Goal: Feedback & Contribution: Contribute content

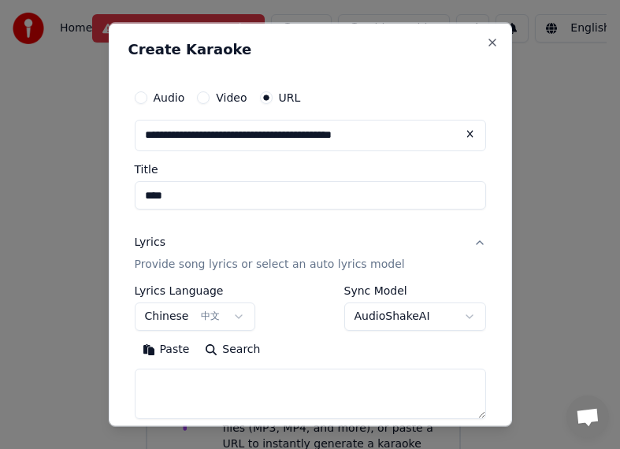
select select "**"
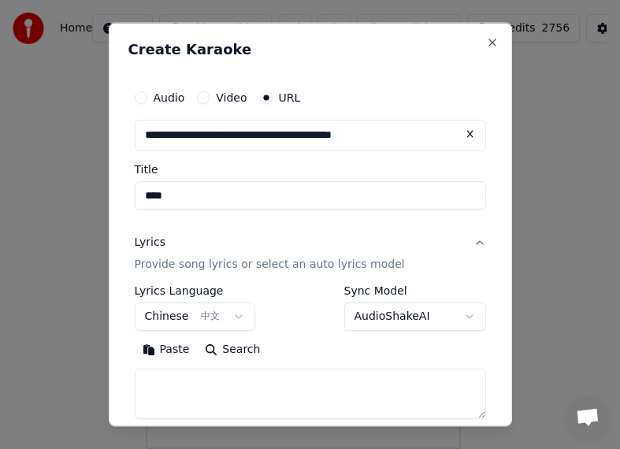
click at [152, 243] on div "Lyrics" at bounding box center [150, 243] width 31 height 16
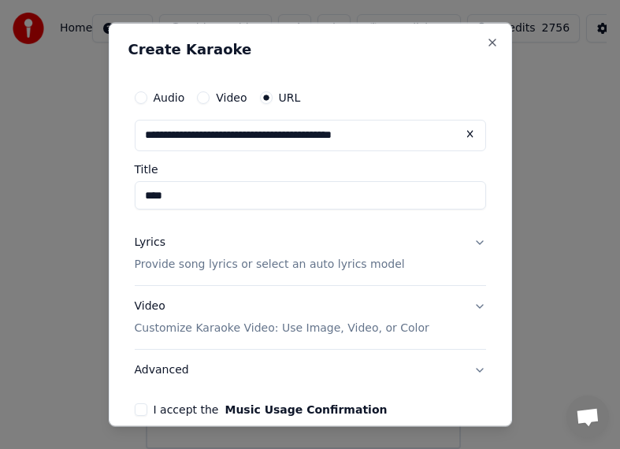
click at [150, 241] on div "Lyrics" at bounding box center [150, 243] width 31 height 16
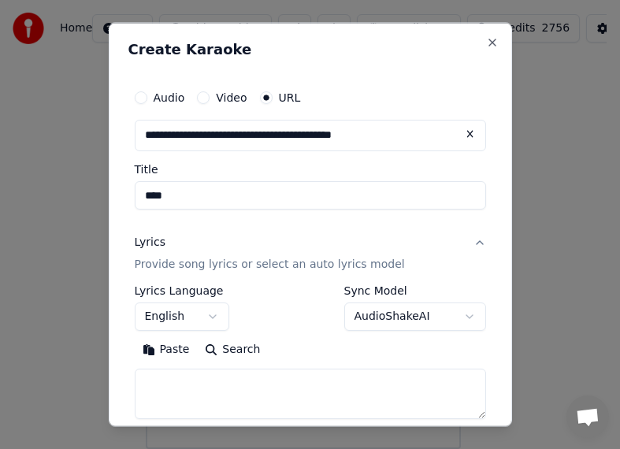
click at [216, 321] on button "English" at bounding box center [182, 316] width 95 height 28
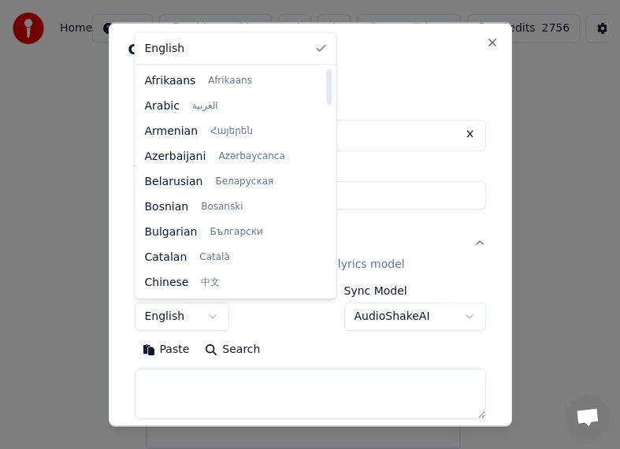
select select "**"
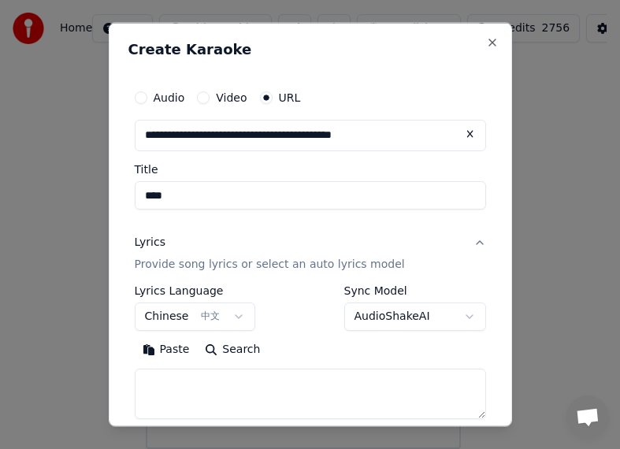
click at [162, 384] on textarea at bounding box center [311, 393] width 352 height 50
click at [154, 354] on button "Paste" at bounding box center [166, 349] width 63 height 25
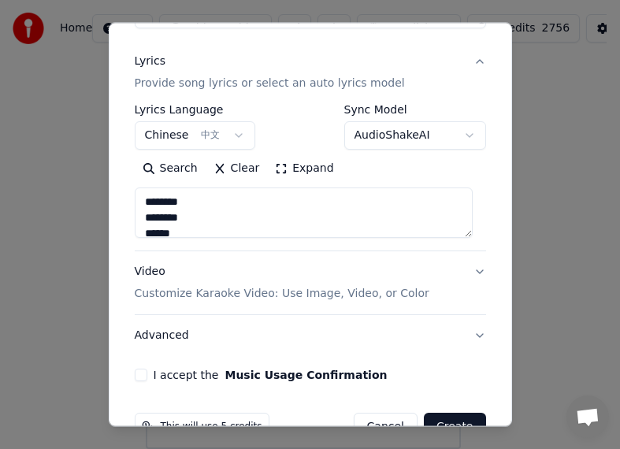
scroll to position [221, 0]
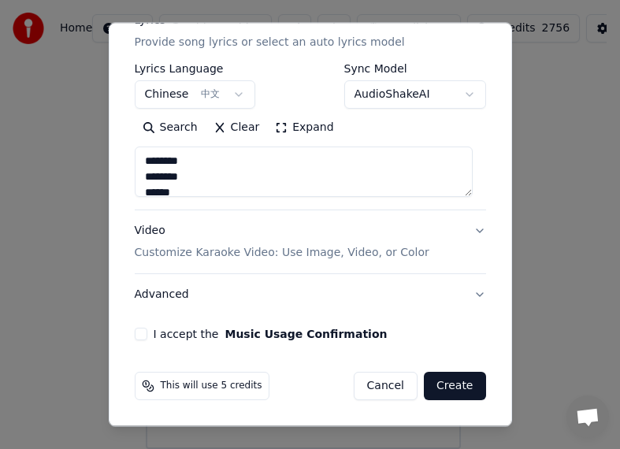
type textarea "**********"
click at [137, 333] on button "I accept the Music Usage Confirmation" at bounding box center [141, 334] width 13 height 13
click at [441, 391] on button "Create" at bounding box center [455, 386] width 62 height 28
select select "**"
type textarea "**********"
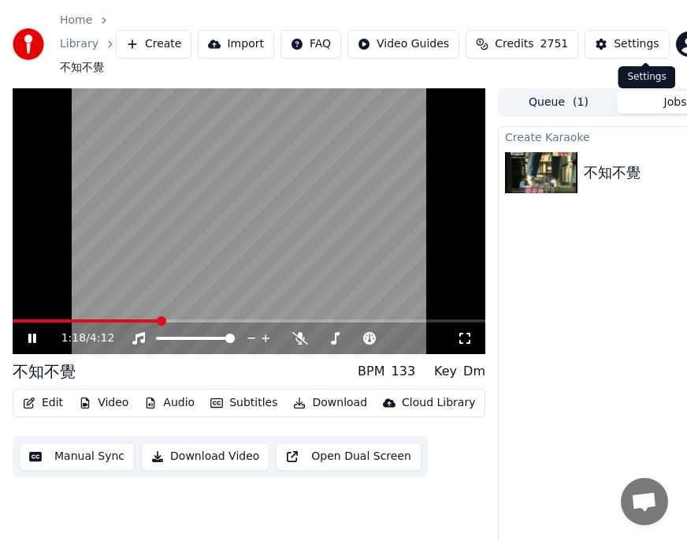
click at [620, 45] on div "Settings" at bounding box center [636, 44] width 45 height 16
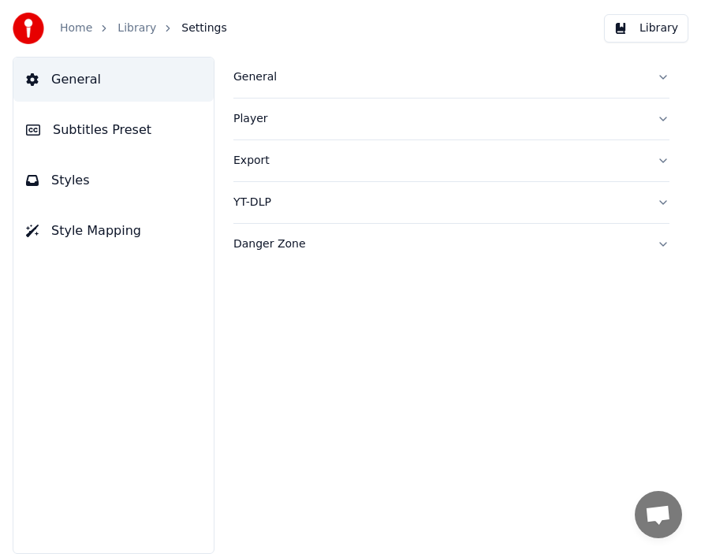
click at [69, 181] on span "Styles" at bounding box center [70, 180] width 39 height 19
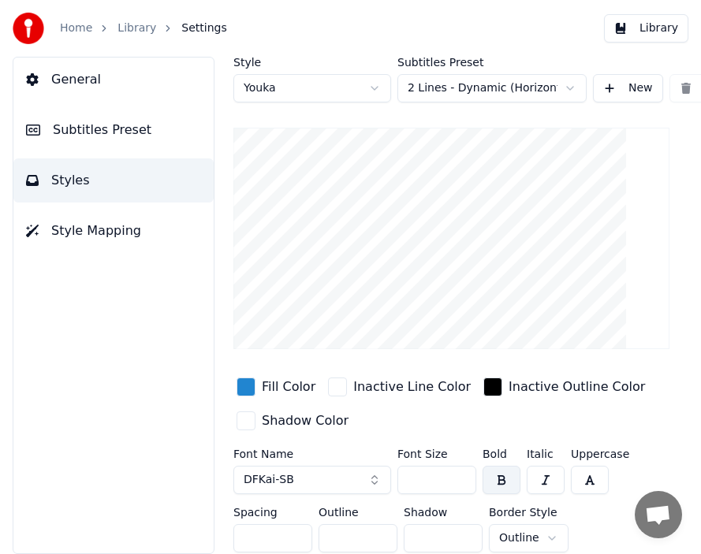
click at [473, 88] on html "Home Library Settings Library General Subtitles Preset Styles Style Mapping Sty…" at bounding box center [350, 277] width 701 height 554
drag, startPoint x: 696, startPoint y: 296, endPoint x: 697, endPoint y: 376, distance: 79.6
click at [620, 376] on html "Home Library Settings Library General Subtitles Preset Styles Style Mapping Sty…" at bounding box center [350, 277] width 701 height 554
click at [110, 132] on span "Subtitles Preset" at bounding box center [102, 130] width 99 height 19
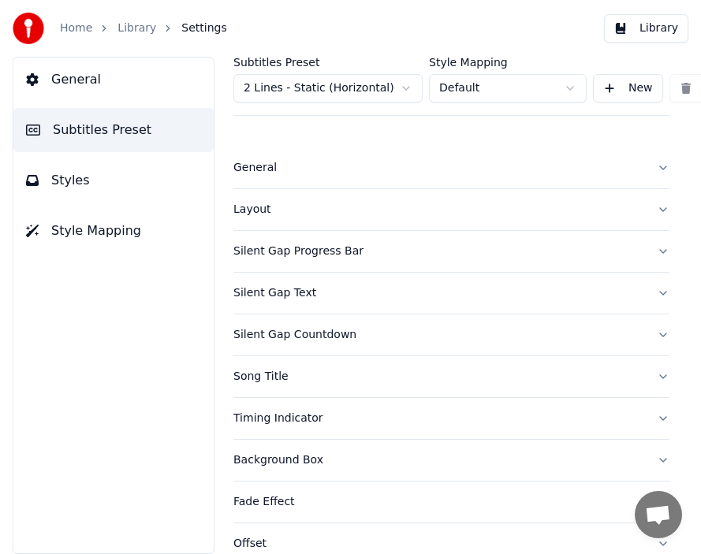
click at [259, 212] on div "Layout" at bounding box center [438, 210] width 411 height 16
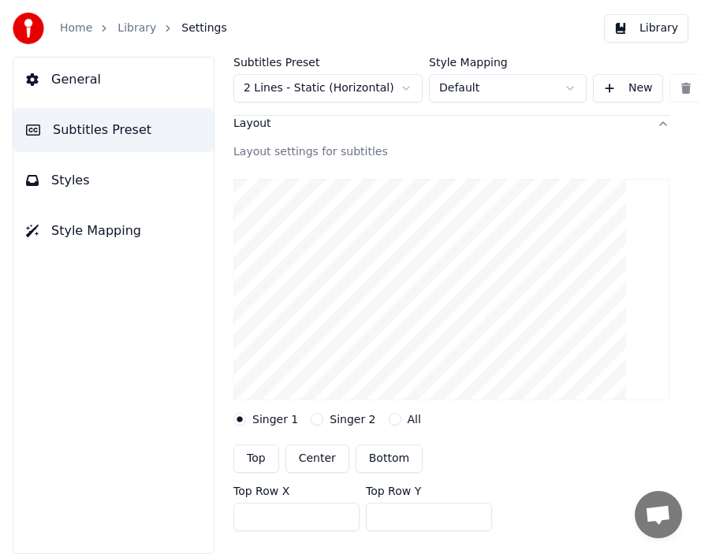
scroll to position [67, 0]
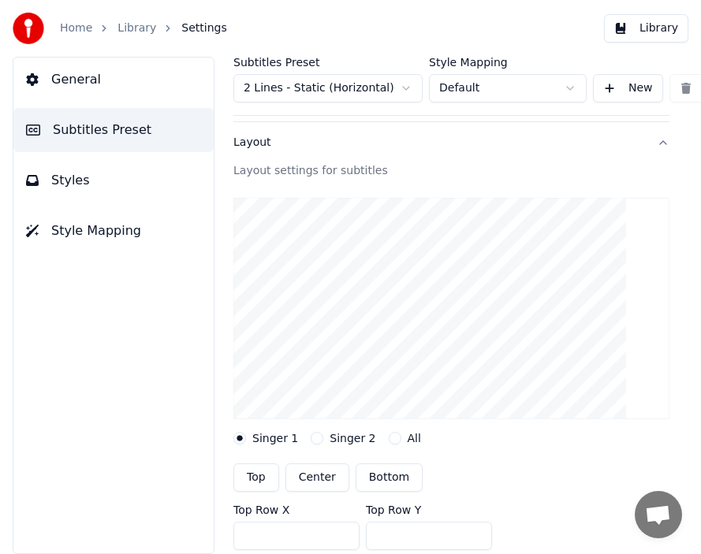
click at [407, 89] on html "Home Library Settings Library General Subtitles Preset Styles Style Mapping Sub…" at bounding box center [350, 277] width 701 height 554
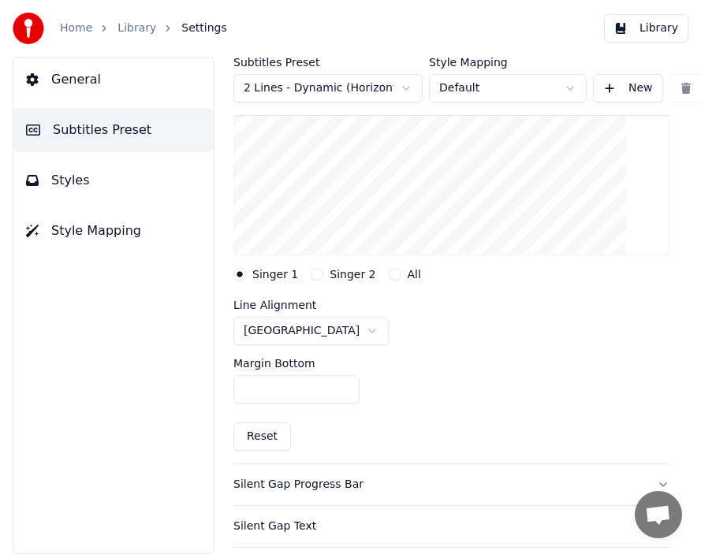
scroll to position [255, 0]
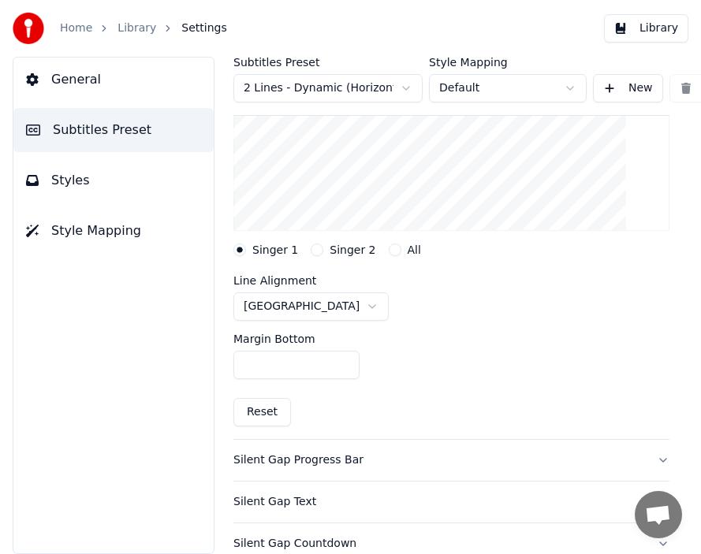
click at [248, 364] on input "***" at bounding box center [296, 365] width 126 height 28
type input "***"
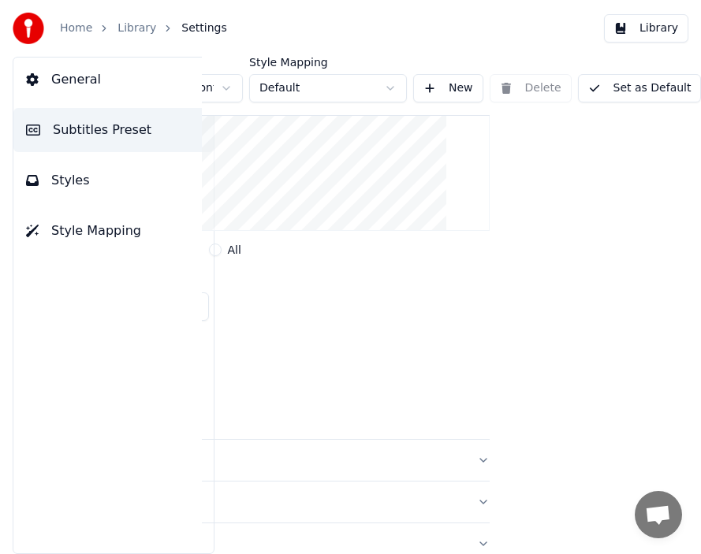
click at [620, 87] on button "Set as Default" at bounding box center [640, 88] width 124 height 28
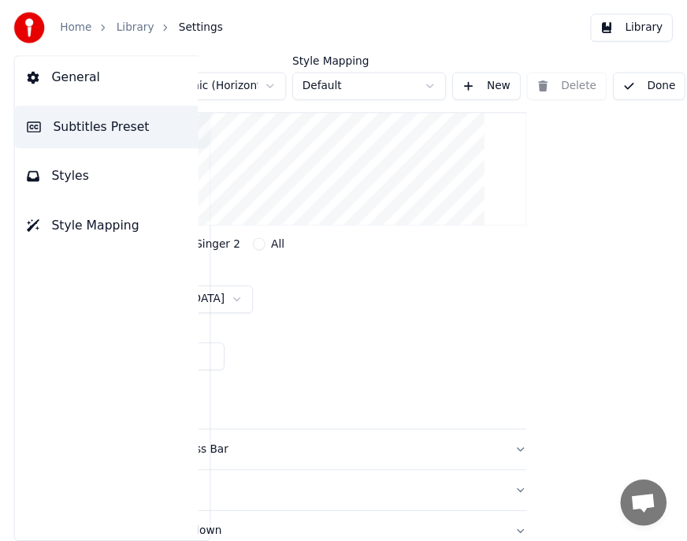
scroll to position [255, 159]
click at [620, 86] on button "Done" at bounding box center [664, 88] width 75 height 28
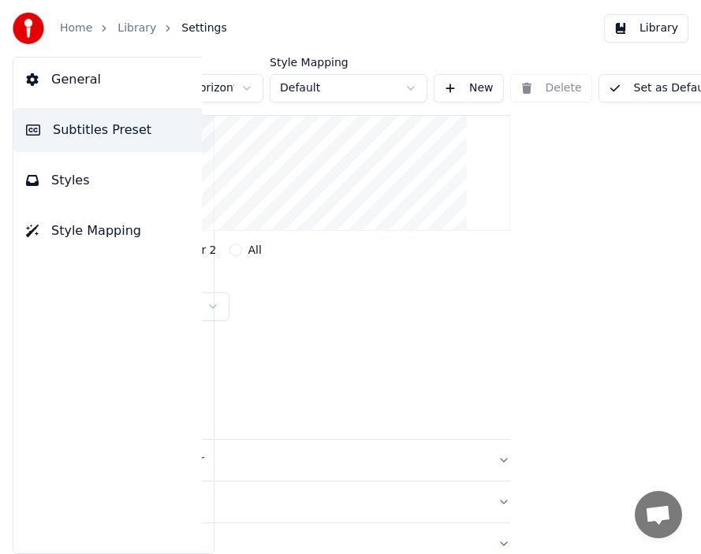
click at [139, 25] on link "Library" at bounding box center [136, 28] width 39 height 16
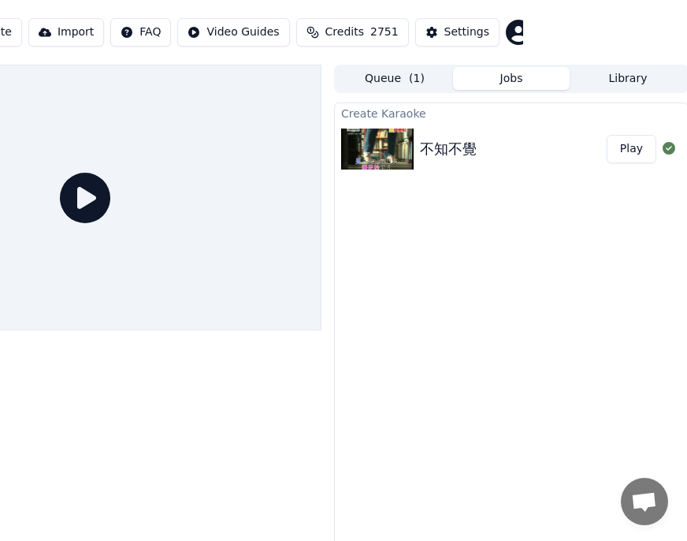
scroll to position [0, 166]
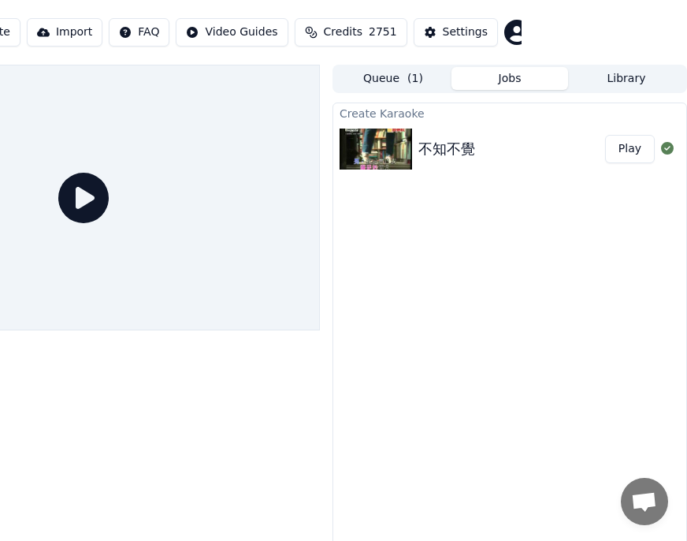
click at [620, 147] on button "Play" at bounding box center [630, 149] width 50 height 28
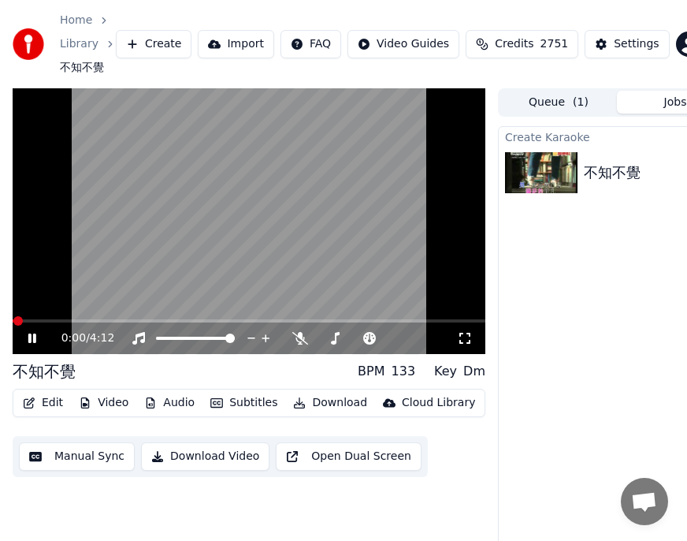
click at [296, 337] on icon at bounding box center [300, 338] width 16 height 13
click at [36, 337] on icon at bounding box center [43, 338] width 36 height 13
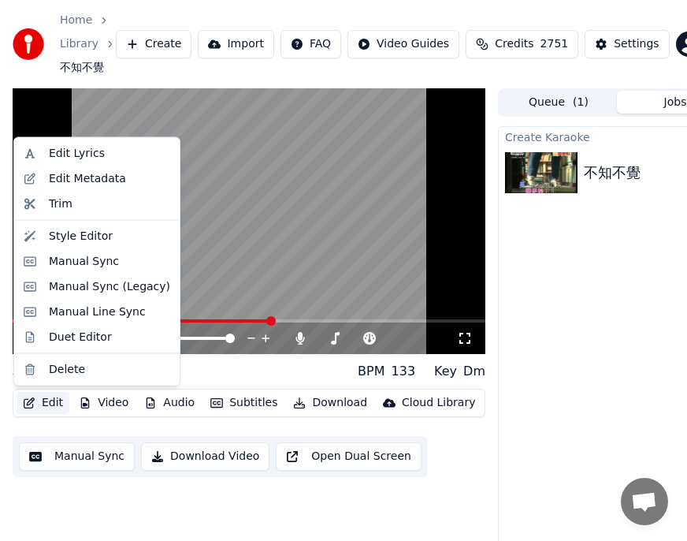
click at [50, 405] on button "Edit" at bounding box center [43, 403] width 53 height 22
click at [84, 157] on div "Edit Lyrics" at bounding box center [77, 154] width 56 height 16
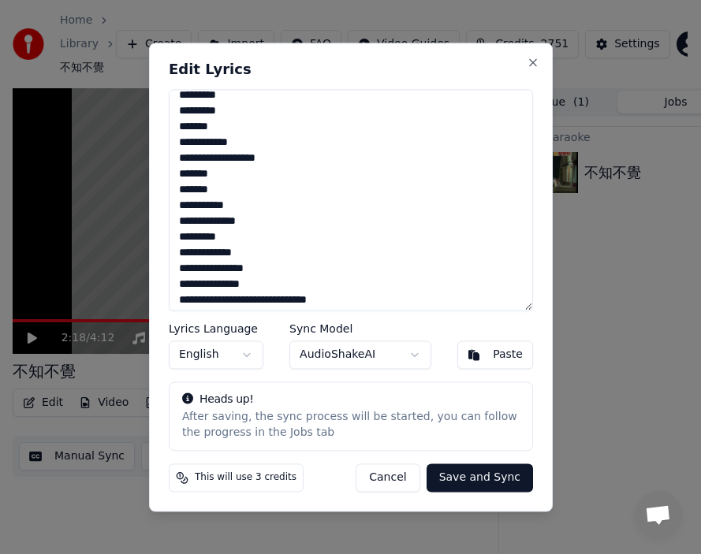
scroll to position [63, 0]
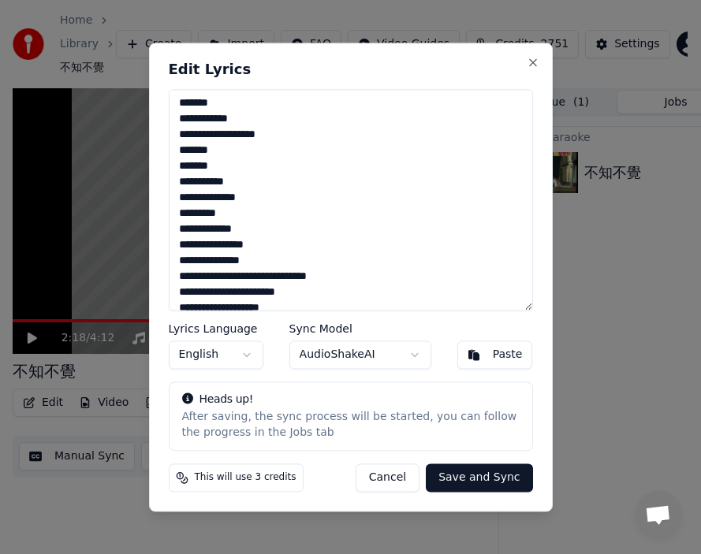
click at [285, 275] on textarea at bounding box center [351, 199] width 364 height 221
click at [525, 298] on textarea at bounding box center [351, 199] width 364 height 221
click at [252, 293] on textarea at bounding box center [351, 199] width 364 height 221
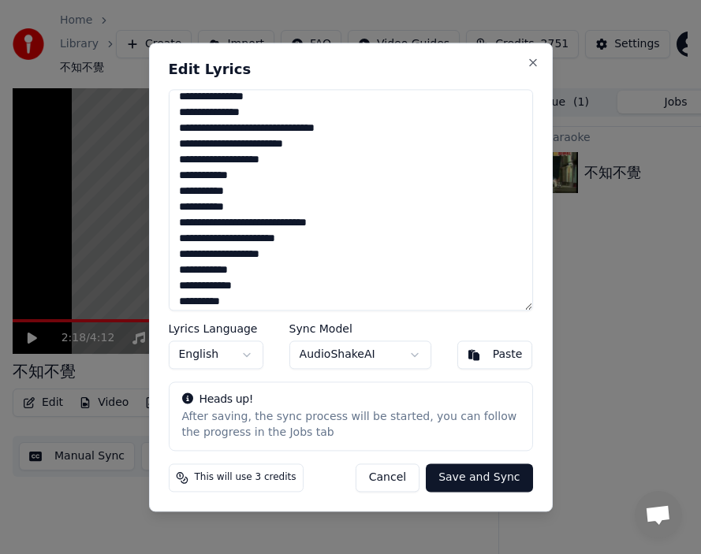
scroll to position [221, 0]
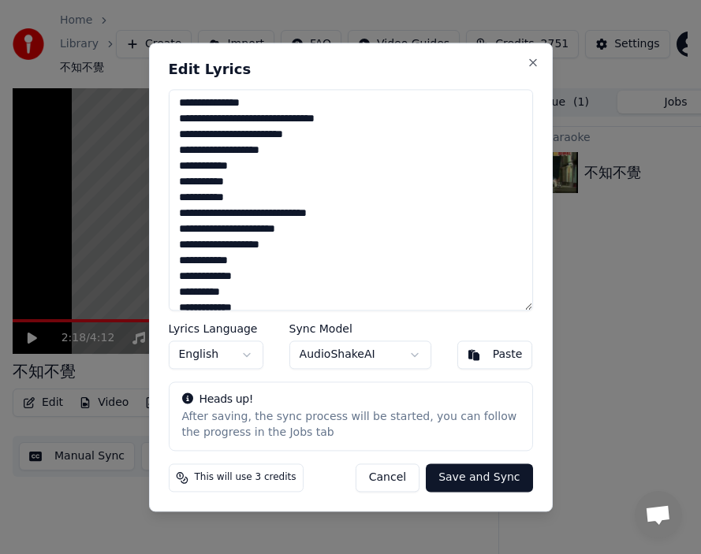
click at [288, 217] on textarea at bounding box center [351, 199] width 364 height 221
click at [254, 233] on textarea at bounding box center [351, 199] width 364 height 221
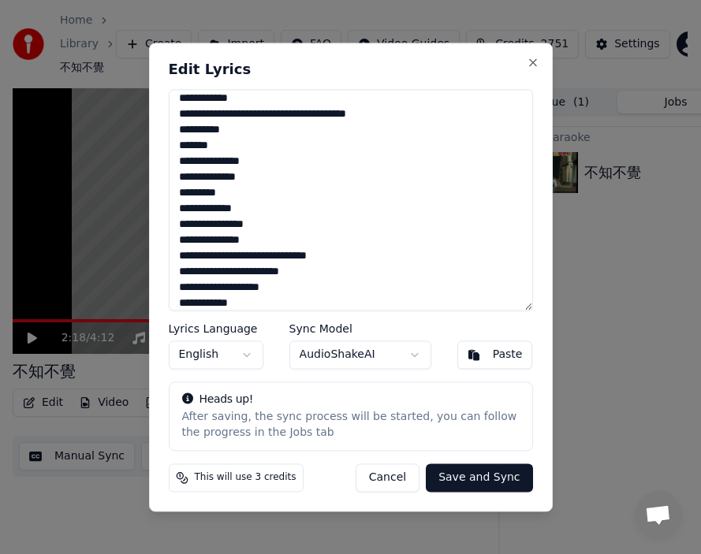
scroll to position [462, 0]
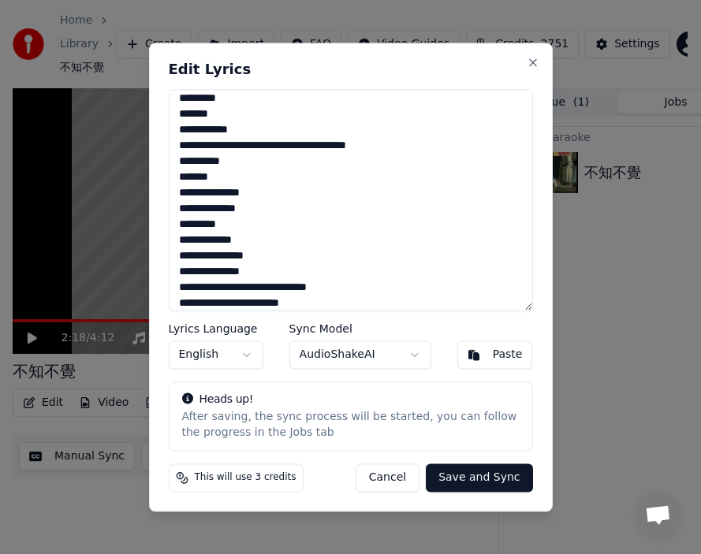
click at [314, 148] on textarea at bounding box center [351, 199] width 364 height 221
click at [288, 288] on textarea at bounding box center [351, 199] width 364 height 221
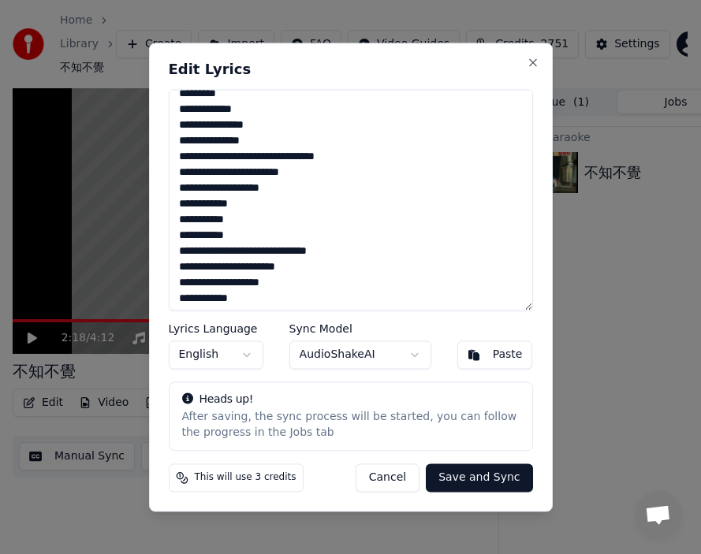
scroll to position [620, 0]
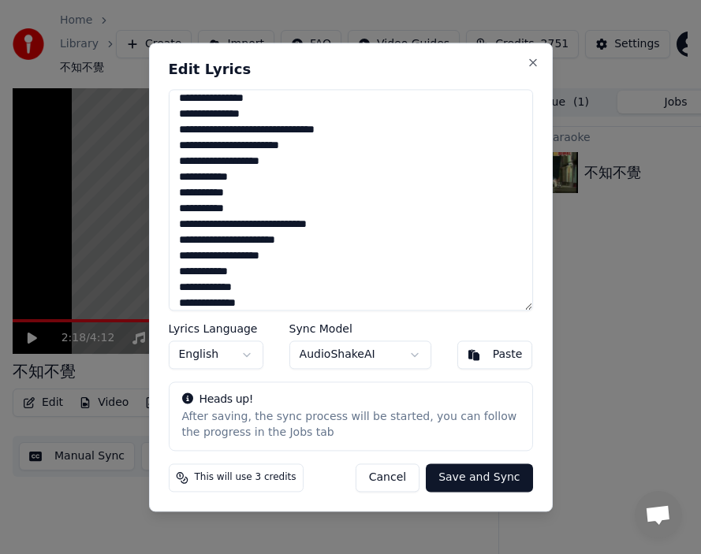
click at [286, 228] on textarea at bounding box center [351, 199] width 364 height 221
click at [300, 225] on textarea at bounding box center [351, 199] width 364 height 221
click at [256, 241] on textarea at bounding box center [351, 199] width 364 height 221
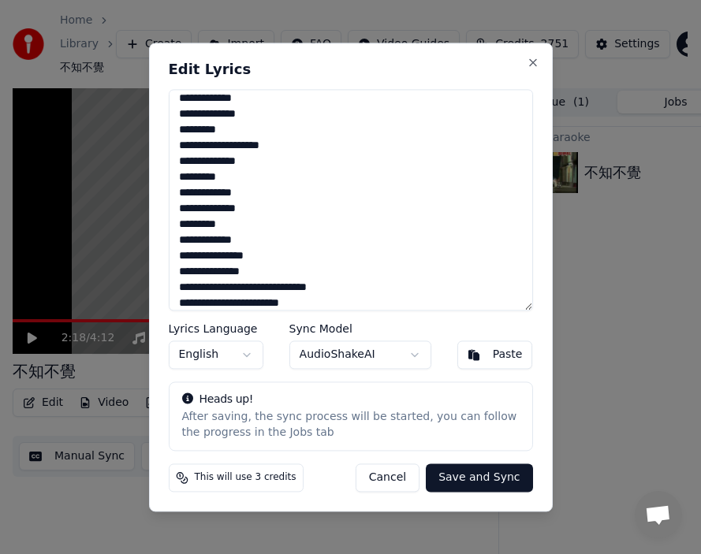
scroll to position [840, 0]
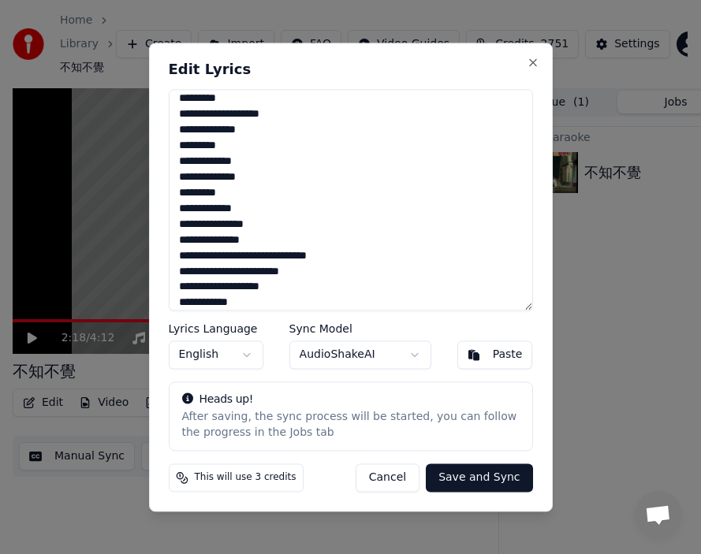
click at [288, 256] on textarea at bounding box center [351, 199] width 364 height 221
click at [257, 273] on textarea at bounding box center [351, 199] width 364 height 221
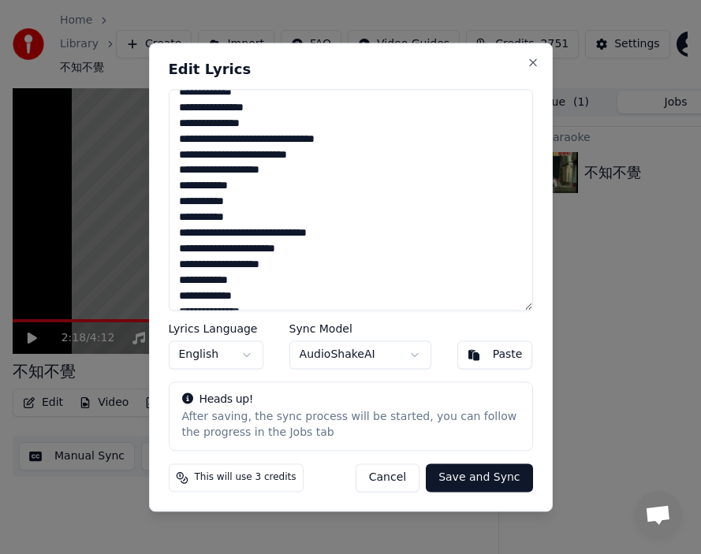
scroll to position [966, 0]
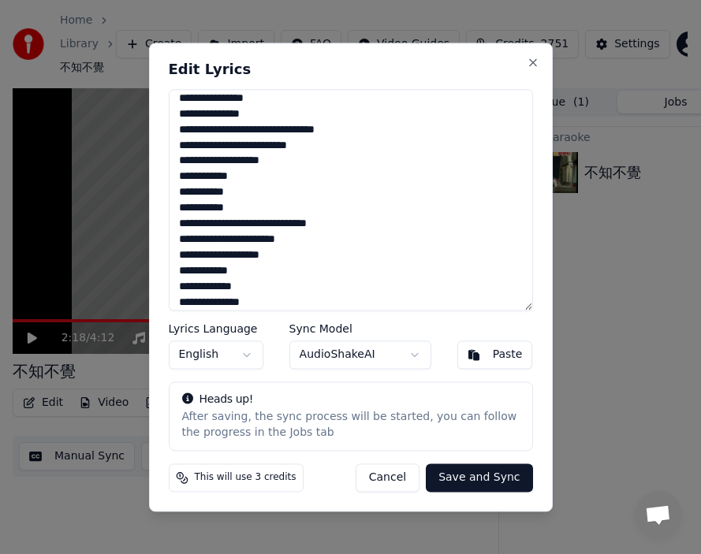
click at [286, 227] on textarea at bounding box center [351, 199] width 364 height 221
click at [252, 243] on textarea at bounding box center [351, 199] width 364 height 221
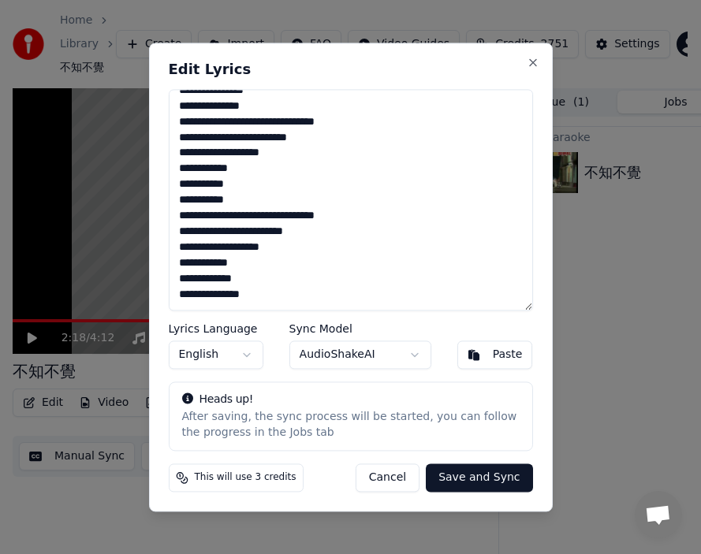
type textarea "**********"
click at [486, 448] on button "Save and Sync" at bounding box center [479, 477] width 106 height 28
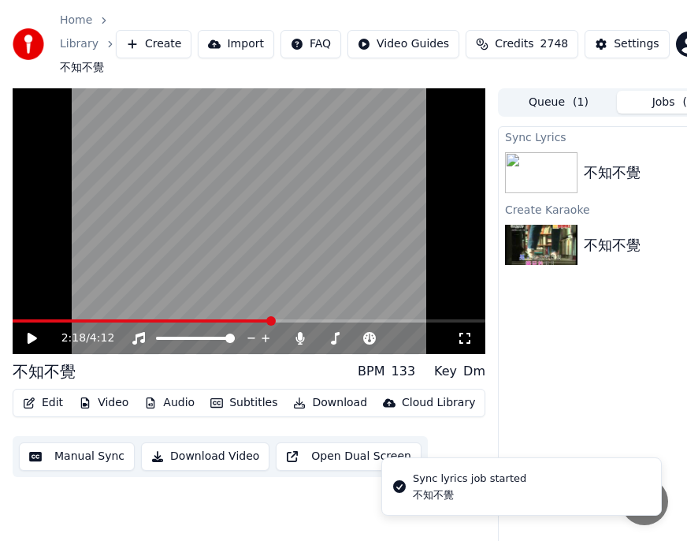
click at [140, 379] on div "不知不覺 BPM 133 Key Dm" at bounding box center [249, 371] width 473 height 22
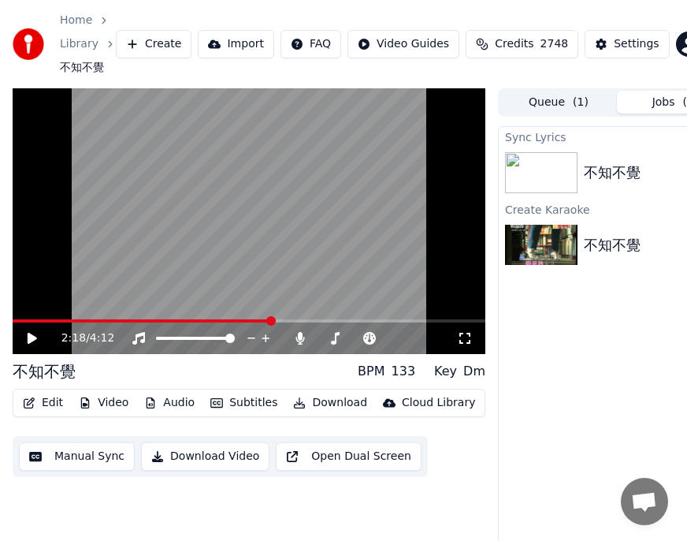
click at [50, 407] on button "Edit" at bounding box center [43, 403] width 53 height 22
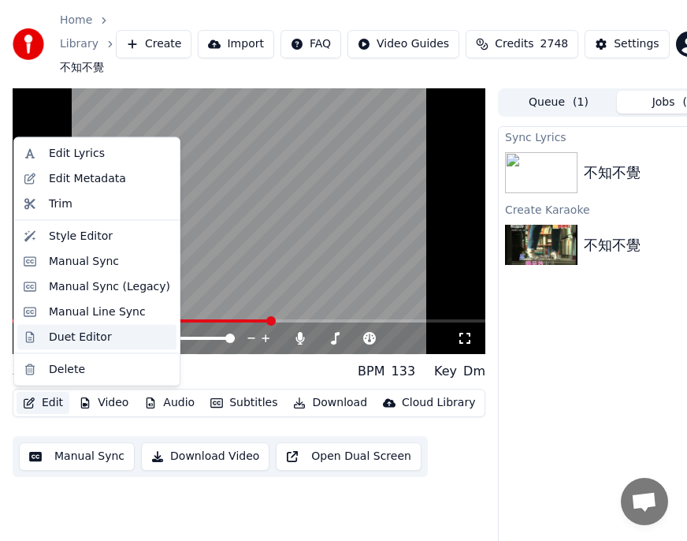
click at [76, 333] on div "Duet Editor" at bounding box center [80, 337] width 63 height 16
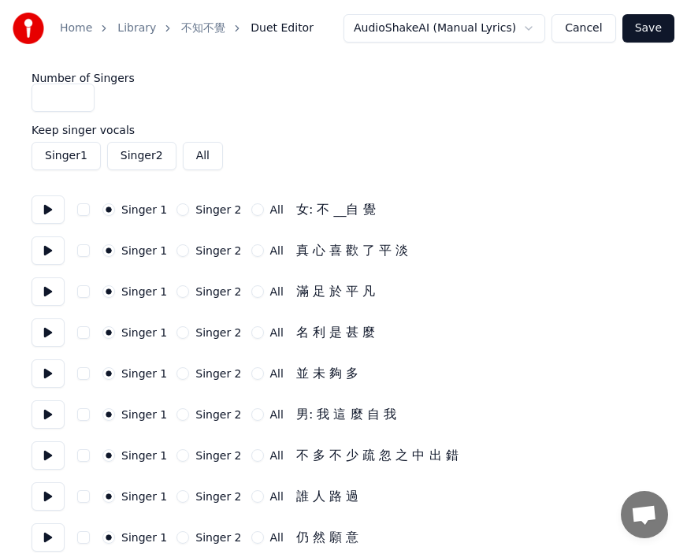
click at [583, 30] on button "Cancel" at bounding box center [584, 28] width 64 height 28
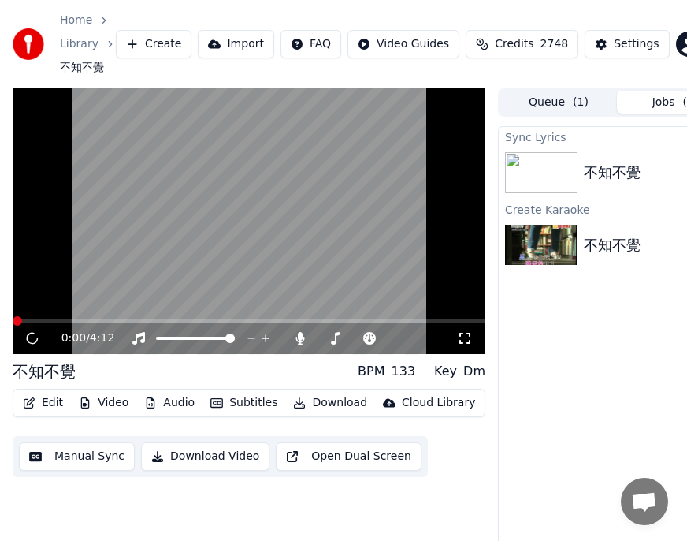
click at [50, 405] on button "Edit" at bounding box center [43, 403] width 53 height 22
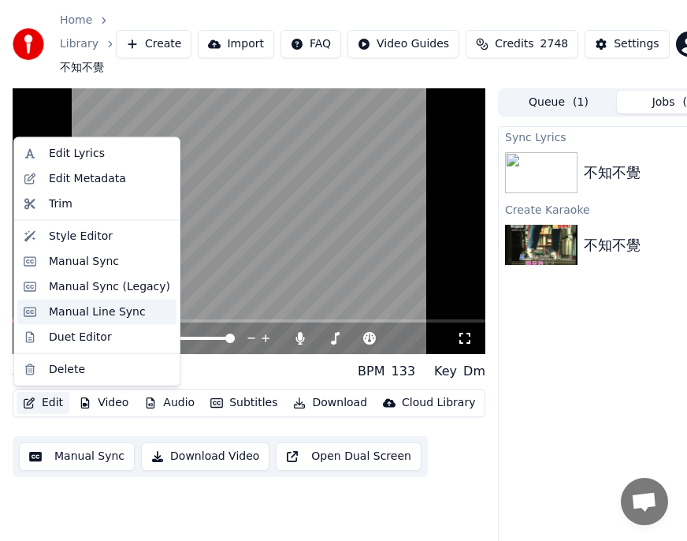
click at [92, 312] on div "Manual Line Sync" at bounding box center [97, 311] width 97 height 16
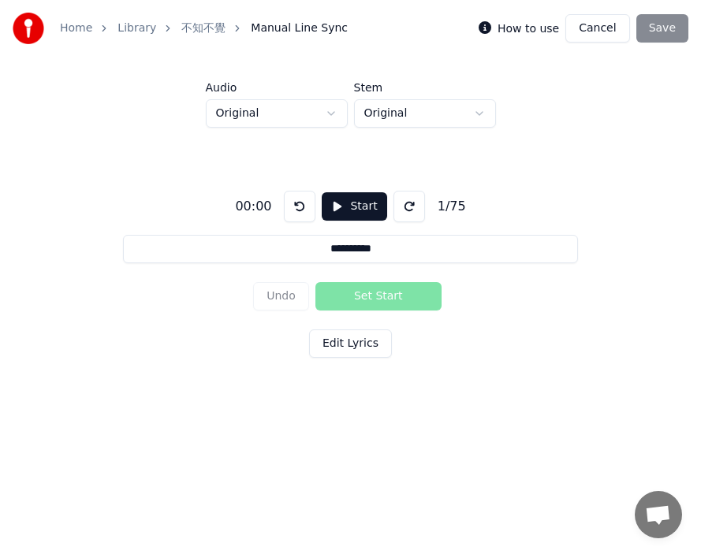
click at [593, 31] on button "Cancel" at bounding box center [597, 28] width 64 height 28
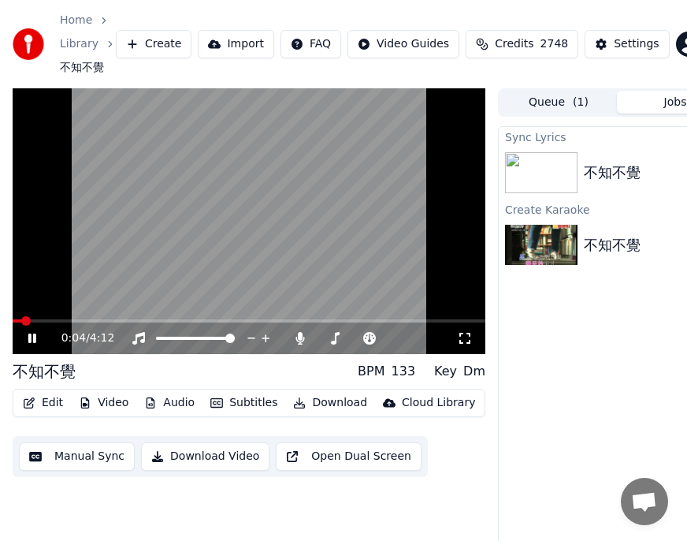
click at [32, 339] on icon at bounding box center [43, 338] width 36 height 13
click at [46, 403] on button "Edit" at bounding box center [43, 403] width 53 height 22
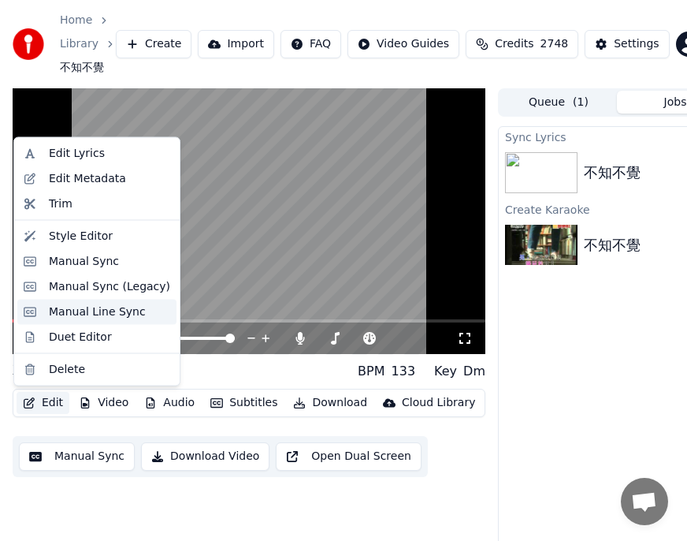
click at [107, 314] on div "Manual Line Sync" at bounding box center [97, 311] width 97 height 16
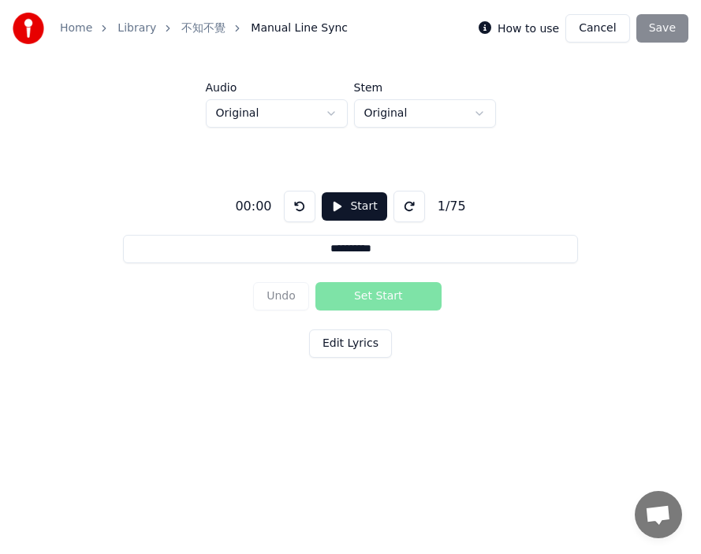
click at [348, 207] on button "Start" at bounding box center [354, 206] width 65 height 28
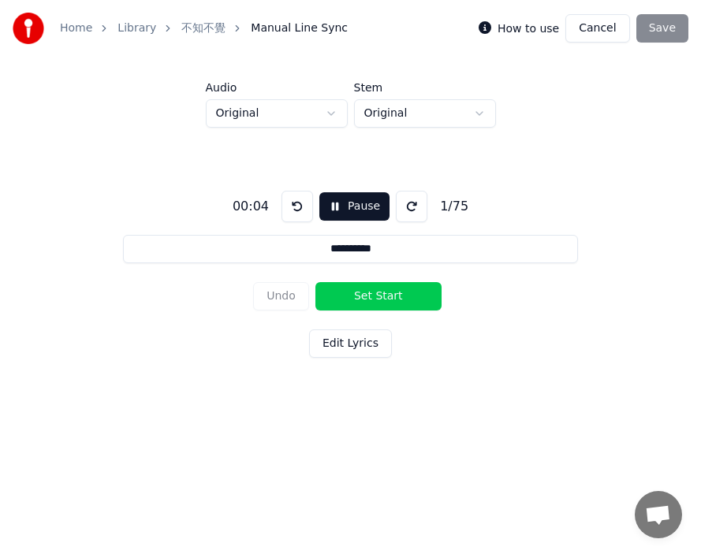
click at [339, 211] on button "Pause" at bounding box center [354, 206] width 70 height 28
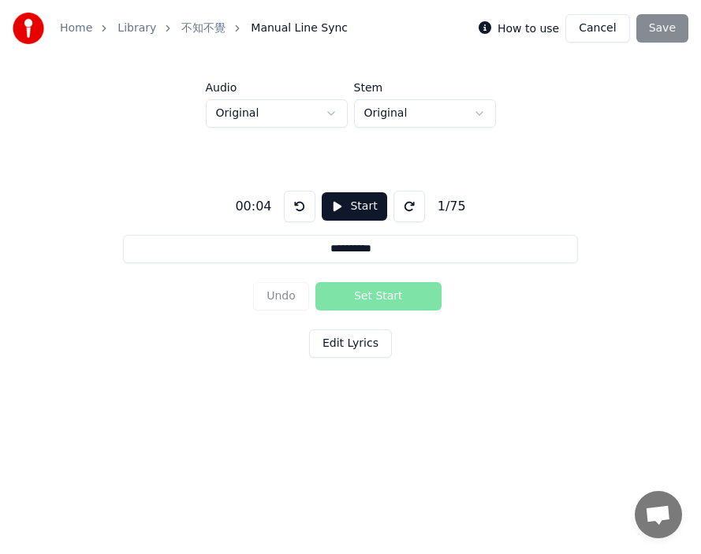
click at [329, 206] on button "Start" at bounding box center [354, 206] width 65 height 28
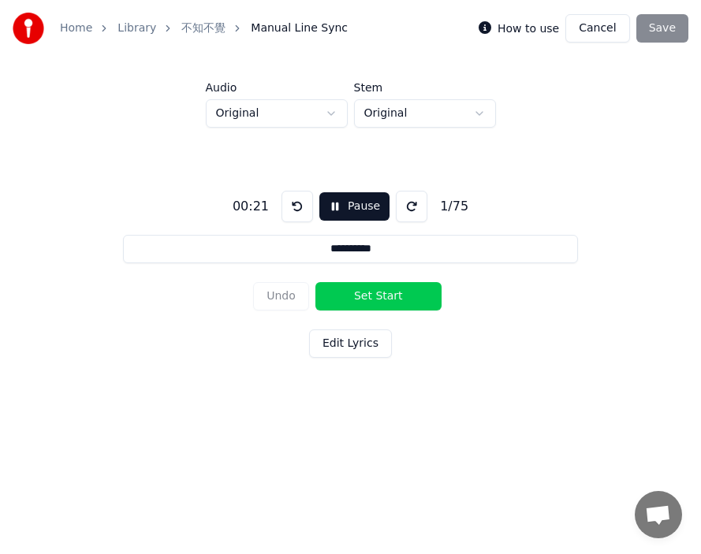
click at [344, 293] on button "Set Start" at bounding box center [378, 296] width 126 height 28
click at [369, 293] on button "Set End" at bounding box center [378, 296] width 126 height 28
click at [347, 291] on button "Set Start" at bounding box center [378, 296] width 126 height 28
click at [375, 292] on button "Set End" at bounding box center [378, 296] width 126 height 28
click at [343, 292] on button "Set Start" at bounding box center [378, 296] width 126 height 28
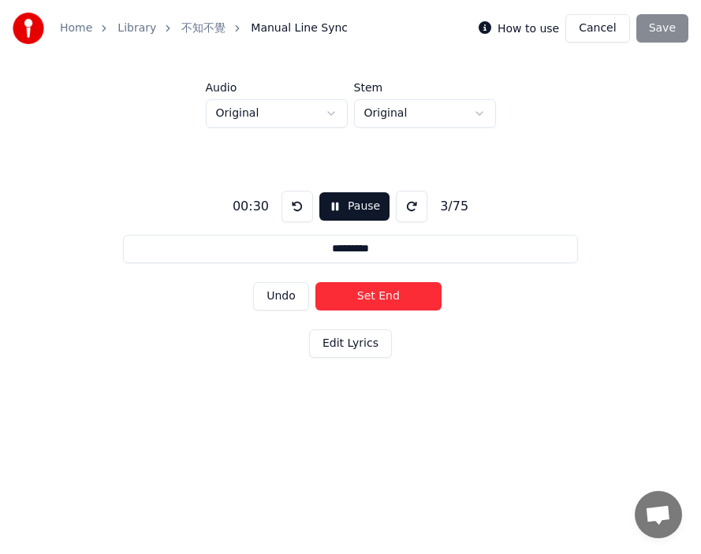
click at [368, 291] on button "Set End" at bounding box center [378, 296] width 126 height 28
click at [335, 292] on button "Set Start" at bounding box center [378, 296] width 126 height 28
click at [366, 293] on button "Set End" at bounding box center [378, 296] width 126 height 28
click at [344, 293] on button "Set Start" at bounding box center [378, 296] width 126 height 28
click at [367, 292] on button "Set End" at bounding box center [378, 296] width 126 height 28
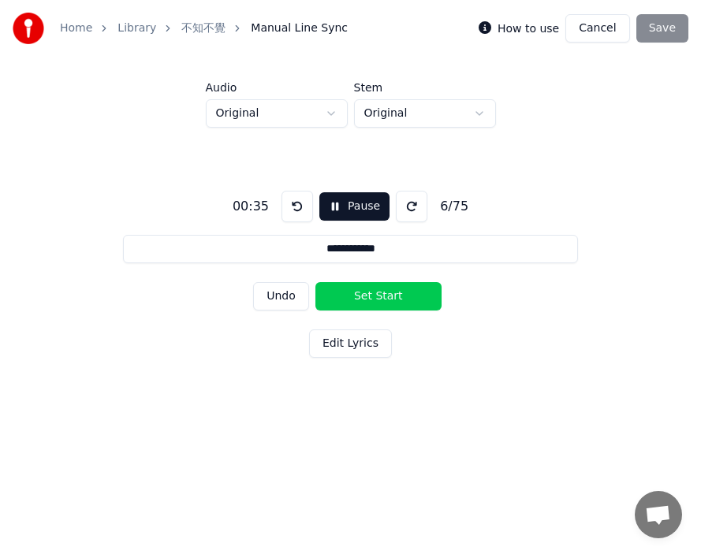
click at [359, 292] on button "Set Start" at bounding box center [378, 296] width 126 height 28
click at [385, 292] on button "Set End" at bounding box center [378, 296] width 126 height 28
click at [340, 292] on button "Set Start" at bounding box center [378, 296] width 126 height 28
click at [378, 291] on button "Set End" at bounding box center [378, 296] width 126 height 28
click at [339, 291] on button "Set Start" at bounding box center [378, 296] width 126 height 28
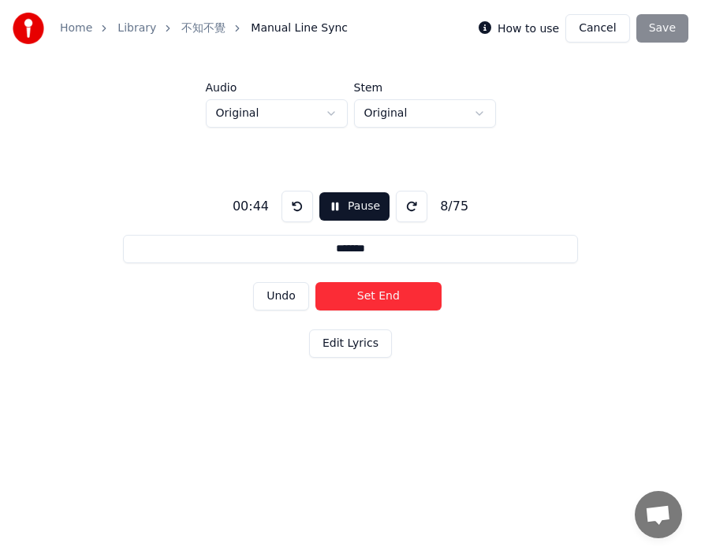
click at [378, 294] on button "Set End" at bounding box center [378, 296] width 126 height 28
click at [351, 293] on button "Set Start" at bounding box center [378, 296] width 126 height 28
click at [385, 294] on button "Set End" at bounding box center [378, 296] width 126 height 28
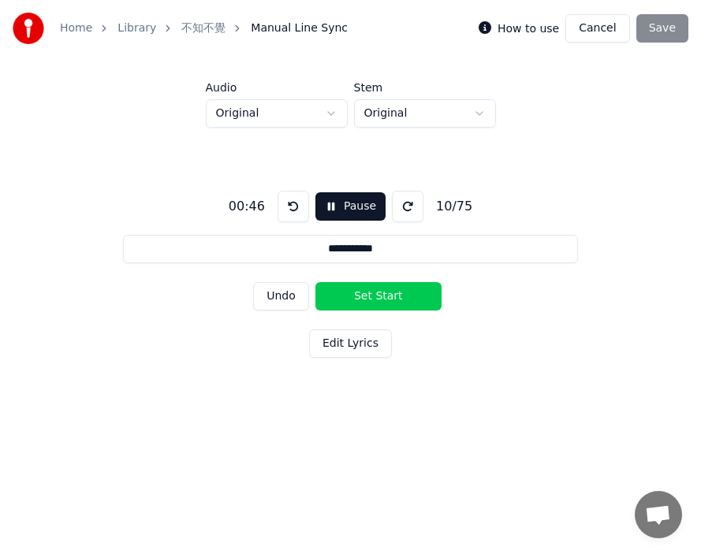
click at [352, 297] on button "Set Start" at bounding box center [378, 296] width 126 height 28
click at [386, 292] on button "Set End" at bounding box center [378, 296] width 126 height 28
click at [349, 289] on button "Set Start" at bounding box center [378, 296] width 126 height 28
click at [403, 291] on button "Set End" at bounding box center [378, 296] width 126 height 28
click at [352, 295] on button "Set Start" at bounding box center [378, 296] width 126 height 28
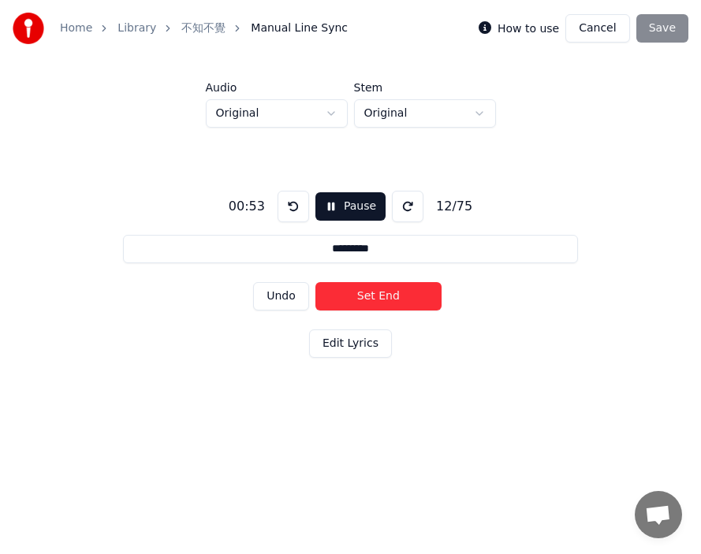
click at [389, 292] on button "Set End" at bounding box center [378, 296] width 126 height 28
click at [354, 288] on button "Set Start" at bounding box center [378, 296] width 126 height 28
click at [400, 292] on button "Set End" at bounding box center [378, 296] width 126 height 28
click at [346, 289] on button "Set Start" at bounding box center [378, 296] width 126 height 28
click at [399, 289] on button "Set End" at bounding box center [378, 296] width 126 height 28
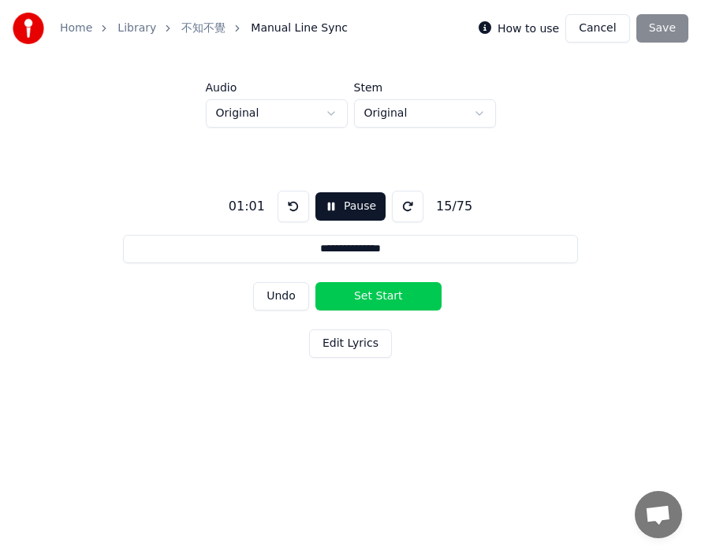
click at [344, 289] on button "Set Start" at bounding box center [378, 296] width 126 height 28
click at [386, 289] on button "Set End" at bounding box center [378, 296] width 126 height 28
click at [337, 288] on button "Set Start" at bounding box center [378, 296] width 126 height 28
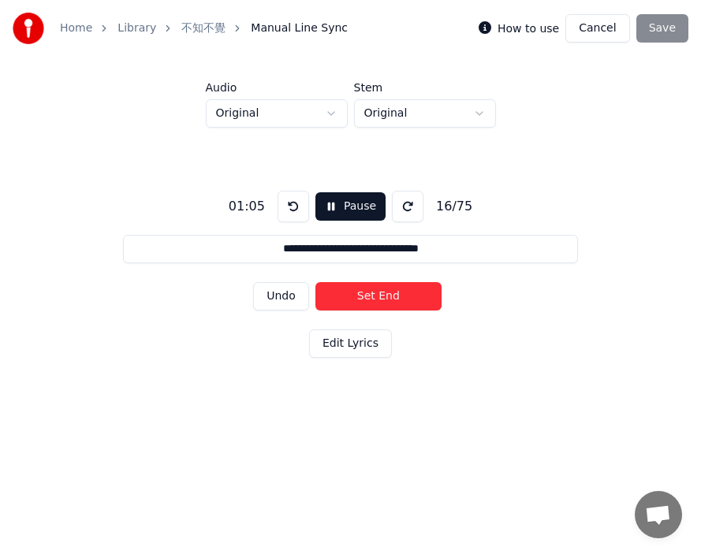
click at [385, 293] on button "Set End" at bounding box center [378, 296] width 126 height 28
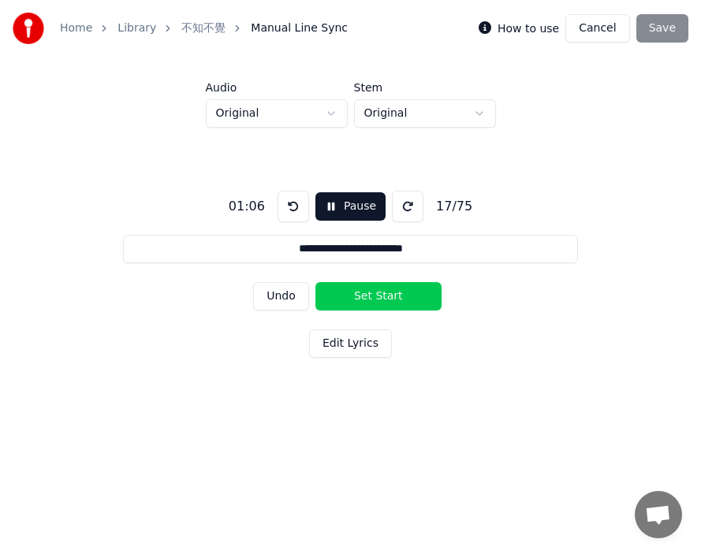
click at [343, 293] on button "Set Start" at bounding box center [378, 296] width 126 height 28
click at [378, 292] on button "Set End" at bounding box center [378, 296] width 126 height 28
click at [344, 292] on button "Set Start" at bounding box center [378, 296] width 126 height 28
click at [390, 294] on button "Set End" at bounding box center [378, 296] width 126 height 28
click at [363, 295] on button "Set Start" at bounding box center [378, 296] width 126 height 28
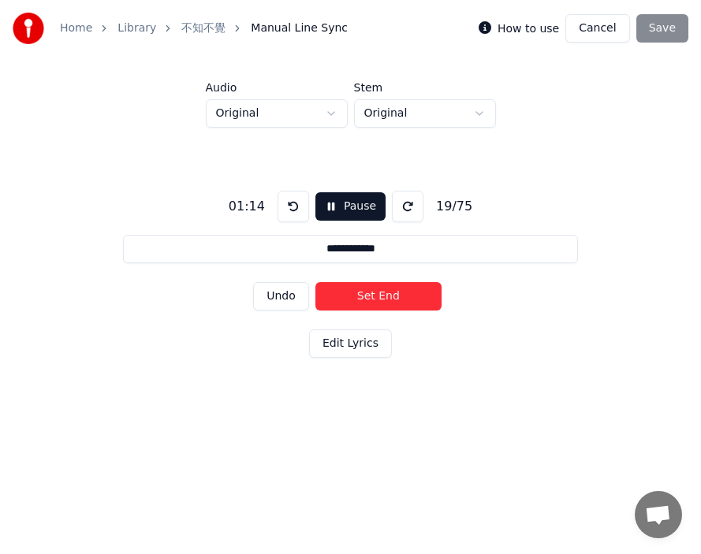
click at [393, 296] on button "Set End" at bounding box center [378, 296] width 126 height 28
click at [354, 299] on button "Set Start" at bounding box center [378, 296] width 126 height 28
click at [390, 300] on button "Set End" at bounding box center [378, 296] width 126 height 28
click at [355, 300] on button "Set Start" at bounding box center [378, 296] width 126 height 28
click at [396, 300] on button "Set End" at bounding box center [378, 296] width 126 height 28
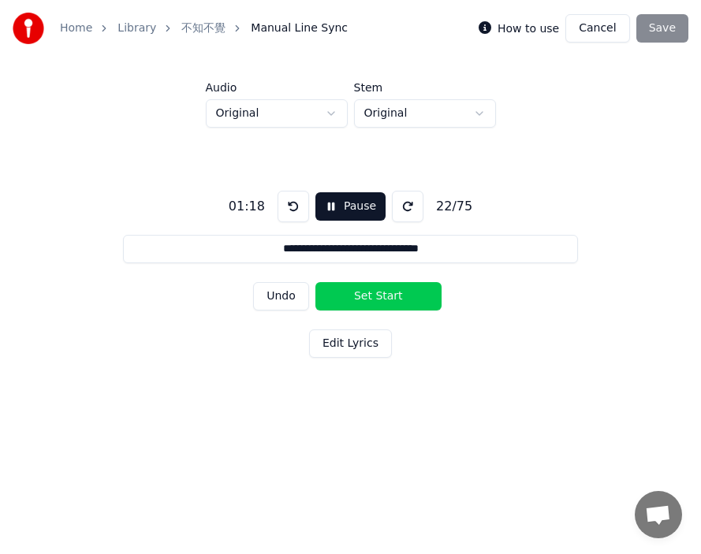
click at [340, 299] on button "Set Start" at bounding box center [378, 296] width 126 height 28
click at [397, 297] on button "Set End" at bounding box center [378, 296] width 126 height 28
click at [363, 296] on button "Set Start" at bounding box center [378, 296] width 126 height 28
click at [398, 298] on button "Set End" at bounding box center [378, 296] width 126 height 28
click at [362, 296] on button "Set Start" at bounding box center [378, 296] width 126 height 28
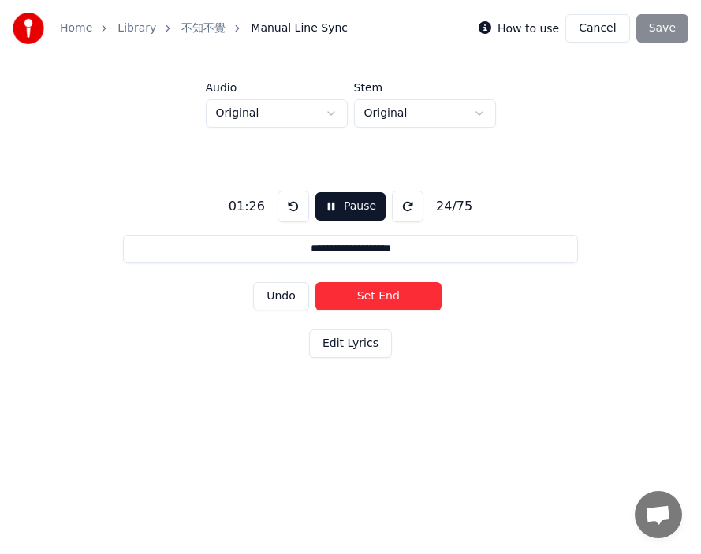
click at [400, 296] on button "Set End" at bounding box center [378, 296] width 126 height 28
drag, startPoint x: 346, startPoint y: 296, endPoint x: 359, endPoint y: 293, distance: 13.6
click at [347, 296] on button "Set Start" at bounding box center [378, 296] width 126 height 28
click at [400, 298] on button "Set End" at bounding box center [378, 296] width 126 height 28
click at [347, 301] on button "Set Start" at bounding box center [378, 296] width 126 height 28
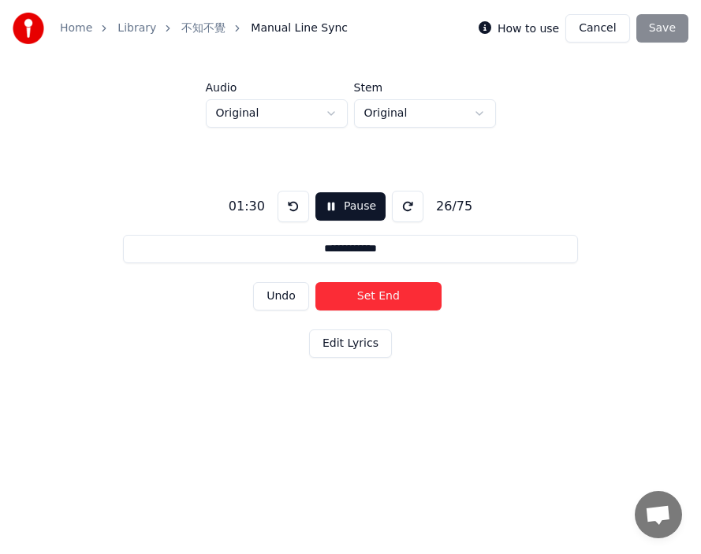
click at [387, 299] on button "Set End" at bounding box center [378, 296] width 126 height 28
click at [285, 210] on button at bounding box center [293, 207] width 32 height 32
click at [342, 284] on button "Set Start" at bounding box center [378, 296] width 126 height 28
click at [381, 285] on button "Set End" at bounding box center [378, 296] width 126 height 28
click at [348, 284] on button "Set Start" at bounding box center [378, 296] width 126 height 28
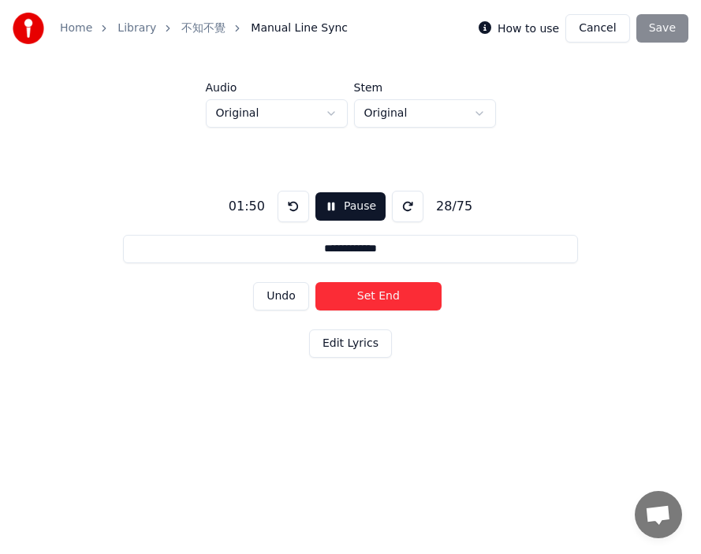
click at [388, 285] on button "Set End" at bounding box center [378, 296] width 126 height 28
click at [347, 285] on button "Set Start" at bounding box center [378, 296] width 126 height 28
click at [380, 288] on button "Set End" at bounding box center [378, 296] width 126 height 28
click at [336, 286] on button "Set Start" at bounding box center [378, 296] width 126 height 28
click at [370, 288] on button "Set End" at bounding box center [378, 296] width 126 height 28
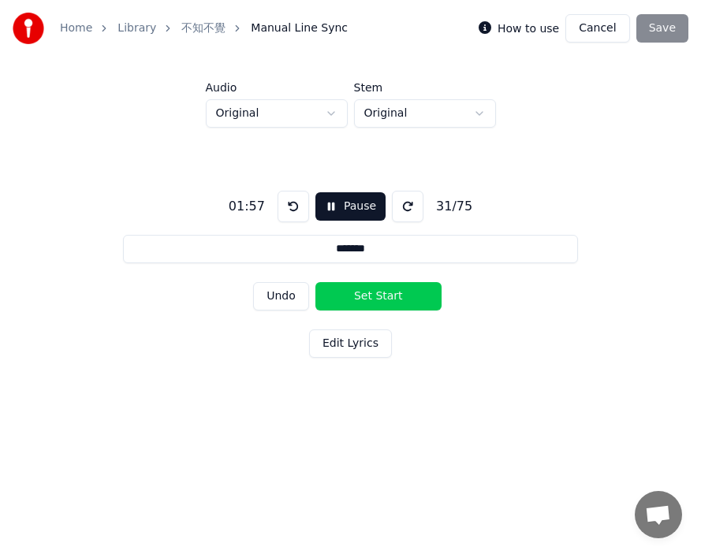
click at [370, 288] on button "Set Start" at bounding box center [378, 296] width 126 height 28
click at [337, 289] on button "Set End" at bounding box center [378, 296] width 126 height 28
click at [337, 289] on button "Set Start" at bounding box center [378, 296] width 126 height 28
click at [379, 290] on button "Set End" at bounding box center [378, 296] width 126 height 28
click at [340, 290] on button "Set Start" at bounding box center [378, 296] width 126 height 28
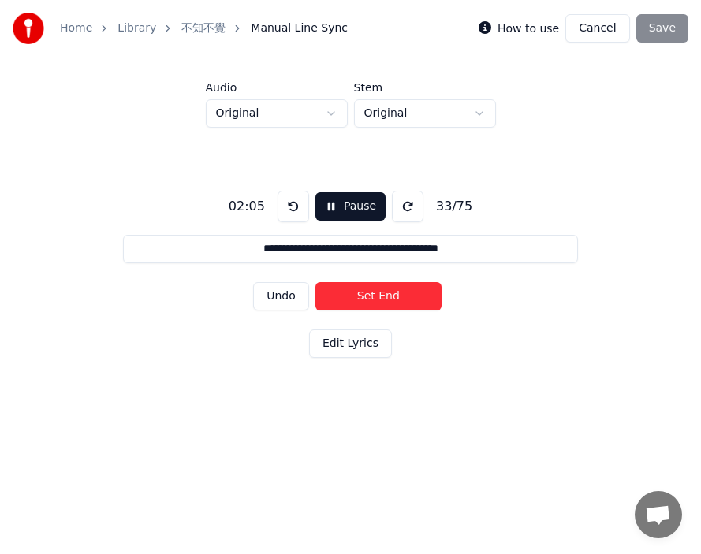
click at [377, 293] on button "Set End" at bounding box center [378, 296] width 126 height 28
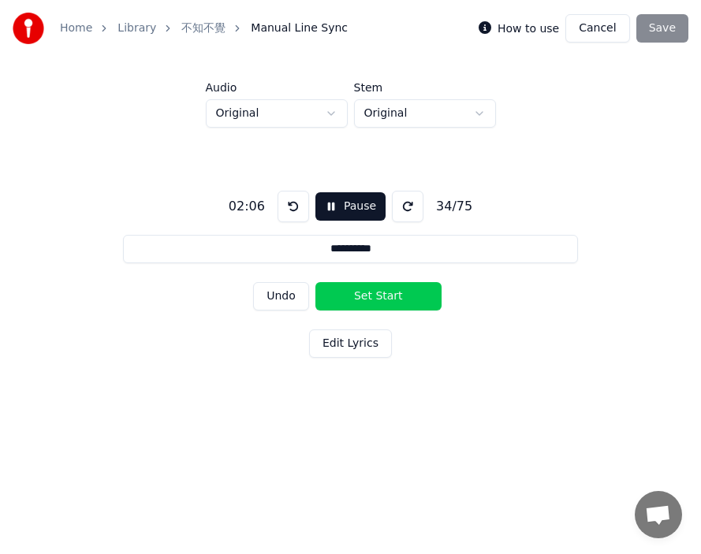
click at [344, 293] on button "Set Start" at bounding box center [378, 296] width 126 height 28
click at [379, 293] on button "Set End" at bounding box center [378, 296] width 126 height 28
click at [331, 293] on button "Set Start" at bounding box center [378, 296] width 126 height 28
click at [384, 292] on button "Set End" at bounding box center [378, 296] width 126 height 28
click at [344, 289] on button "Set Start" at bounding box center [378, 296] width 126 height 28
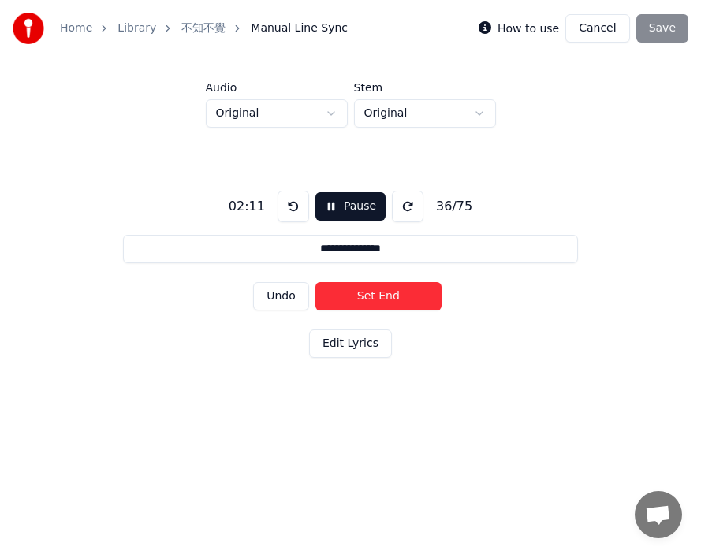
click at [381, 287] on button "Set End" at bounding box center [378, 296] width 126 height 28
click at [342, 289] on button "Set Start" at bounding box center [378, 296] width 126 height 28
click at [396, 289] on button "Set End" at bounding box center [378, 296] width 126 height 28
click at [355, 292] on button "Set Start" at bounding box center [378, 296] width 126 height 28
click at [393, 296] on button "Set End" at bounding box center [378, 296] width 126 height 28
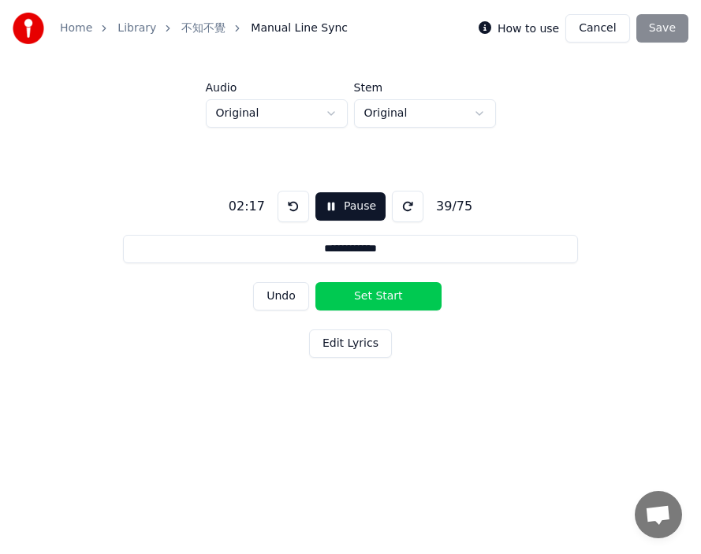
click at [359, 295] on button "Set Start" at bounding box center [378, 296] width 126 height 28
click at [398, 292] on button "Set End" at bounding box center [378, 296] width 126 height 28
click at [372, 292] on button "Set Start" at bounding box center [378, 296] width 126 height 28
click at [397, 293] on button "Set End" at bounding box center [378, 296] width 126 height 28
click at [356, 296] on button "Set Start" at bounding box center [378, 296] width 126 height 28
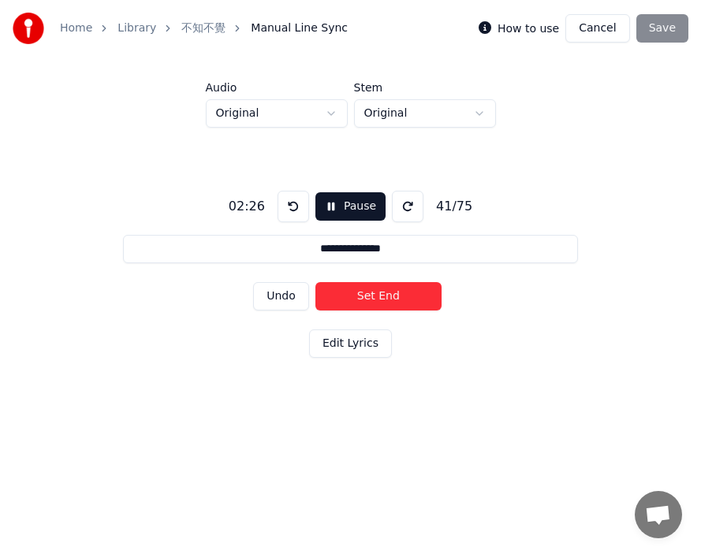
click at [397, 296] on button "Set End" at bounding box center [378, 296] width 126 height 28
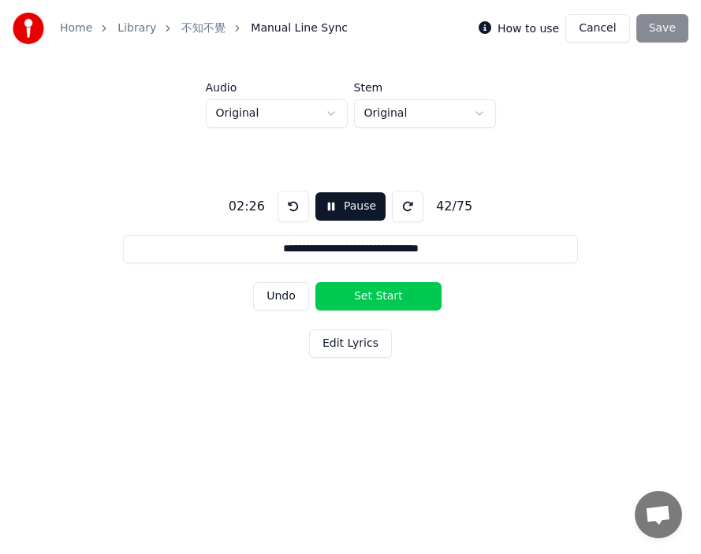
click at [350, 292] on button "Set Start" at bounding box center [378, 296] width 126 height 28
click at [397, 292] on button "Set End" at bounding box center [378, 296] width 126 height 28
click at [378, 292] on button "Set Start" at bounding box center [378, 296] width 126 height 28
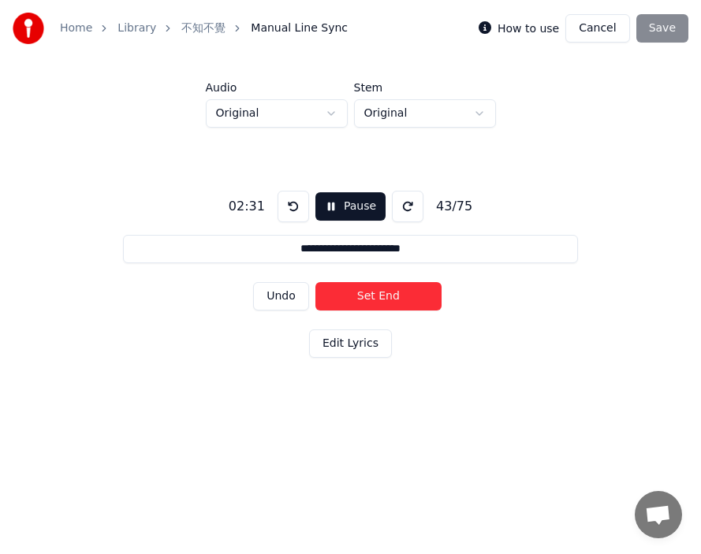
click at [401, 292] on button "Set End" at bounding box center [378, 296] width 126 height 28
click at [374, 292] on button "Set Start" at bounding box center [378, 296] width 126 height 28
click at [402, 294] on button "Set End" at bounding box center [378, 296] width 126 height 28
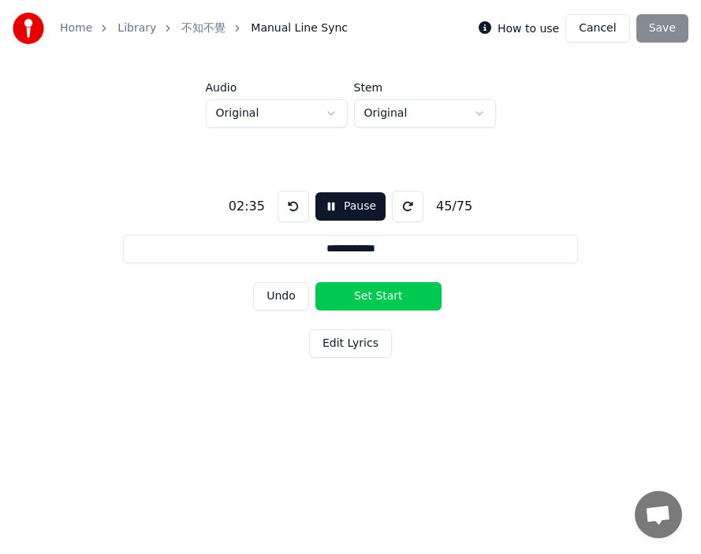
click at [356, 292] on button "Set Start" at bounding box center [378, 296] width 126 height 28
click at [396, 292] on button "Set End" at bounding box center [378, 296] width 126 height 28
click at [354, 292] on button "Set Start" at bounding box center [378, 296] width 126 height 28
click at [389, 290] on button "Set End" at bounding box center [378, 296] width 126 height 28
click at [371, 288] on button "Set Start" at bounding box center [378, 296] width 126 height 28
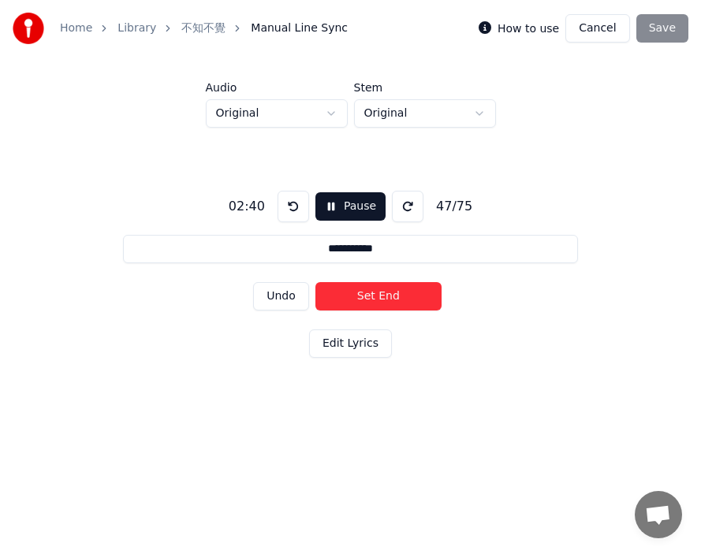
click at [340, 288] on button "Set End" at bounding box center [378, 296] width 126 height 28
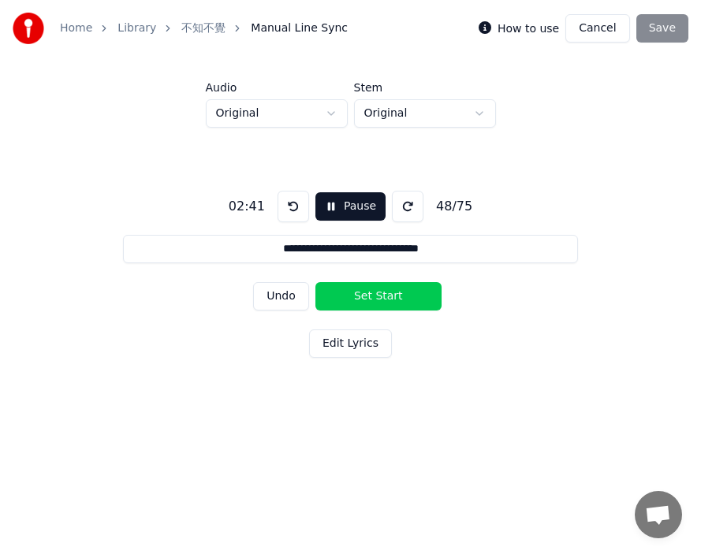
click at [340, 288] on button "Set Start" at bounding box center [378, 296] width 126 height 28
click at [379, 291] on button "Set End" at bounding box center [378, 296] width 126 height 28
click at [352, 289] on button "Set Start" at bounding box center [378, 296] width 126 height 28
click at [394, 296] on button "Set End" at bounding box center [378, 296] width 126 height 28
click at [348, 296] on button "Set Start" at bounding box center [378, 296] width 126 height 28
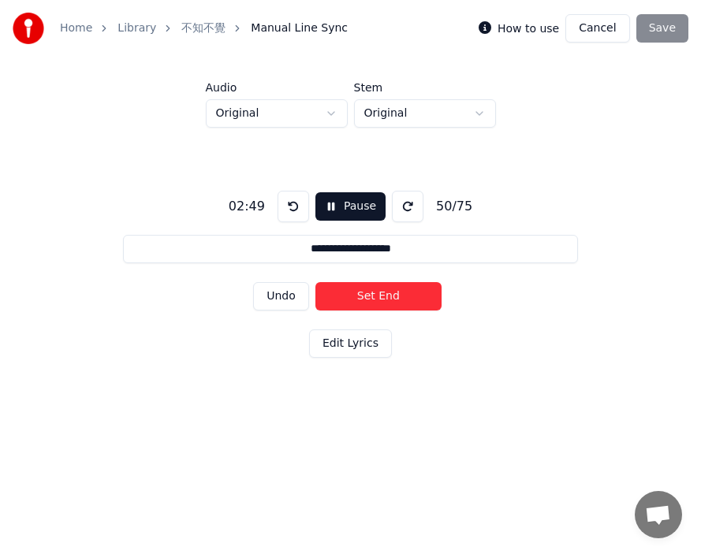
click at [396, 292] on button "Set End" at bounding box center [378, 296] width 126 height 28
click at [377, 292] on button "Set Start" at bounding box center [378, 296] width 126 height 28
click at [414, 291] on button "Set End" at bounding box center [378, 296] width 126 height 28
click at [355, 288] on button "Set Start" at bounding box center [378, 296] width 126 height 28
click at [393, 290] on button "Set End" at bounding box center [378, 296] width 126 height 28
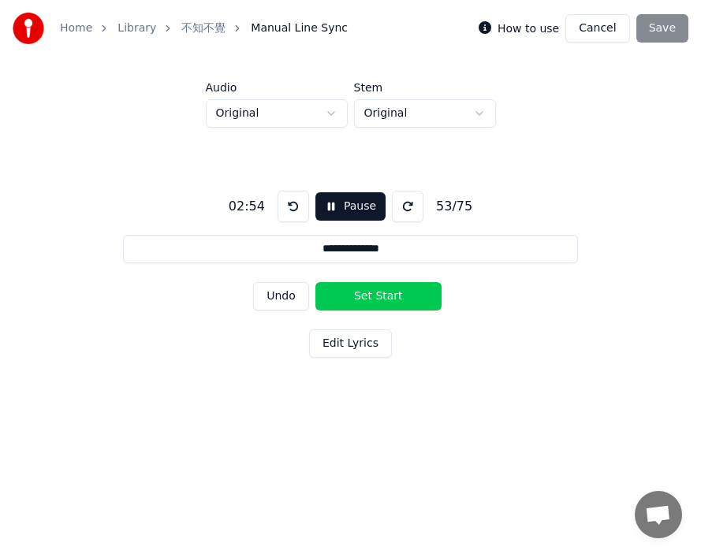
click at [372, 289] on button "Set Start" at bounding box center [378, 296] width 126 height 28
click at [414, 288] on button "Set End" at bounding box center [378, 296] width 126 height 28
click at [288, 209] on button at bounding box center [293, 207] width 32 height 32
click at [284, 203] on button at bounding box center [293, 207] width 32 height 32
click at [281, 301] on button "Undo" at bounding box center [281, 296] width 56 height 28
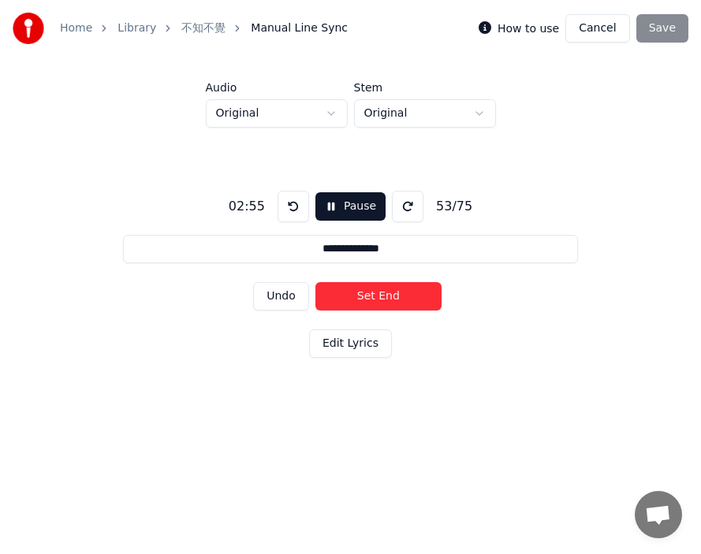
click at [286, 299] on button "Undo" at bounding box center [281, 296] width 56 height 28
click at [361, 288] on button "Set End" at bounding box center [378, 296] width 126 height 28
click at [355, 288] on button "Set Start" at bounding box center [378, 296] width 126 height 28
click at [393, 288] on button "Set End" at bounding box center [378, 296] width 126 height 28
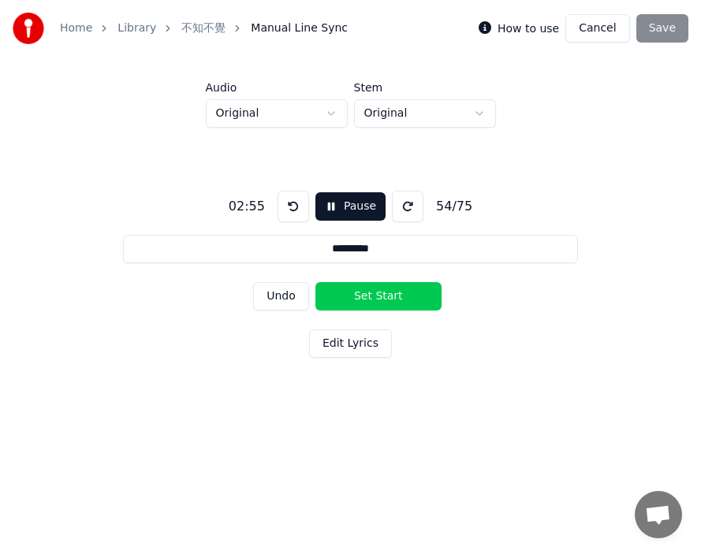
click at [374, 287] on button "Set Start" at bounding box center [378, 296] width 126 height 28
click at [359, 287] on button "Set End" at bounding box center [378, 296] width 126 height 28
click at [343, 286] on button "Set Start" at bounding box center [378, 296] width 126 height 28
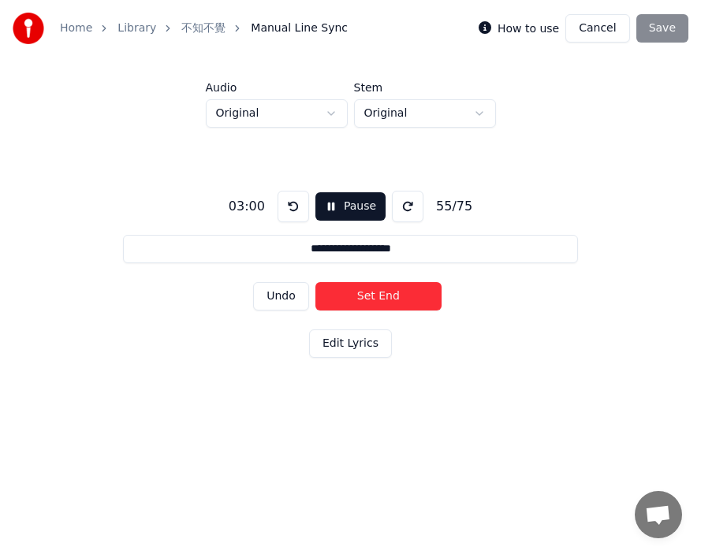
click at [387, 285] on button "Set End" at bounding box center [378, 296] width 126 height 28
click at [371, 284] on button "Set Start" at bounding box center [378, 296] width 126 height 28
click at [348, 285] on button "Set End" at bounding box center [378, 296] width 126 height 28
click at [388, 288] on button "Set End" at bounding box center [378, 296] width 126 height 28
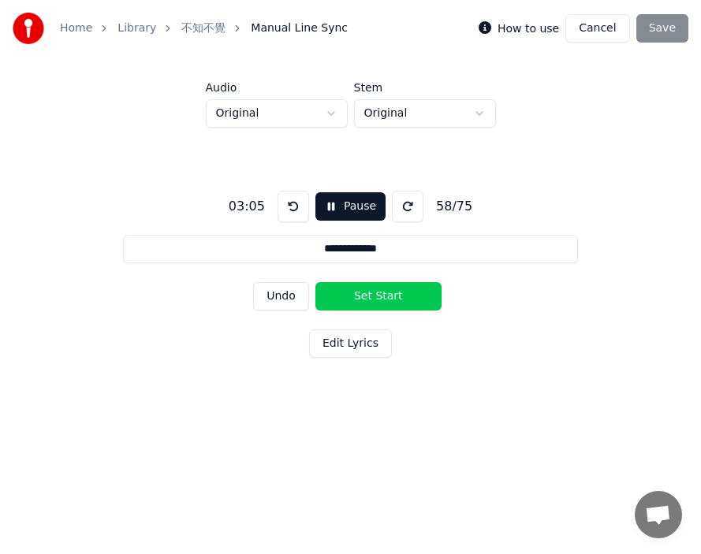
click at [336, 288] on button "Set Start" at bounding box center [378, 296] width 126 height 28
click at [405, 295] on button "Set End" at bounding box center [378, 296] width 126 height 28
click at [348, 292] on button "Set Start" at bounding box center [378, 296] width 126 height 28
click at [400, 291] on button "Set End" at bounding box center [378, 296] width 126 height 28
click at [368, 292] on button "Set Start" at bounding box center [378, 296] width 126 height 28
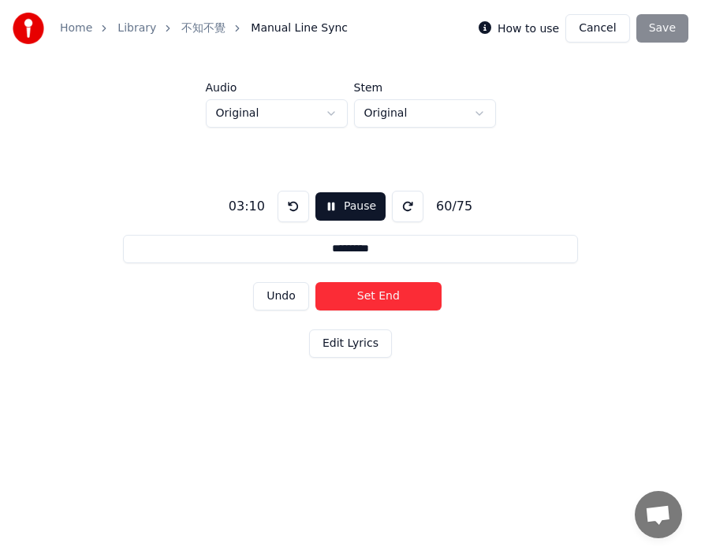
click at [341, 290] on button "Set End" at bounding box center [378, 296] width 126 height 28
click at [340, 291] on button "Set Start" at bounding box center [378, 296] width 126 height 28
click at [389, 296] on button "Set End" at bounding box center [378, 296] width 126 height 28
click at [335, 296] on button "Set Start" at bounding box center [378, 296] width 126 height 28
click at [393, 294] on button "Set End" at bounding box center [378, 296] width 126 height 28
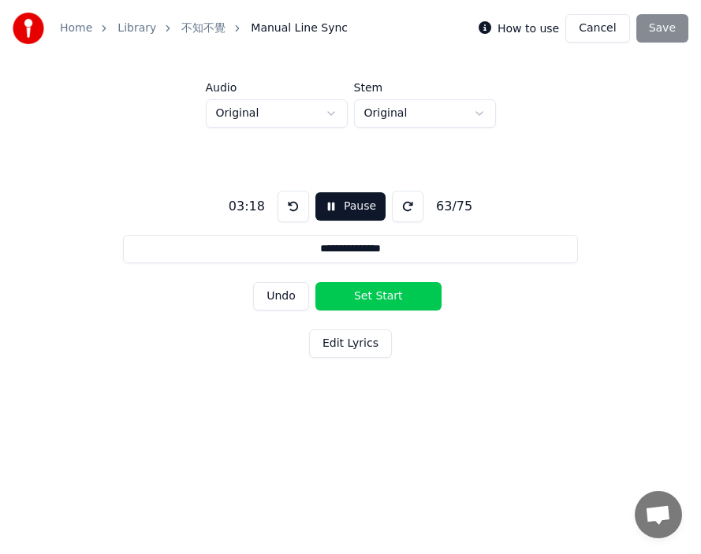
click at [340, 294] on button "Set Start" at bounding box center [378, 296] width 126 height 28
click at [381, 292] on button "Set End" at bounding box center [378, 296] width 126 height 28
click at [340, 291] on button "Set Start" at bounding box center [378, 296] width 126 height 28
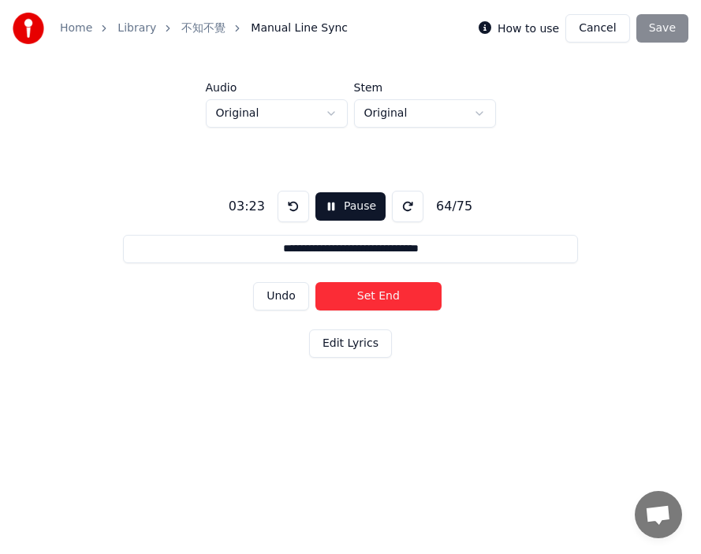
click at [402, 296] on button "Set End" at bounding box center [378, 296] width 126 height 28
click at [359, 296] on button "Set Start" at bounding box center [378, 296] width 126 height 28
click at [404, 293] on button "Set End" at bounding box center [378, 296] width 126 height 28
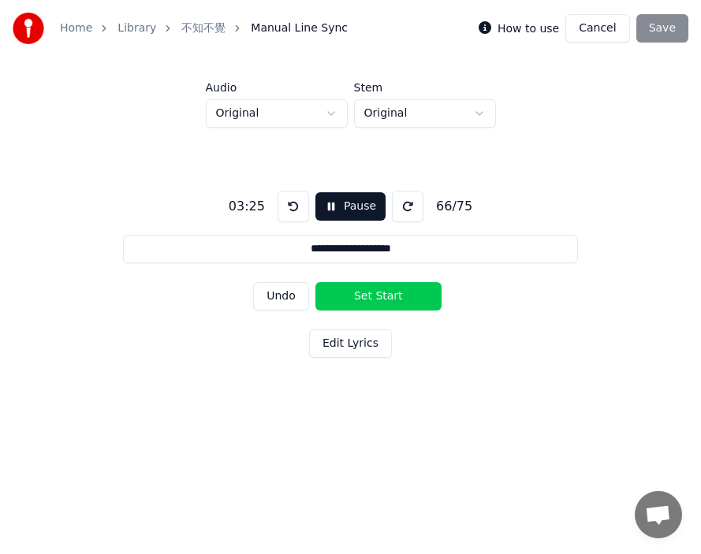
click at [350, 290] on button "Set Start" at bounding box center [378, 296] width 126 height 28
click at [415, 287] on button "Set End" at bounding box center [378, 296] width 126 height 28
click at [365, 281] on div "Undo Set Start" at bounding box center [350, 296] width 195 height 41
click at [414, 279] on div "Undo Set Start" at bounding box center [350, 296] width 195 height 41
click at [350, 280] on div "Undo Set Start" at bounding box center [350, 296] width 195 height 41
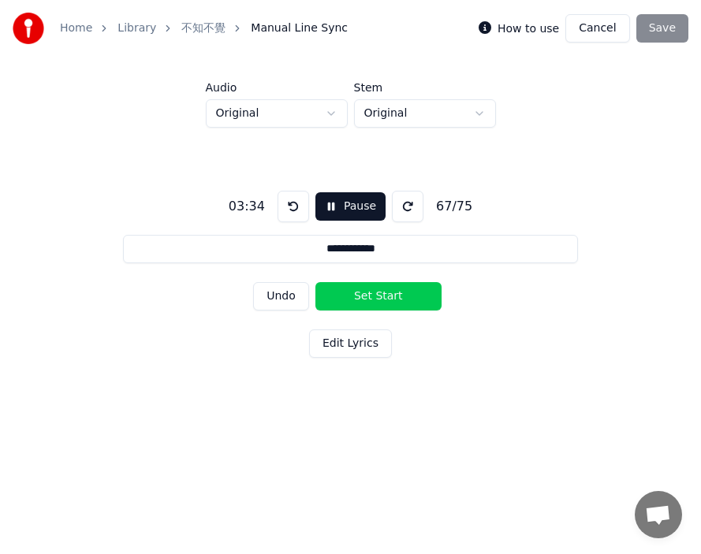
click at [282, 293] on button "Undo" at bounding box center [281, 296] width 56 height 28
click at [361, 292] on button "Set End" at bounding box center [378, 296] width 126 height 28
click at [355, 291] on button "Set Start" at bounding box center [378, 296] width 126 height 28
click at [402, 293] on button "Set End" at bounding box center [378, 296] width 126 height 28
click at [355, 291] on button "Set Start" at bounding box center [378, 296] width 126 height 28
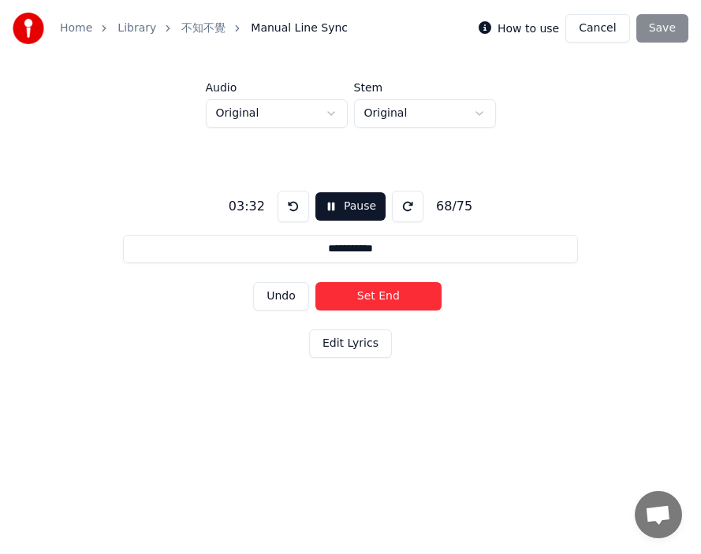
click at [400, 291] on button "Set End" at bounding box center [378, 296] width 126 height 28
click at [368, 292] on button "Set Start" at bounding box center [378, 296] width 126 height 28
click at [403, 291] on button "Set End" at bounding box center [378, 296] width 126 height 28
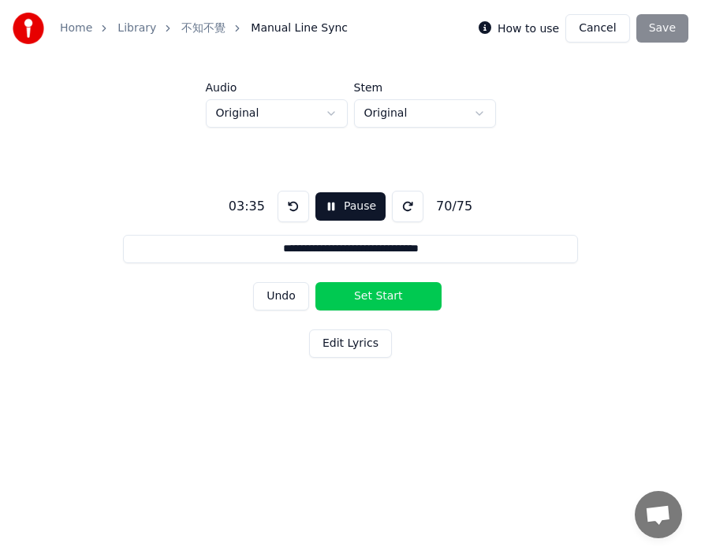
click at [329, 291] on button "Set Start" at bounding box center [378, 296] width 126 height 28
click at [390, 294] on button "Set End" at bounding box center [378, 296] width 126 height 28
click at [339, 294] on button "Set Start" at bounding box center [378, 296] width 126 height 28
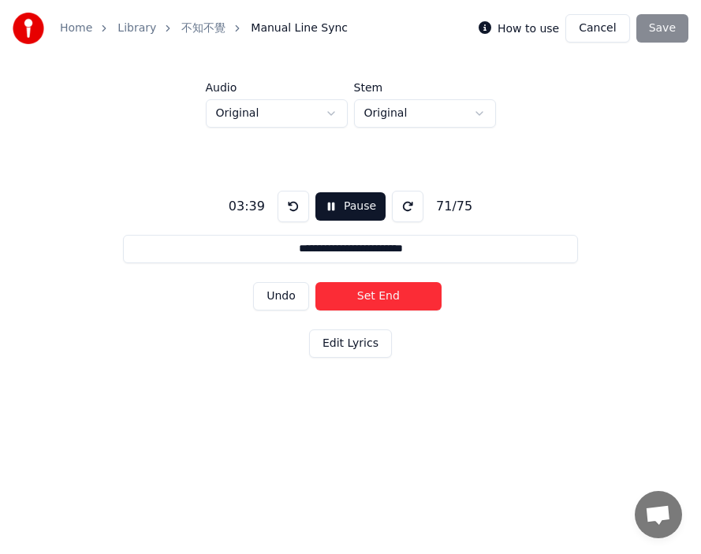
click at [398, 295] on button "Set End" at bounding box center [378, 296] width 126 height 28
click at [359, 294] on button "Set Start" at bounding box center [378, 296] width 126 height 28
click at [398, 289] on button "Set End" at bounding box center [378, 296] width 126 height 28
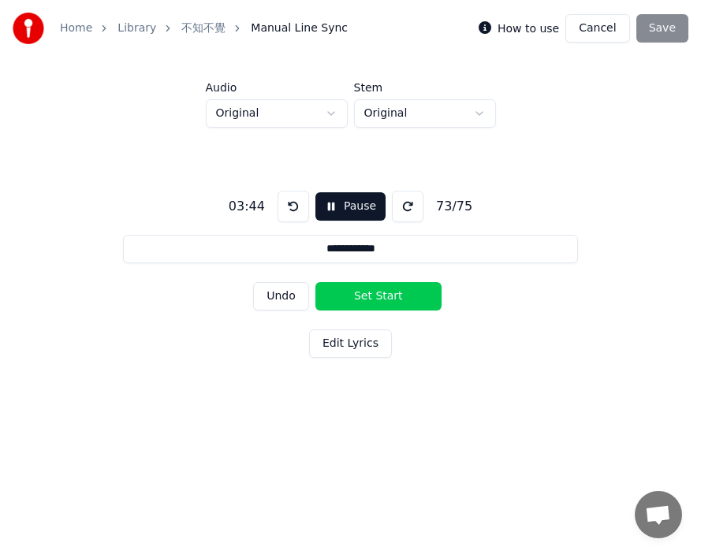
click at [355, 288] on button "Set Start" at bounding box center [378, 296] width 126 height 28
click at [407, 295] on button "Set End" at bounding box center [378, 296] width 126 height 28
click at [337, 292] on button "Set Start" at bounding box center [378, 296] width 126 height 28
click at [389, 294] on button "Set End" at bounding box center [378, 296] width 126 height 28
type input "**********"
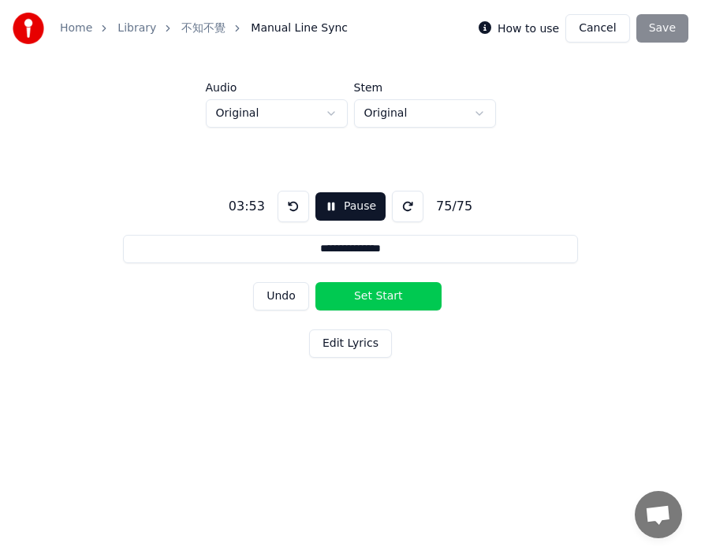
click at [348, 294] on button "Set Start" at bounding box center [378, 296] width 126 height 28
click at [289, 288] on button "Undo" at bounding box center [281, 296] width 56 height 28
click at [349, 291] on button "Set Start" at bounding box center [378, 296] width 126 height 28
click at [389, 288] on button "Set End" at bounding box center [378, 296] width 126 height 28
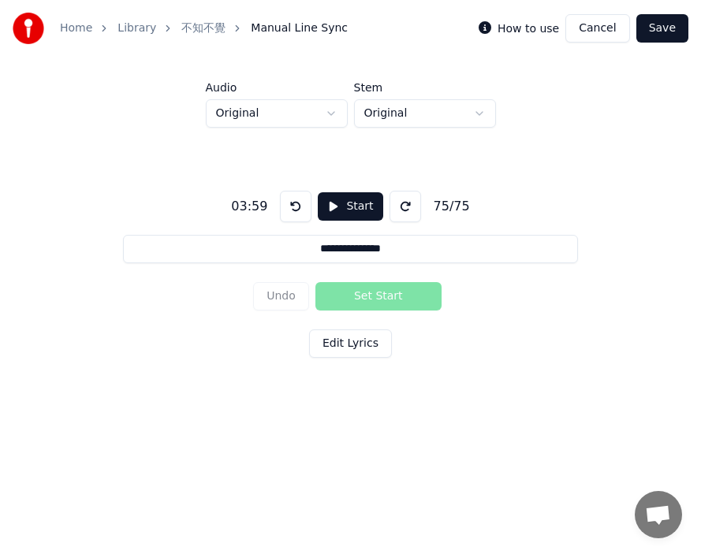
click at [620, 29] on button "Save" at bounding box center [662, 28] width 52 height 28
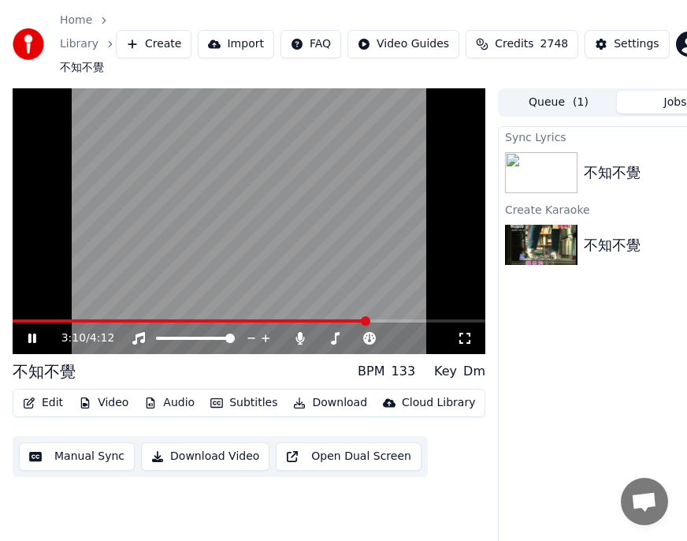
click at [367, 320] on span at bounding box center [190, 320] width 355 height 3
click at [29, 339] on icon at bounding box center [32, 337] width 8 height 9
click at [47, 403] on button "Edit" at bounding box center [43, 403] width 53 height 22
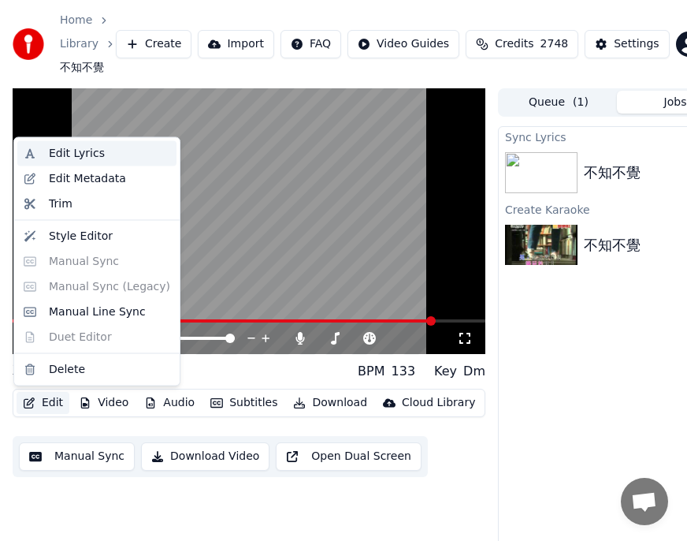
click at [87, 154] on div "Edit Lyrics" at bounding box center [77, 154] width 56 height 16
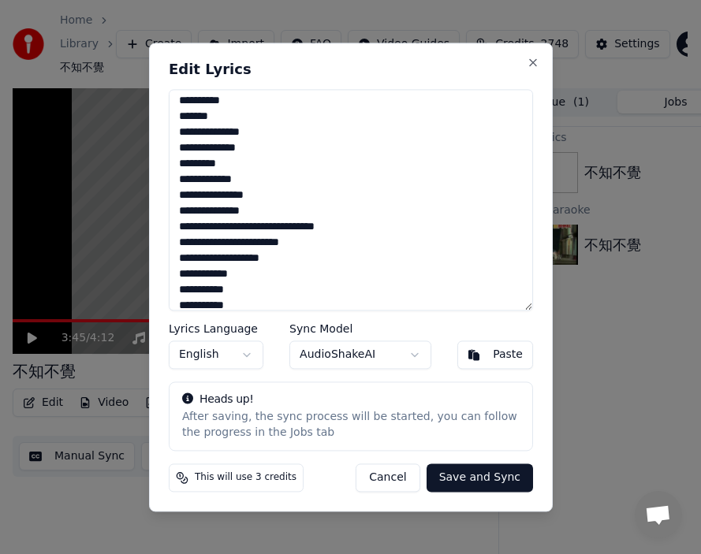
scroll to position [974, 0]
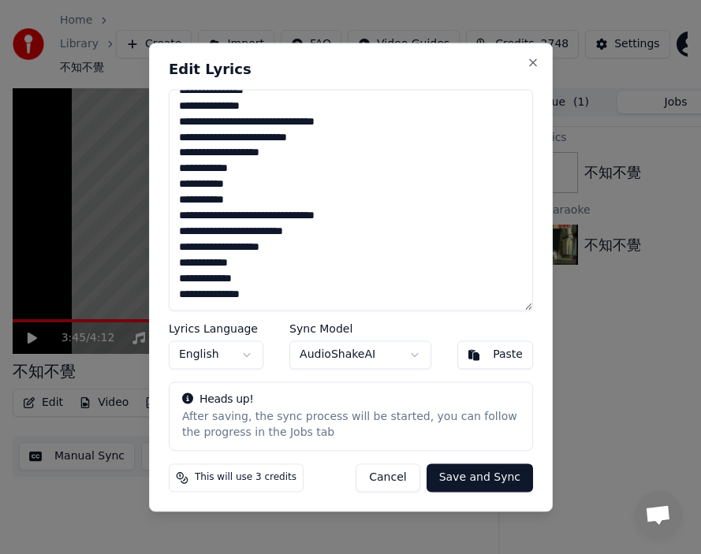
drag, startPoint x: 180, startPoint y: 100, endPoint x: 277, endPoint y: 368, distance: 284.7
click at [277, 368] on div "Edit Lyrics Lyrics Language English Sync Model AudioShakeAI Paste Heads up! Aft…" at bounding box center [351, 277] width 404 height 469
click at [473, 351] on button "Paste" at bounding box center [495, 354] width 76 height 28
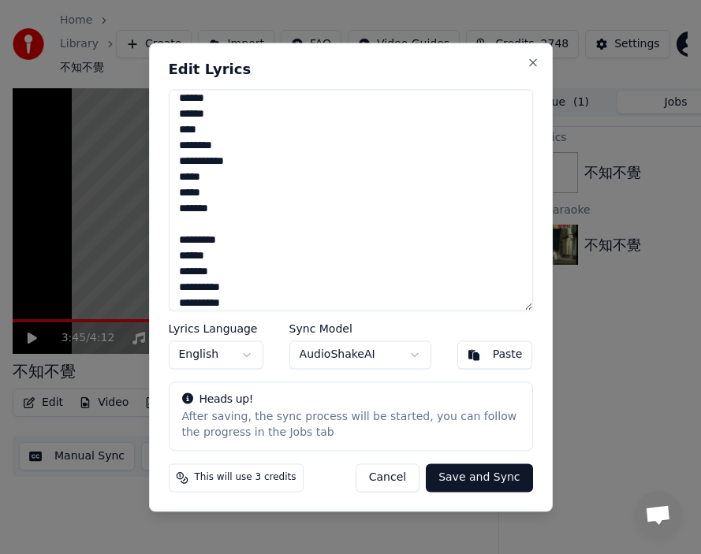
scroll to position [0, 0]
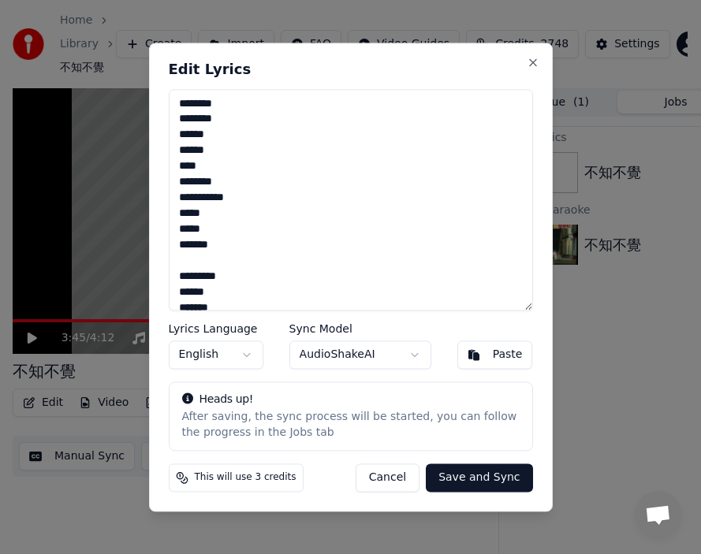
click at [476, 448] on button "Save and Sync" at bounding box center [479, 477] width 106 height 28
type textarea "**********"
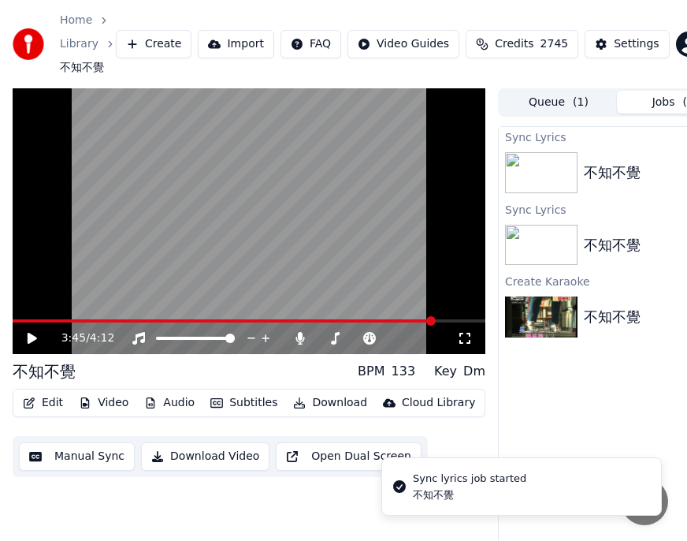
click at [620, 48] on button "Settings" at bounding box center [627, 44] width 84 height 28
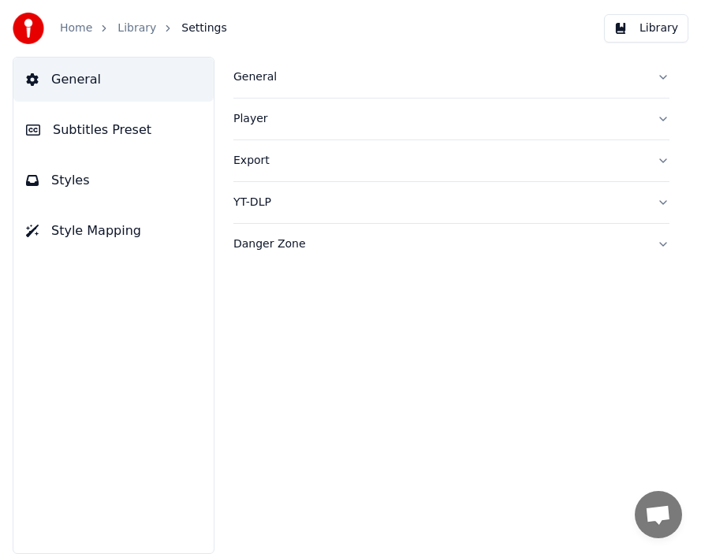
click at [110, 133] on span "Subtitles Preset" at bounding box center [102, 130] width 99 height 19
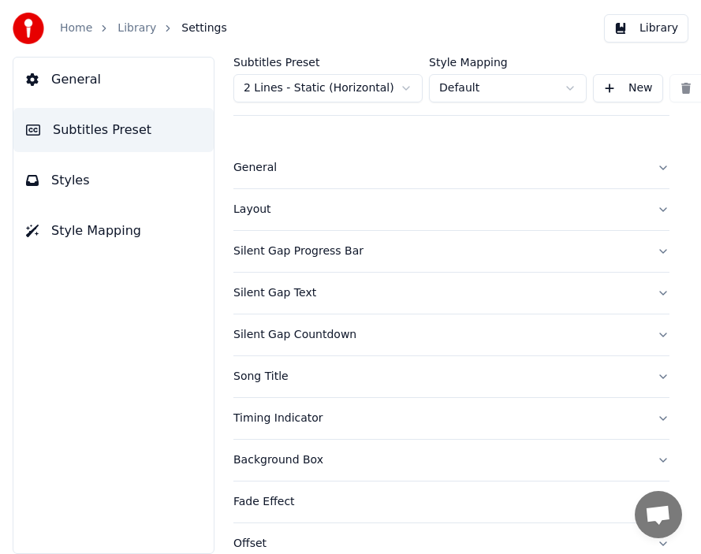
click at [344, 87] on html "Home Library Settings Library General Subtitles Preset Styles Style Mapping Sub…" at bounding box center [350, 277] width 701 height 554
click at [255, 212] on div "Layout" at bounding box center [438, 210] width 411 height 16
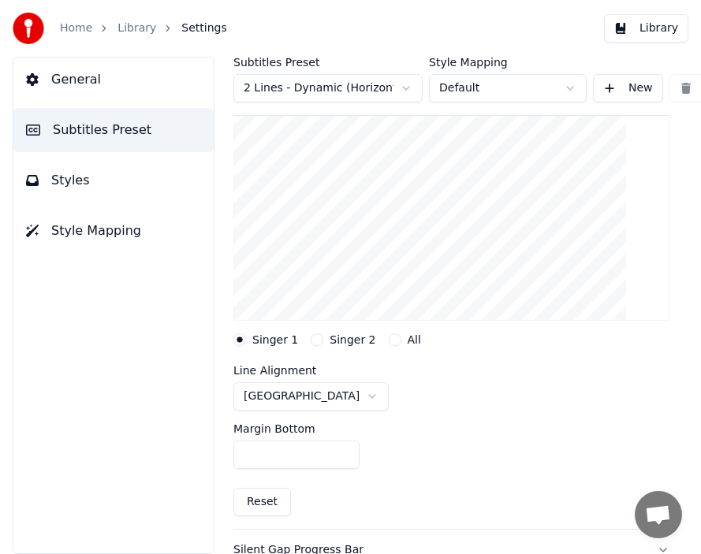
scroll to position [178, 0]
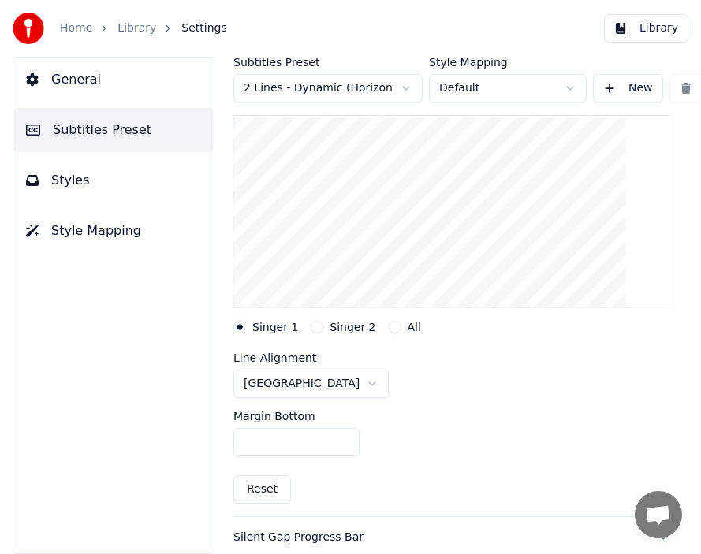
drag, startPoint x: 244, startPoint y: 443, endPoint x: 295, endPoint y: 437, distance: 51.6
click at [287, 441] on input "***" at bounding box center [296, 442] width 126 height 28
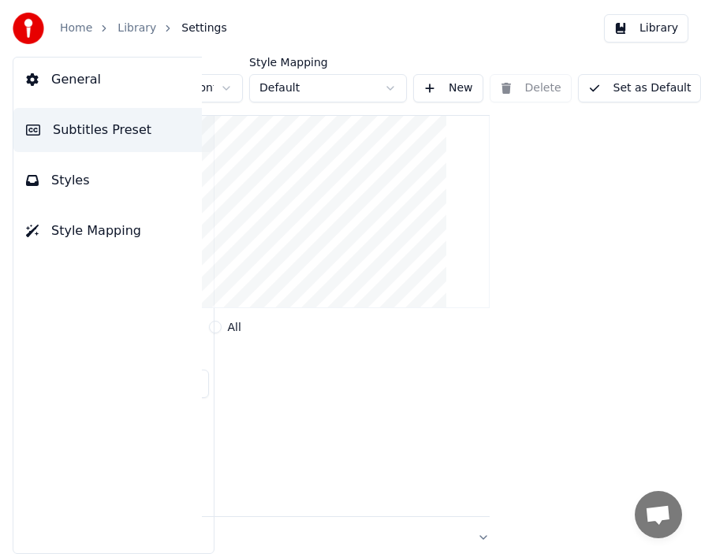
type input "***"
click at [620, 85] on button "Set as Default" at bounding box center [640, 88] width 124 height 28
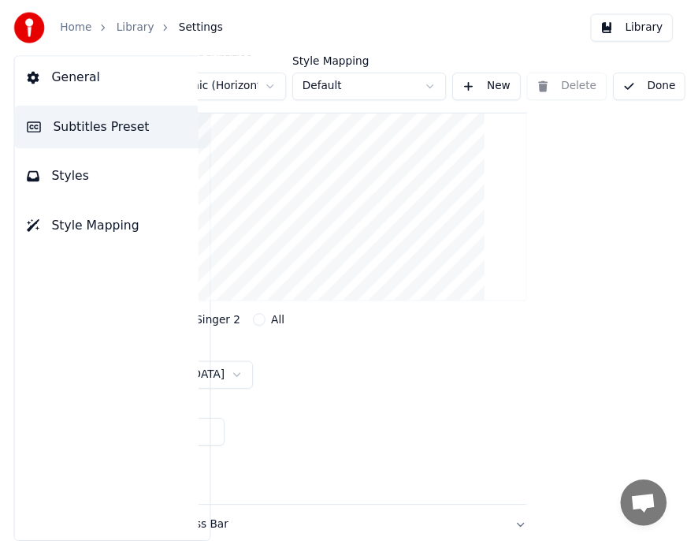
scroll to position [178, 159]
click at [620, 84] on button "Done" at bounding box center [664, 88] width 75 height 28
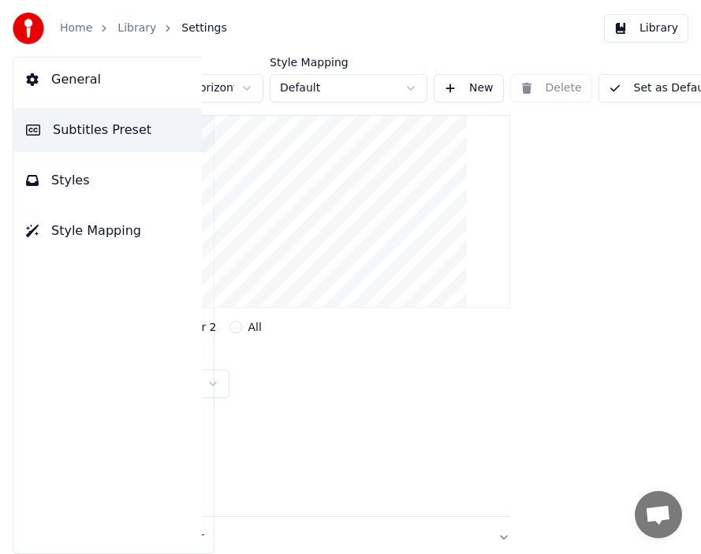
click at [136, 26] on link "Library" at bounding box center [136, 28] width 39 height 16
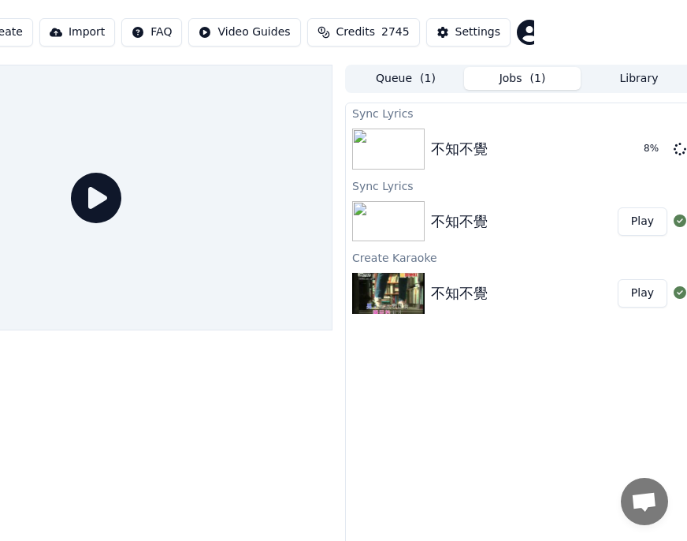
scroll to position [0, 166]
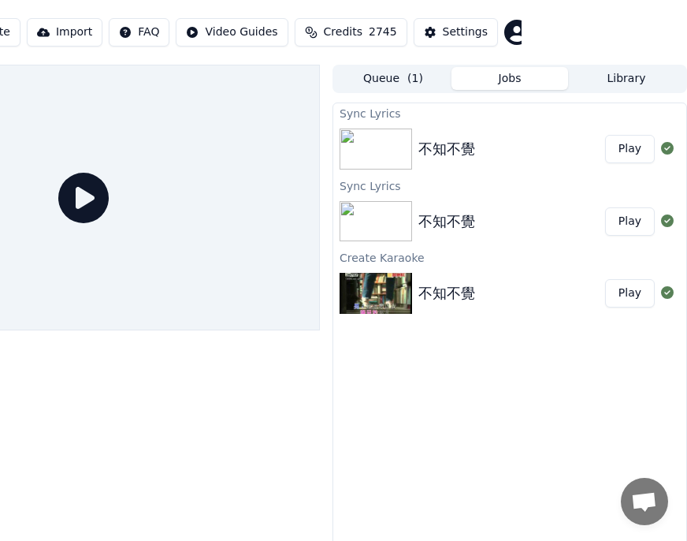
click at [620, 151] on button "Play" at bounding box center [630, 149] width 50 height 28
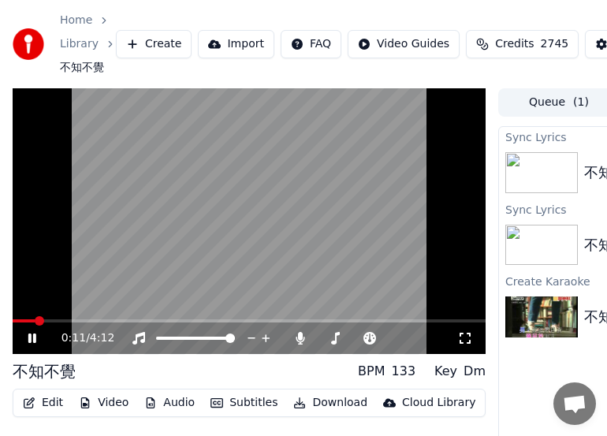
click at [469, 338] on icon at bounding box center [465, 338] width 16 height 13
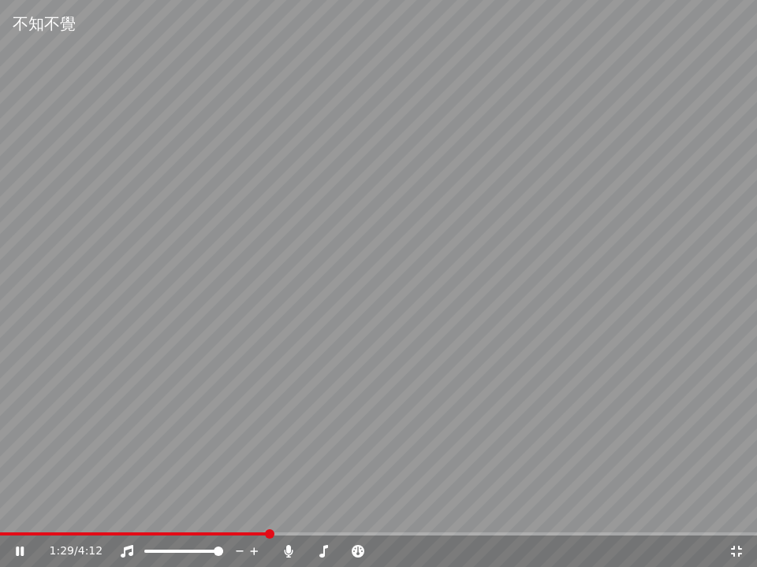
click at [165, 448] on video at bounding box center [378, 283] width 757 height 567
click at [172, 448] on div "1:29 / 4:12" at bounding box center [378, 552] width 757 height 32
click at [176, 448] on span at bounding box center [88, 534] width 177 height 3
click at [18, 448] on icon at bounding box center [31, 551] width 37 height 13
click at [213, 448] on span at bounding box center [130, 534] width 261 height 3
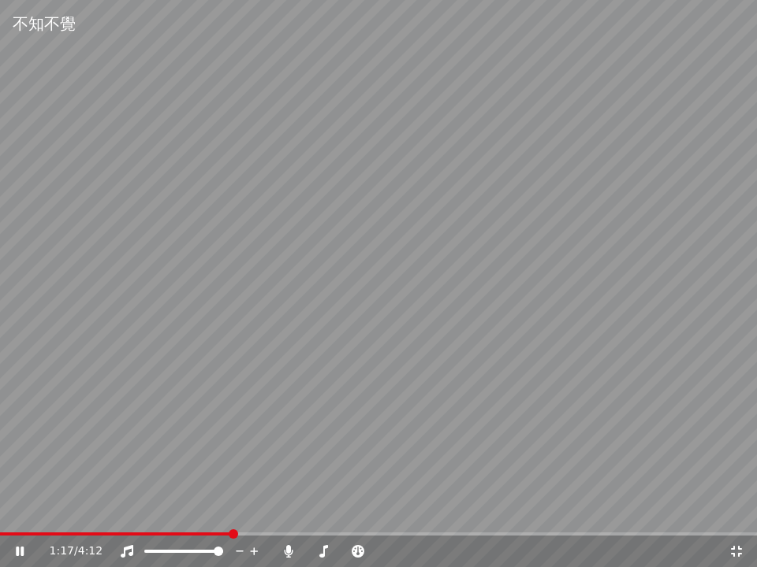
click at [157, 448] on video at bounding box center [378, 283] width 757 height 567
click at [156, 448] on video at bounding box center [378, 283] width 757 height 567
click at [152, 448] on video at bounding box center [378, 283] width 757 height 567
click at [150, 448] on span at bounding box center [119, 534] width 238 height 3
click at [17, 448] on icon at bounding box center [19, 551] width 9 height 11
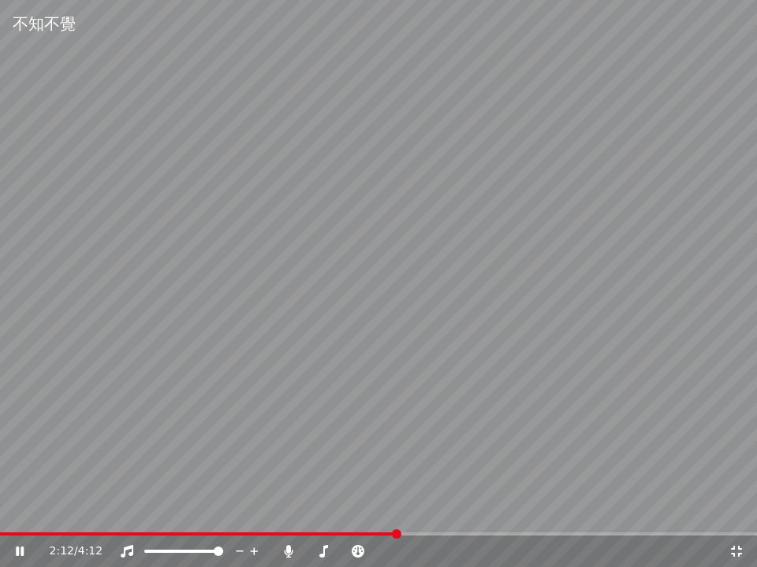
click at [285, 448] on div "2:12 / 4:12" at bounding box center [378, 552] width 757 height 32
click at [285, 448] on video at bounding box center [378, 283] width 757 height 567
click at [289, 448] on span at bounding box center [145, 534] width 291 height 3
click at [20, 448] on icon at bounding box center [19, 551] width 9 height 11
click at [30, 448] on video at bounding box center [378, 283] width 757 height 567
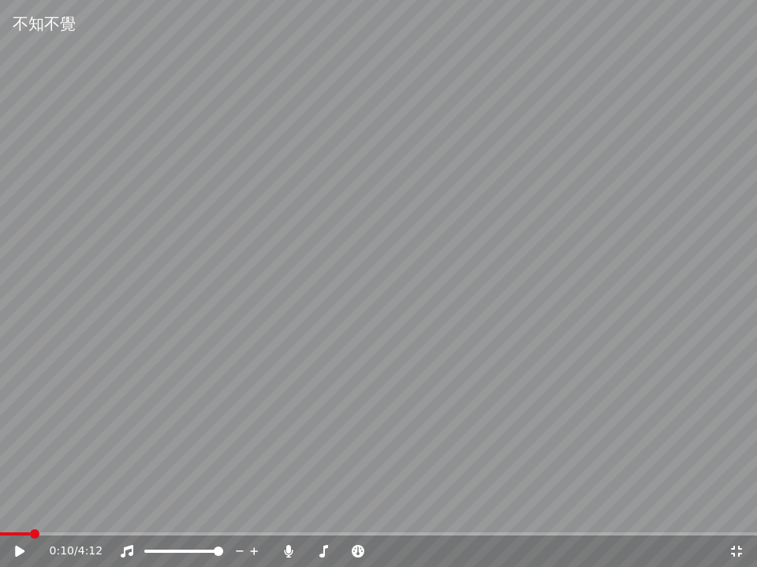
click at [30, 448] on span at bounding box center [15, 534] width 30 height 3
click at [25, 448] on icon at bounding box center [31, 551] width 37 height 13
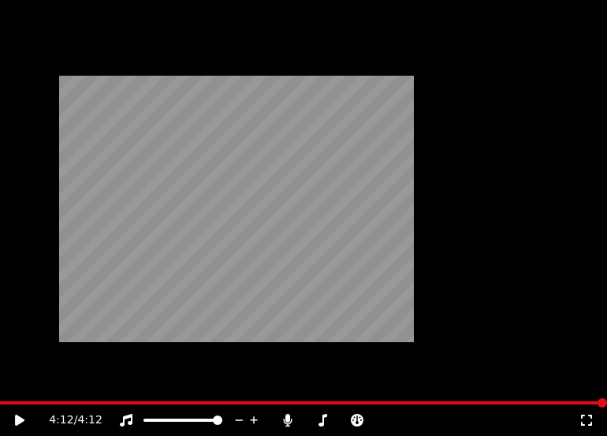
click at [327, 148] on button "Download" at bounding box center [330, 137] width 87 height 22
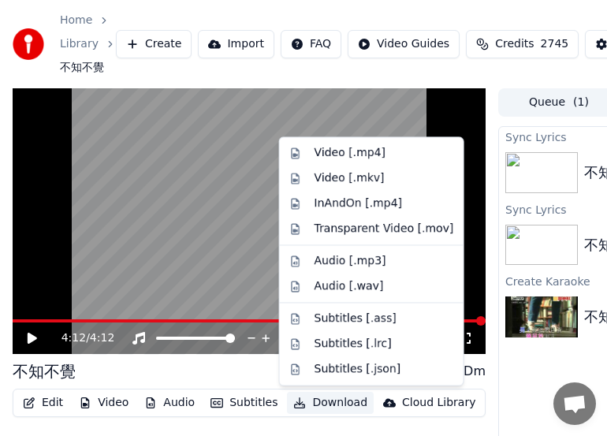
click at [327, 402] on button "Download" at bounding box center [330, 403] width 87 height 22
click at [327, 401] on button "Download" at bounding box center [330, 403] width 87 height 22
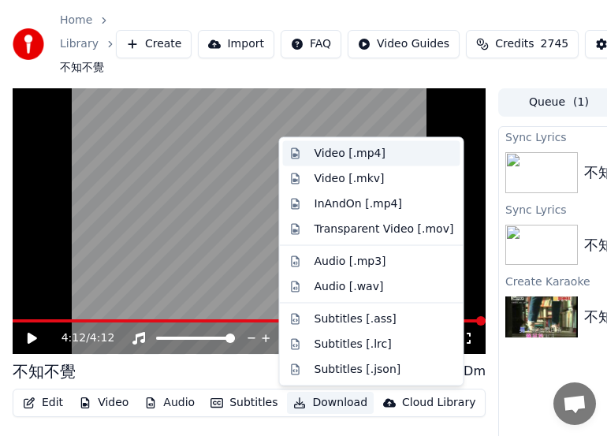
click at [342, 154] on div "Video [.mp4]" at bounding box center [349, 154] width 71 height 16
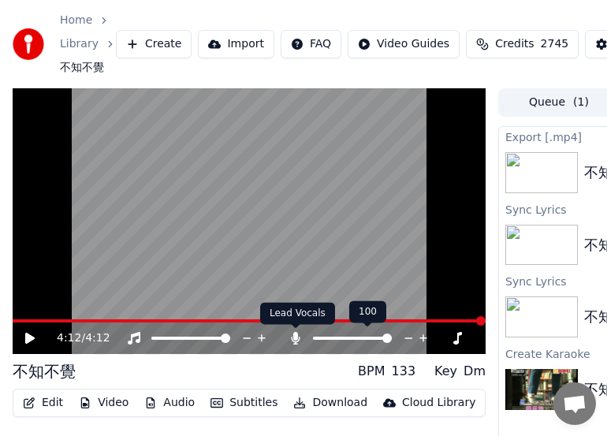
click at [296, 341] on icon at bounding box center [296, 338] width 16 height 13
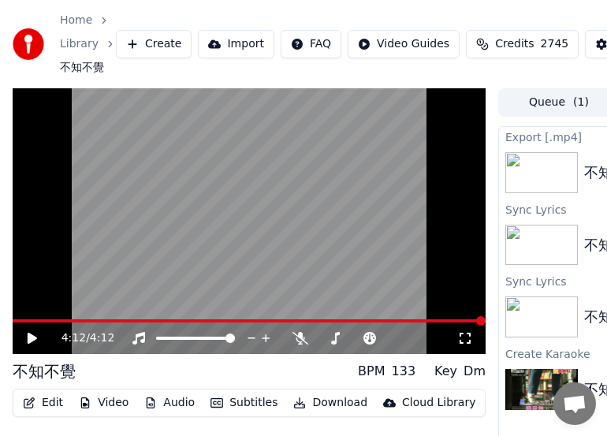
click at [336, 401] on button "Download" at bounding box center [330, 403] width 87 height 22
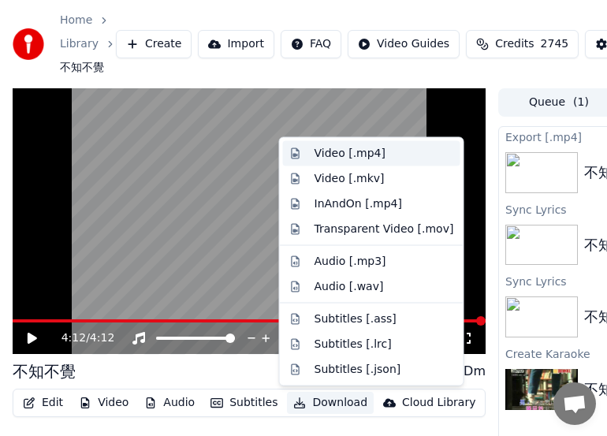
click at [338, 150] on div "Video [.mp4]" at bounding box center [349, 154] width 71 height 16
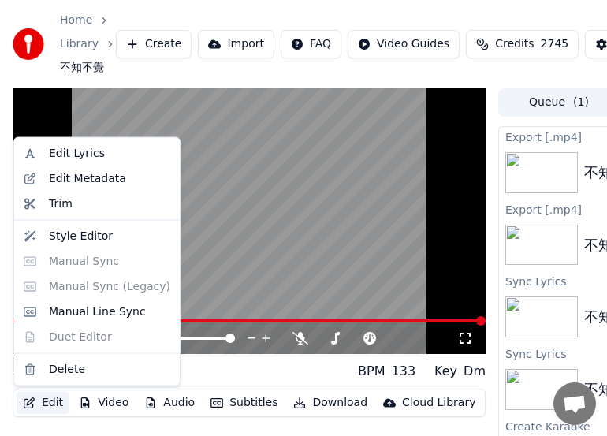
click at [46, 404] on button "Edit" at bounding box center [43, 403] width 53 height 22
click at [99, 309] on div "Manual Line Sync" at bounding box center [97, 311] width 97 height 16
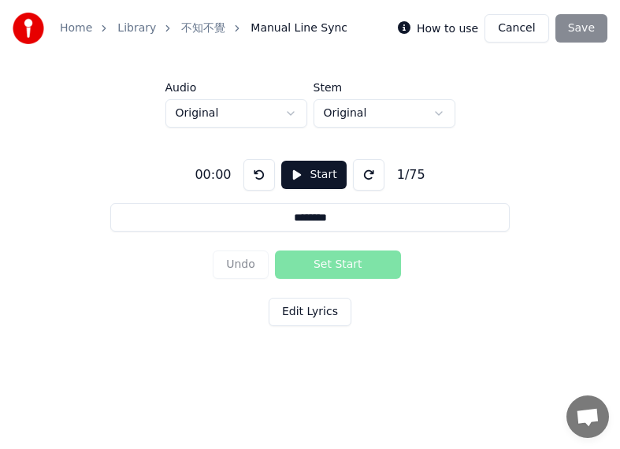
click at [308, 177] on button "Start" at bounding box center [313, 175] width 65 height 28
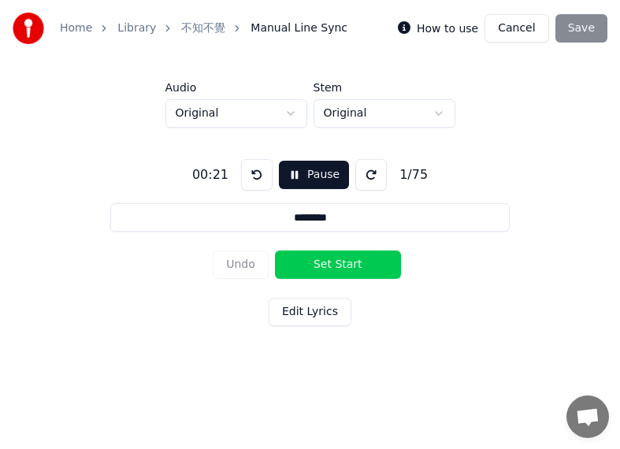
click at [300, 252] on button "Set Start" at bounding box center [338, 265] width 126 height 28
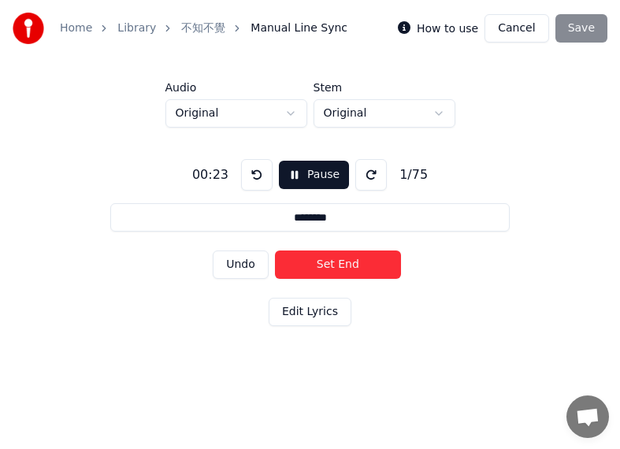
click at [325, 254] on button "Set End" at bounding box center [338, 265] width 126 height 28
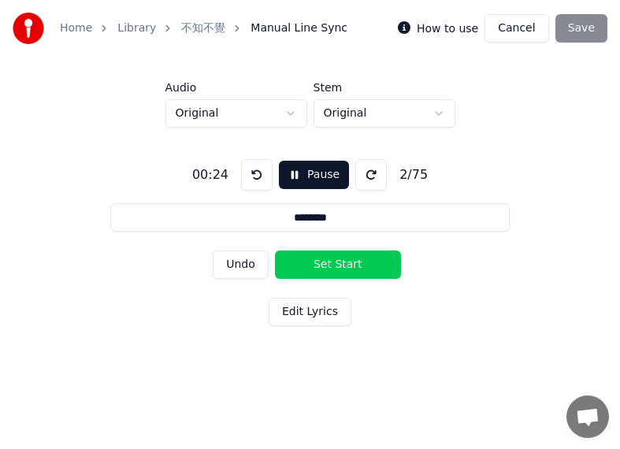
click at [304, 255] on button "Set Start" at bounding box center [338, 265] width 126 height 28
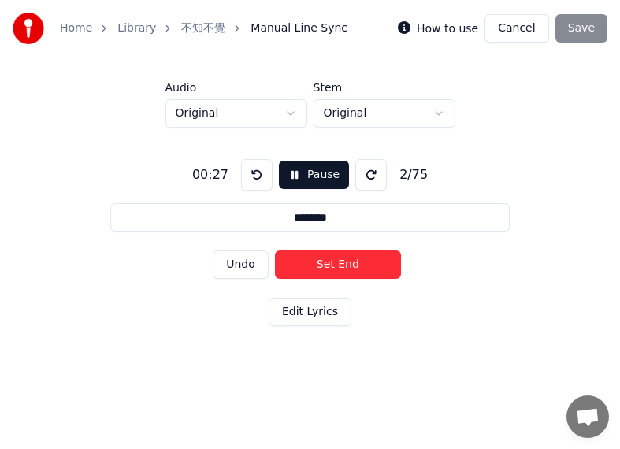
click at [325, 252] on button "Set End" at bounding box center [338, 265] width 126 height 28
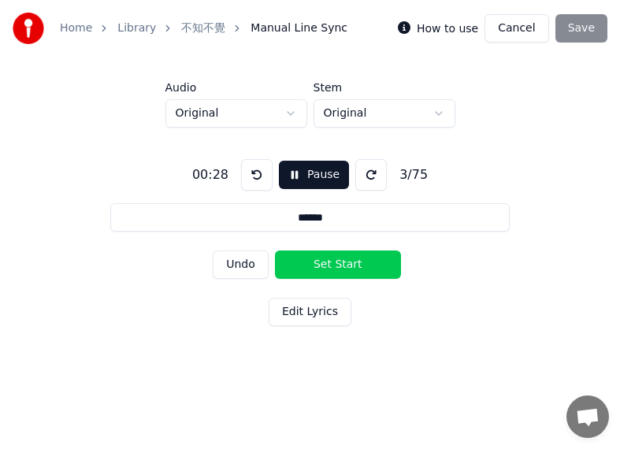
click at [303, 255] on button "Set Start" at bounding box center [338, 265] width 126 height 28
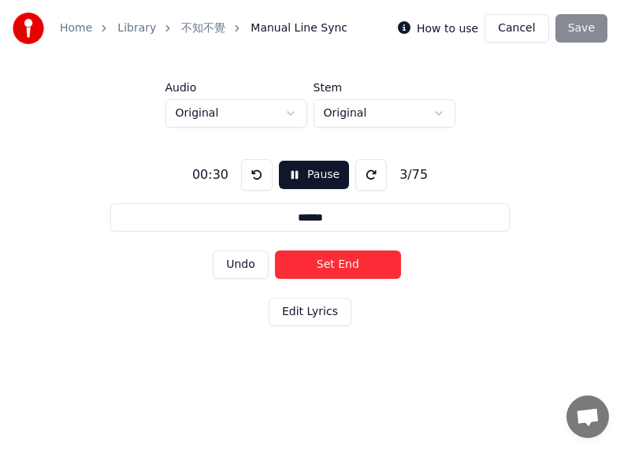
click at [319, 255] on button "Set End" at bounding box center [338, 265] width 126 height 28
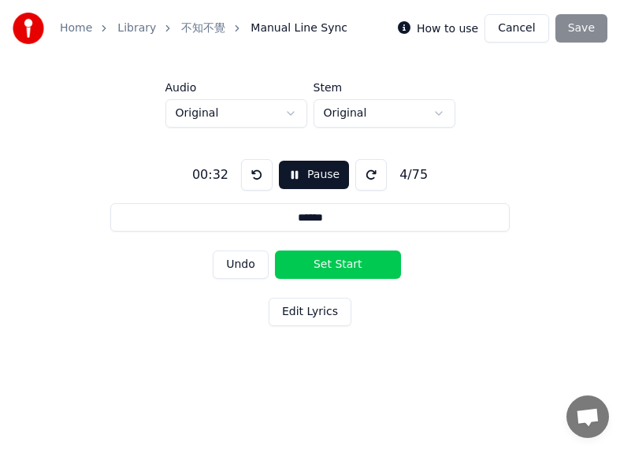
click at [302, 252] on button "Set Start" at bounding box center [338, 265] width 126 height 28
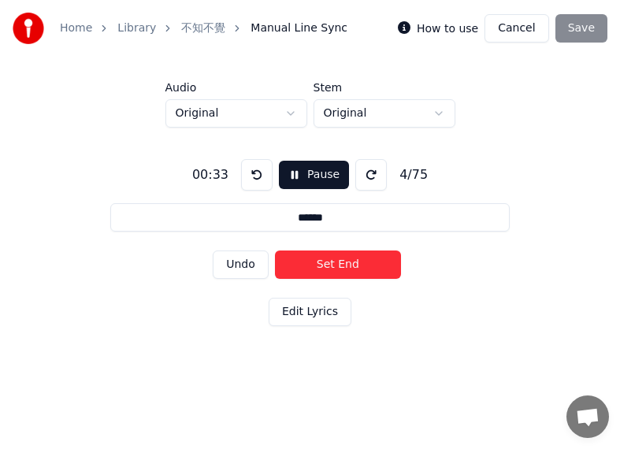
click at [316, 250] on div "Undo Set End" at bounding box center [310, 264] width 195 height 41
click at [307, 250] on div "Undo Set End" at bounding box center [310, 264] width 195 height 41
click at [236, 268] on button "Undo" at bounding box center [241, 265] width 56 height 28
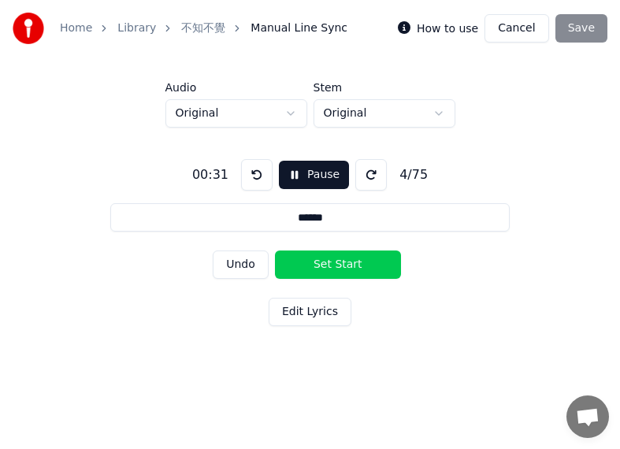
click at [238, 266] on button "Undo" at bounding box center [241, 265] width 56 height 28
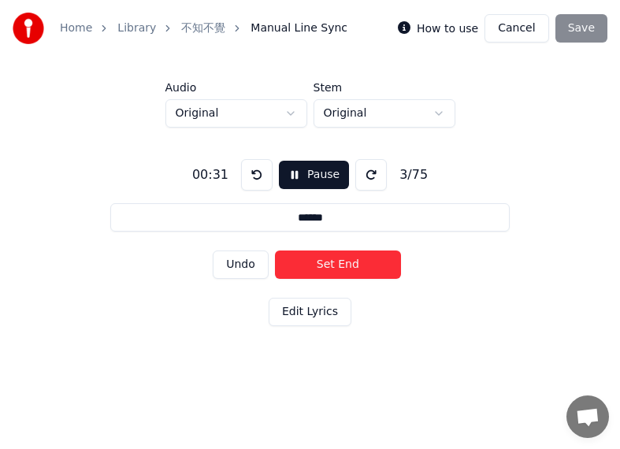
click at [319, 261] on button "Set End" at bounding box center [338, 265] width 126 height 28
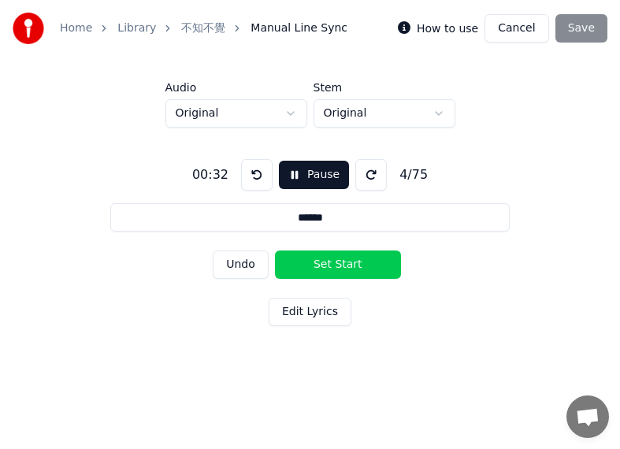
click at [306, 263] on button "Set Start" at bounding box center [338, 265] width 126 height 28
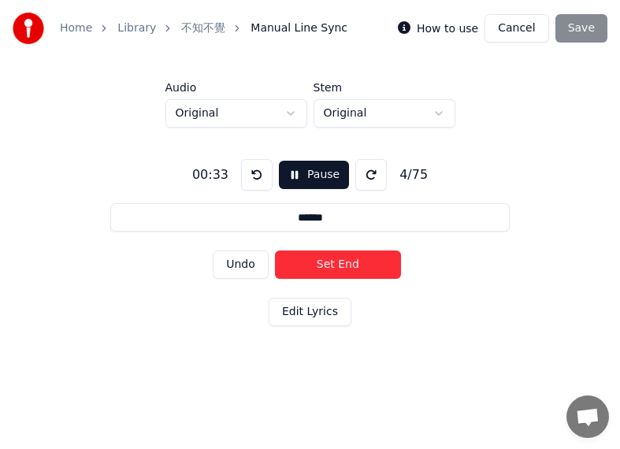
click at [345, 265] on button "Set End" at bounding box center [338, 265] width 126 height 28
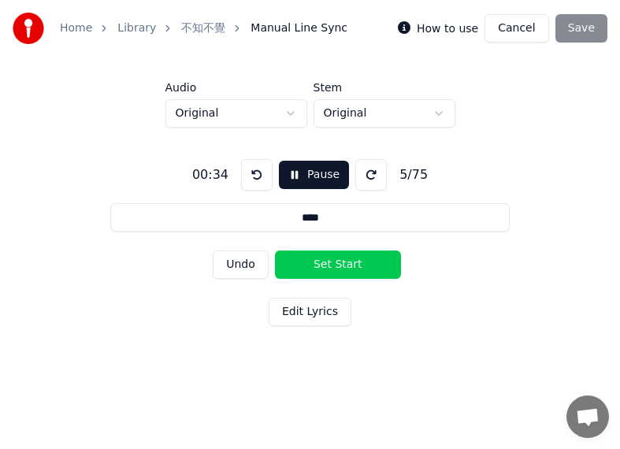
click at [345, 265] on button "Set Start" at bounding box center [338, 265] width 126 height 28
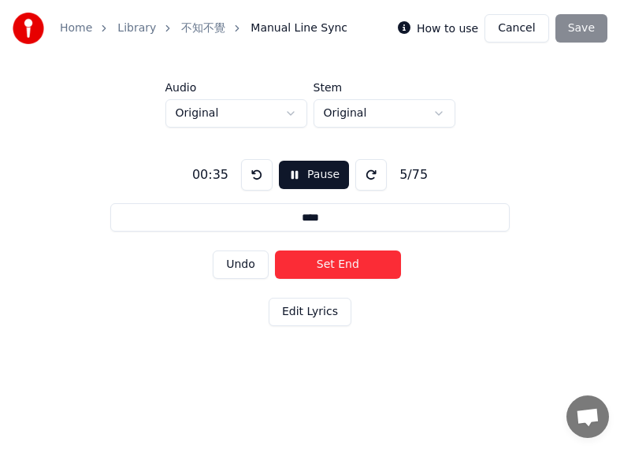
click at [307, 261] on button "Set End" at bounding box center [338, 265] width 126 height 28
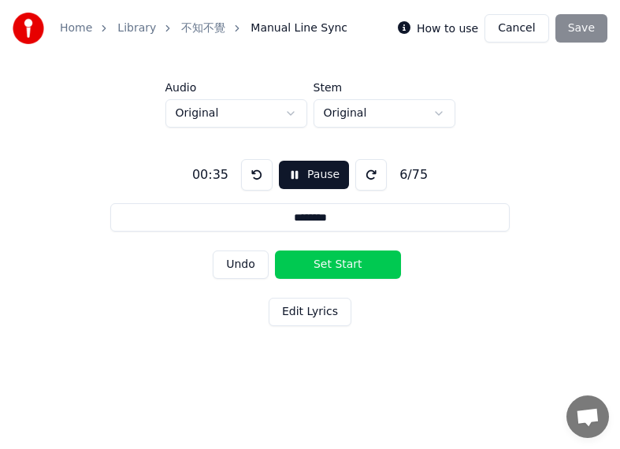
click at [307, 261] on button "Set Start" at bounding box center [338, 265] width 126 height 28
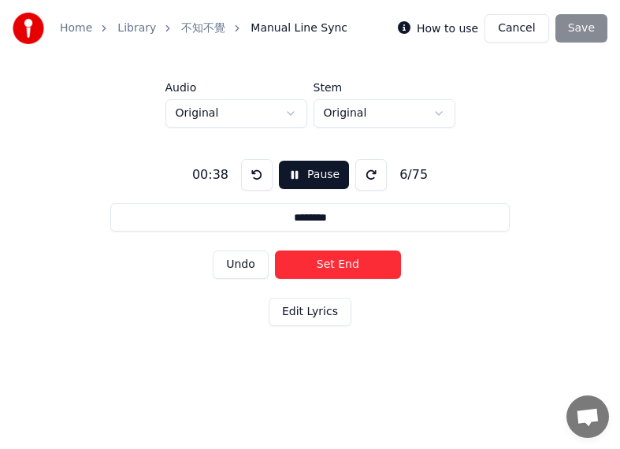
click at [340, 261] on button "Set End" at bounding box center [338, 265] width 126 height 28
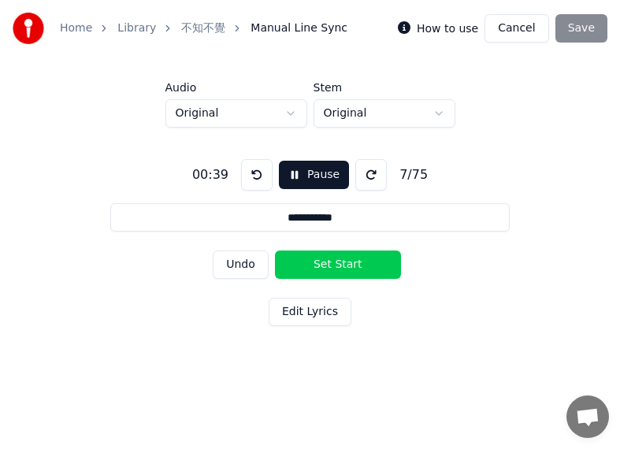
click at [340, 261] on button "Set Start" at bounding box center [338, 265] width 126 height 28
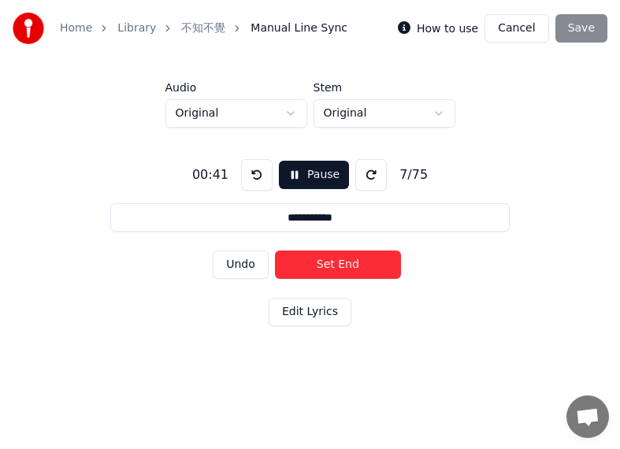
click at [306, 258] on button "Set End" at bounding box center [338, 265] width 126 height 28
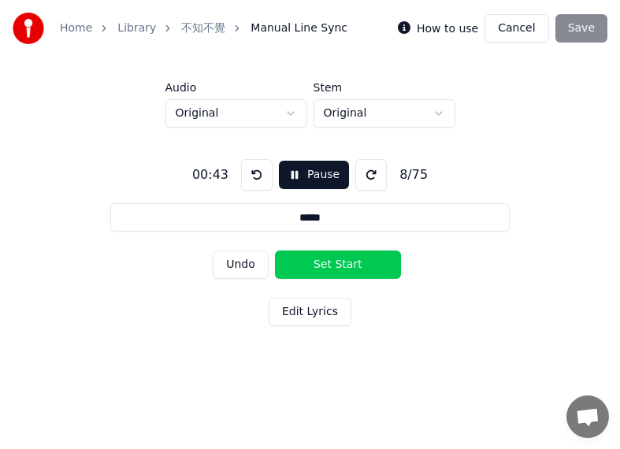
click at [308, 259] on button "Set Start" at bounding box center [338, 265] width 126 height 28
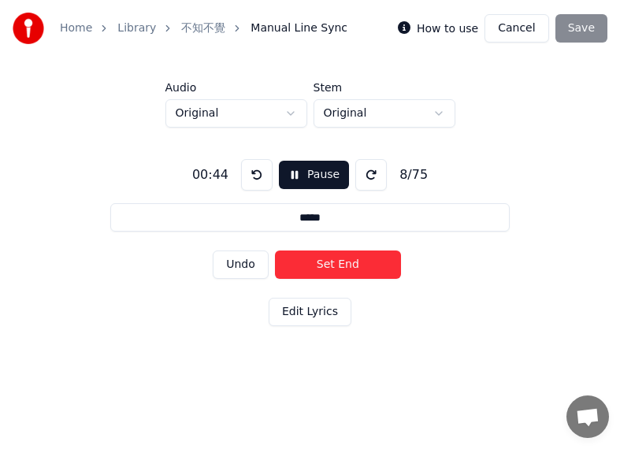
click at [346, 266] on button "Set End" at bounding box center [338, 265] width 126 height 28
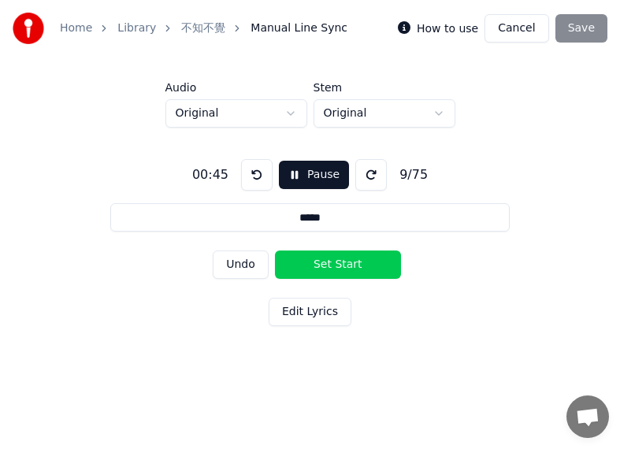
click at [348, 266] on button "Set Start" at bounding box center [338, 265] width 126 height 28
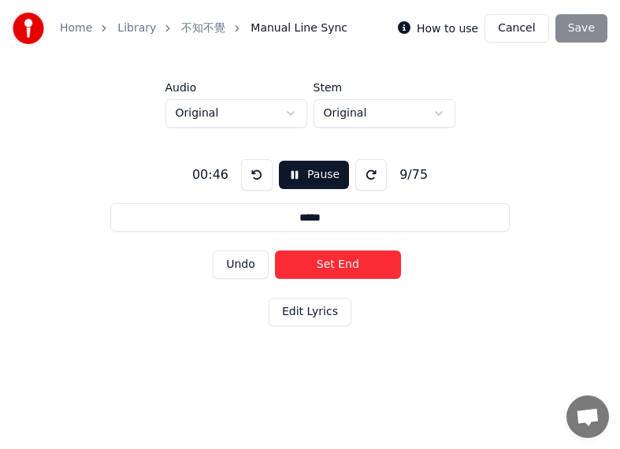
click at [319, 267] on button "Set End" at bounding box center [338, 265] width 126 height 28
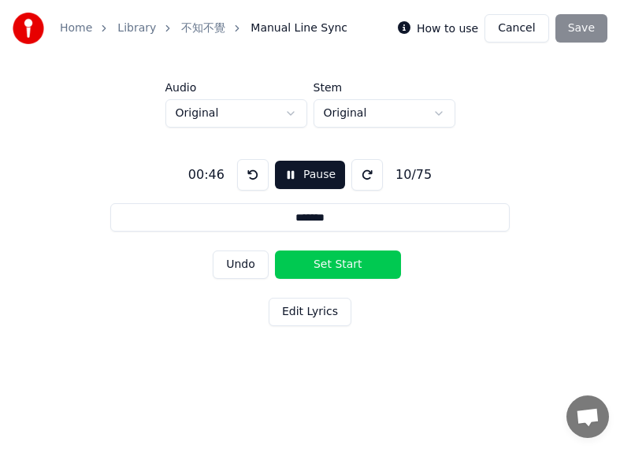
click at [319, 267] on button "Set Start" at bounding box center [338, 265] width 126 height 28
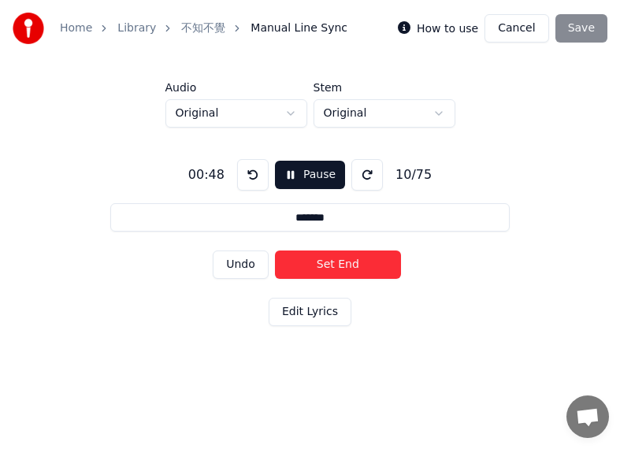
click at [343, 265] on button "Set End" at bounding box center [338, 265] width 126 height 28
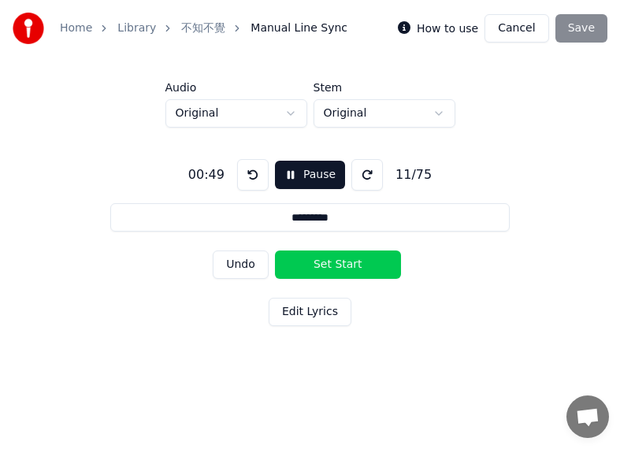
click at [343, 265] on button "Set Start" at bounding box center [338, 265] width 126 height 28
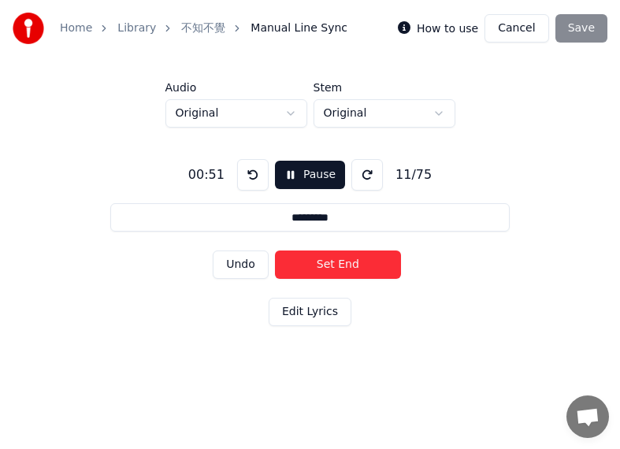
click at [313, 266] on button "Set End" at bounding box center [338, 265] width 126 height 28
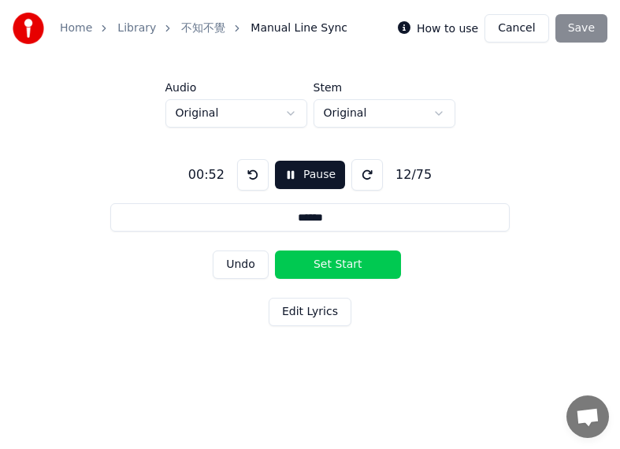
click at [313, 266] on button "Set Start" at bounding box center [338, 265] width 126 height 28
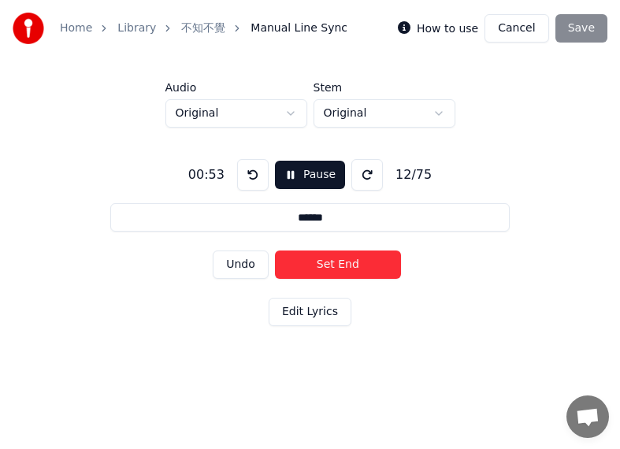
click at [350, 267] on button "Set End" at bounding box center [338, 265] width 126 height 28
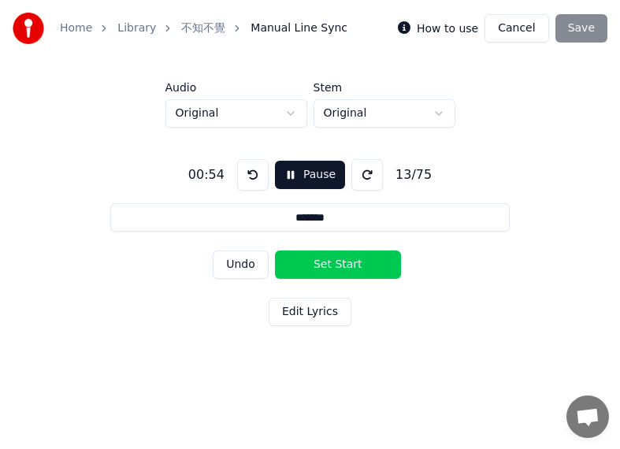
click at [350, 267] on button "Set Start" at bounding box center [338, 265] width 126 height 28
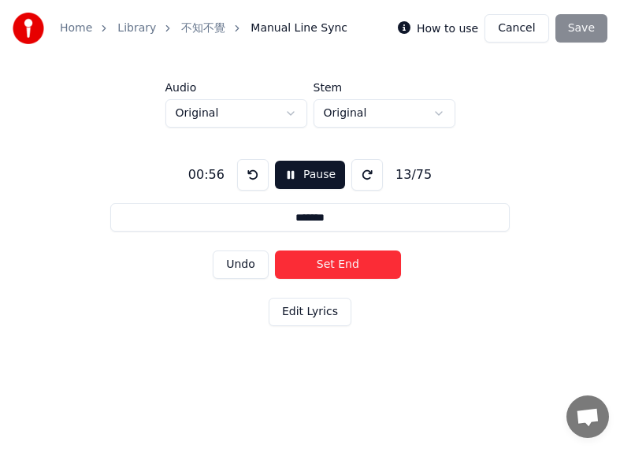
click at [308, 260] on button "Set End" at bounding box center [338, 265] width 126 height 28
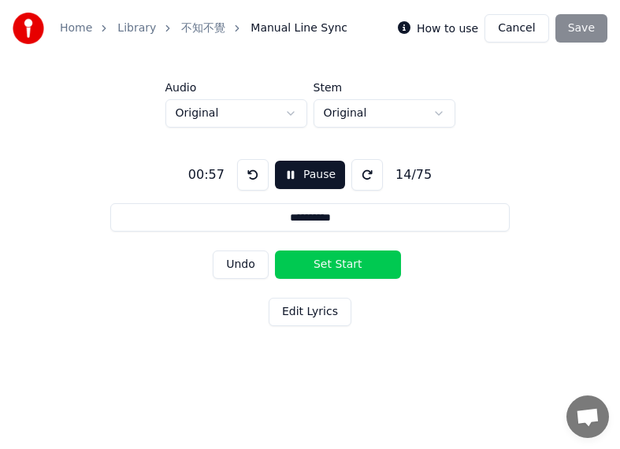
click at [309, 259] on button "Set Start" at bounding box center [338, 265] width 126 height 28
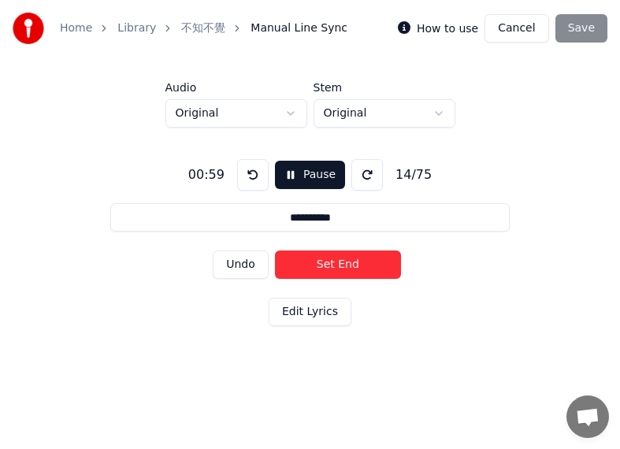
click at [342, 259] on button "Set End" at bounding box center [338, 265] width 126 height 28
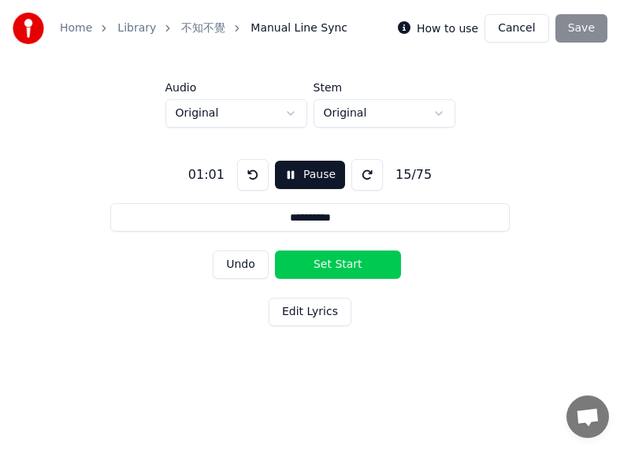
click at [299, 259] on button "Set Start" at bounding box center [338, 265] width 126 height 28
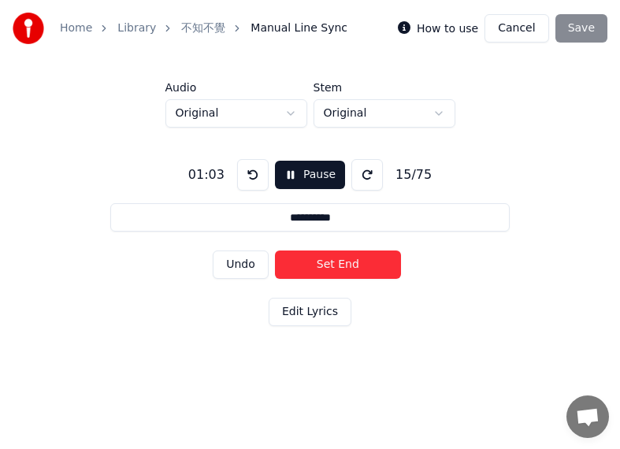
click at [341, 259] on button "Set End" at bounding box center [338, 265] width 126 height 28
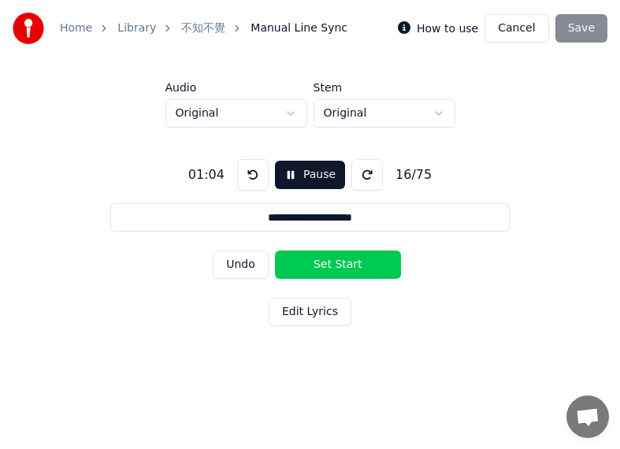
click at [304, 259] on button "Set Start" at bounding box center [338, 265] width 126 height 28
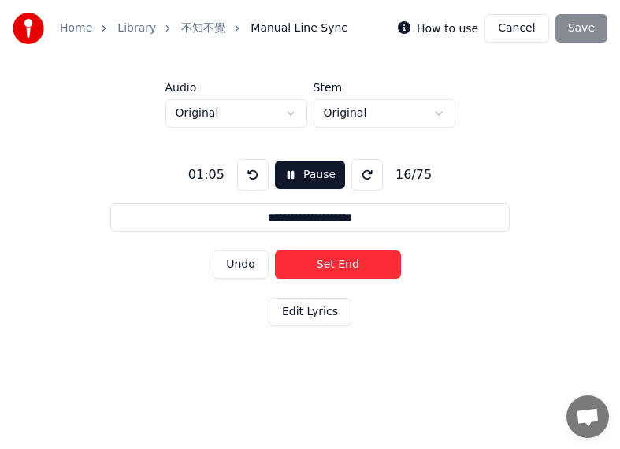
click at [345, 259] on button "Set End" at bounding box center [338, 265] width 126 height 28
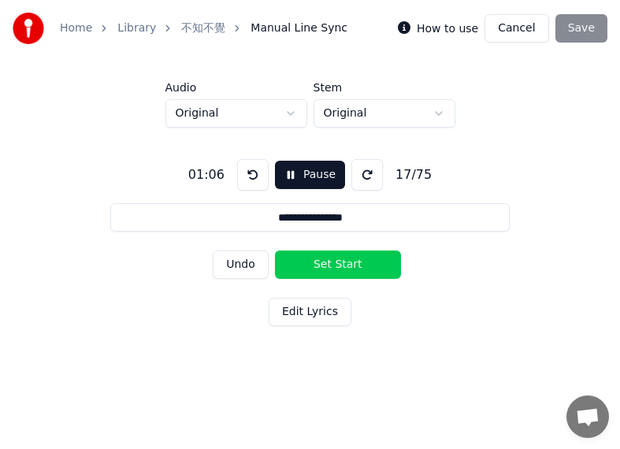
click at [309, 258] on button "Set Start" at bounding box center [338, 265] width 126 height 28
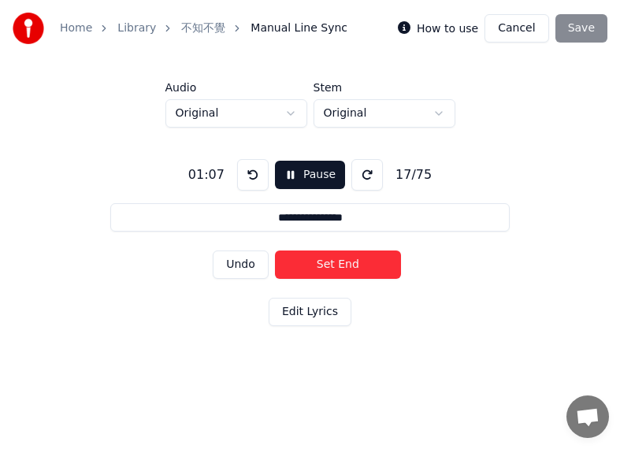
click at [340, 259] on button "Set End" at bounding box center [338, 265] width 126 height 28
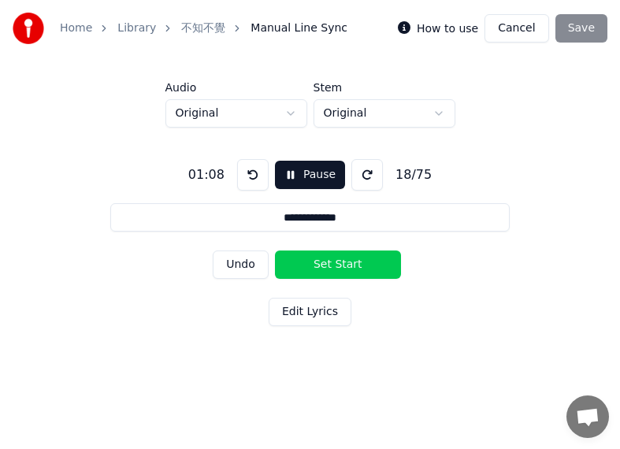
click at [316, 259] on button "Set Start" at bounding box center [338, 265] width 126 height 28
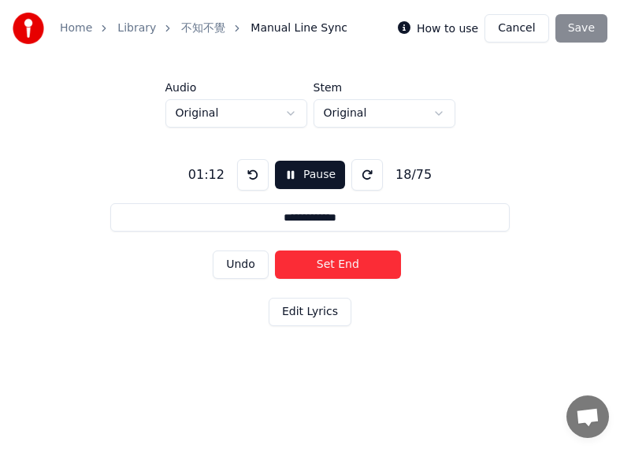
click at [348, 260] on button "Set End" at bounding box center [338, 265] width 126 height 28
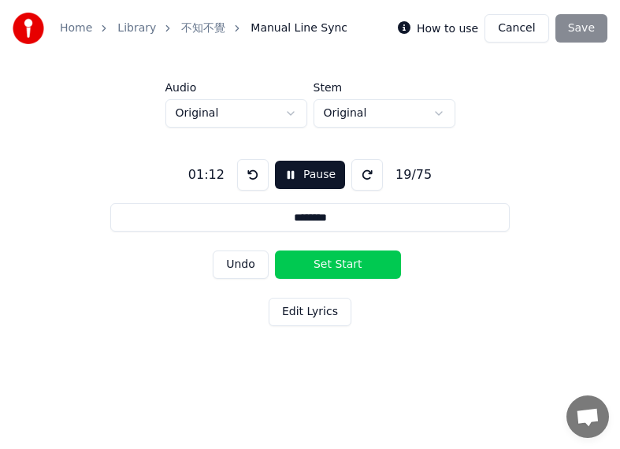
click at [329, 259] on button "Set Start" at bounding box center [338, 265] width 126 height 28
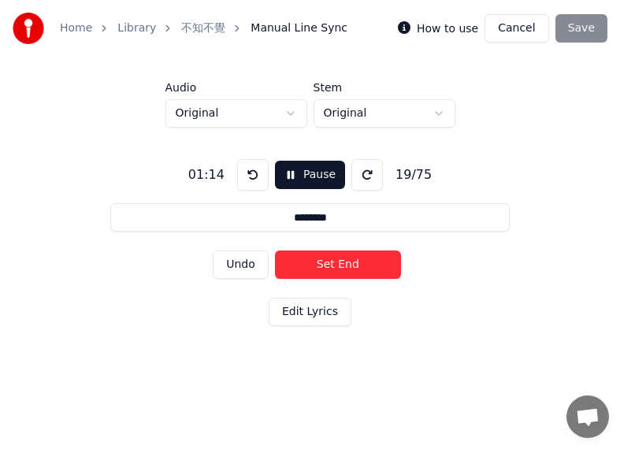
click at [356, 259] on button "Set End" at bounding box center [338, 265] width 126 height 28
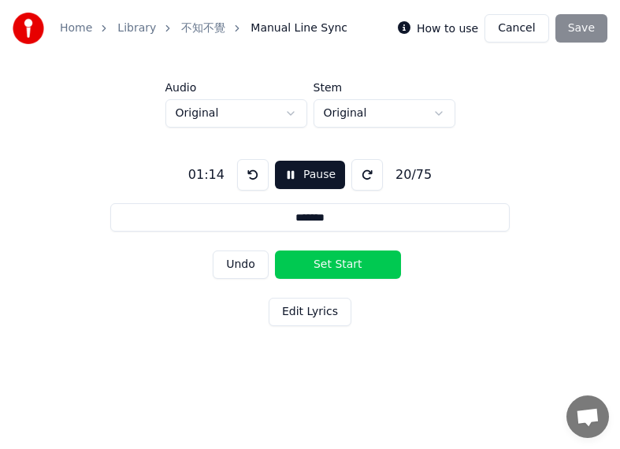
click at [316, 259] on button "Set Start" at bounding box center [338, 265] width 126 height 28
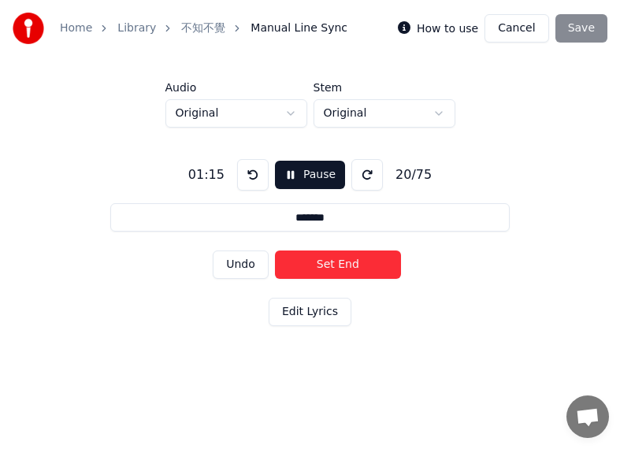
click at [353, 260] on button "Set End" at bounding box center [338, 265] width 126 height 28
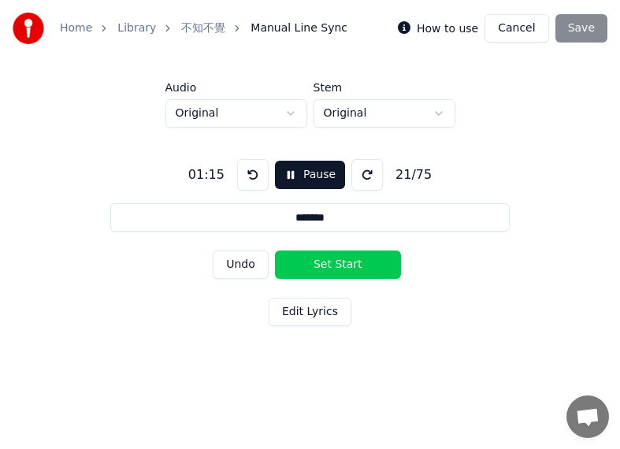
click at [353, 260] on button "Set Start" at bounding box center [338, 265] width 126 height 28
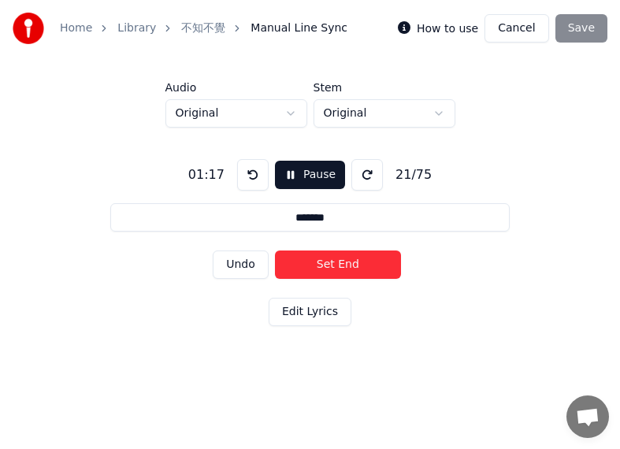
click at [307, 256] on button "Set End" at bounding box center [338, 265] width 126 height 28
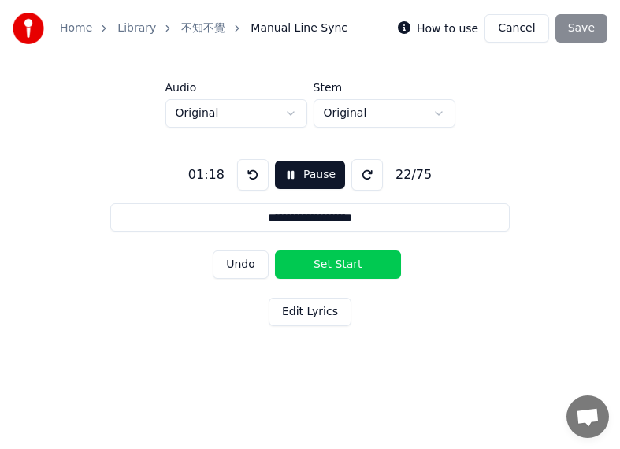
click at [307, 256] on button "Set Start" at bounding box center [338, 265] width 126 height 28
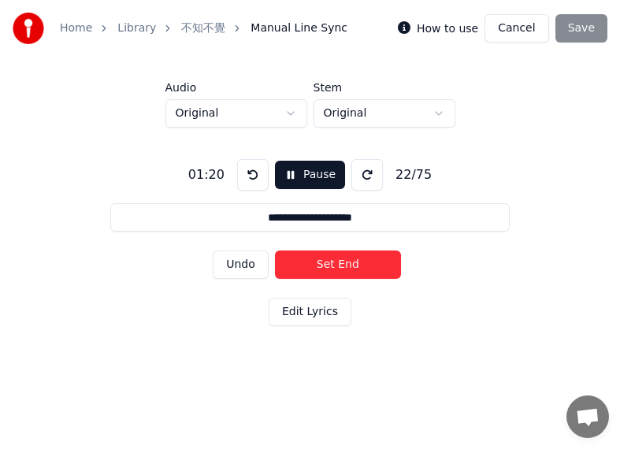
click at [348, 256] on button "Set End" at bounding box center [338, 265] width 126 height 28
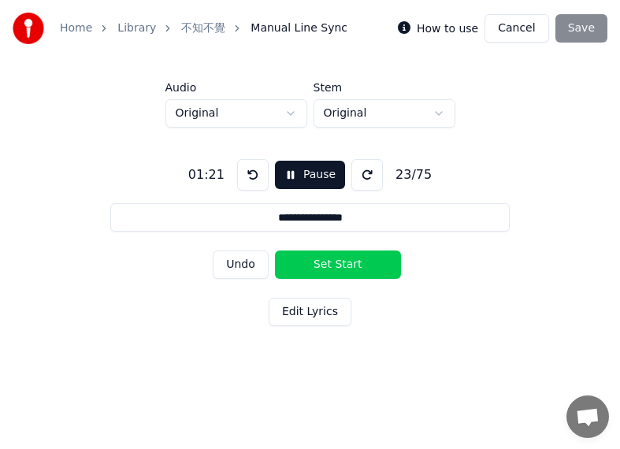
click at [304, 256] on button "Set Start" at bounding box center [338, 265] width 126 height 28
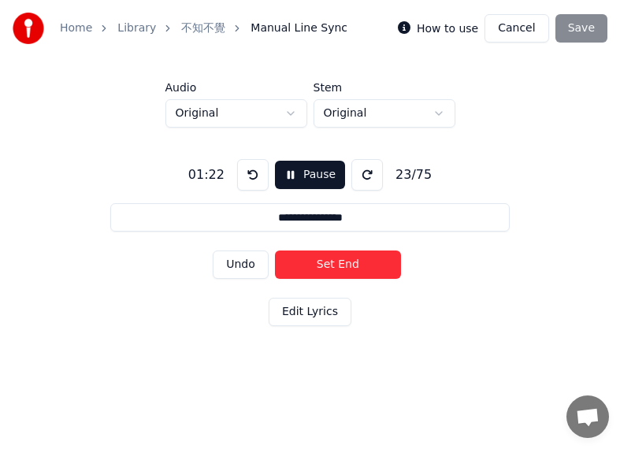
click at [344, 256] on button "Set End" at bounding box center [338, 265] width 126 height 28
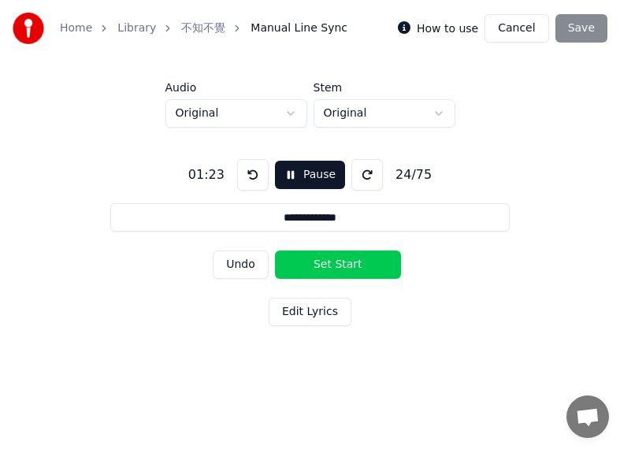
click at [314, 256] on button "Set Start" at bounding box center [338, 265] width 126 height 28
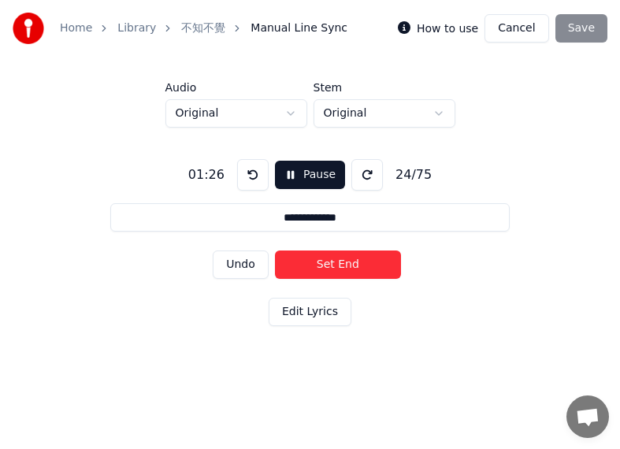
click at [351, 255] on button "Set End" at bounding box center [338, 265] width 126 height 28
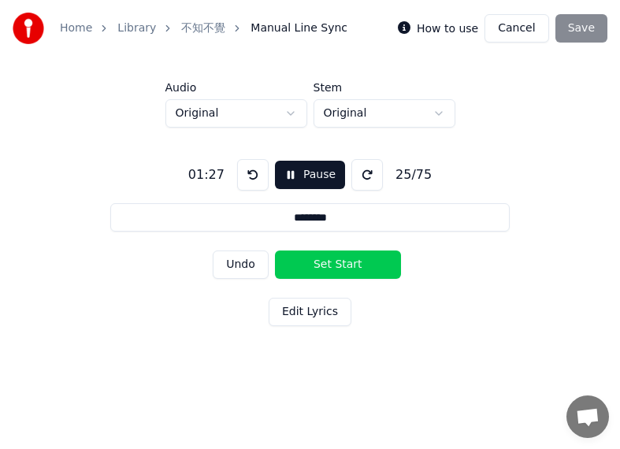
click at [325, 255] on button "Set Start" at bounding box center [338, 265] width 126 height 28
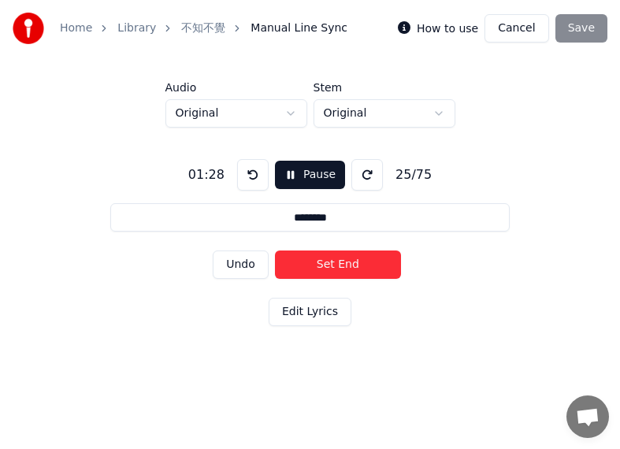
click at [354, 256] on button "Set End" at bounding box center [338, 265] width 126 height 28
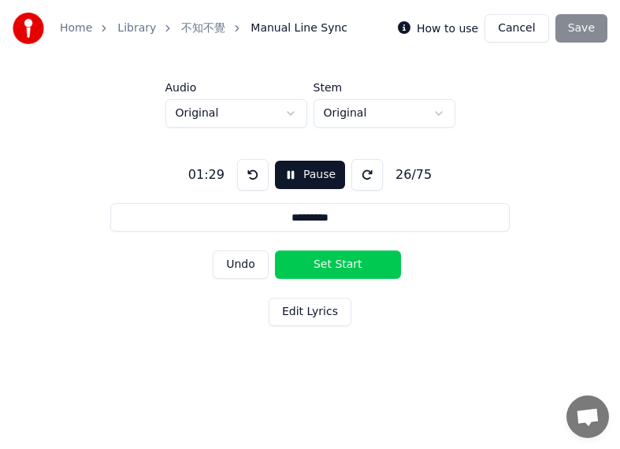
click at [313, 257] on button "Set Start" at bounding box center [338, 265] width 126 height 28
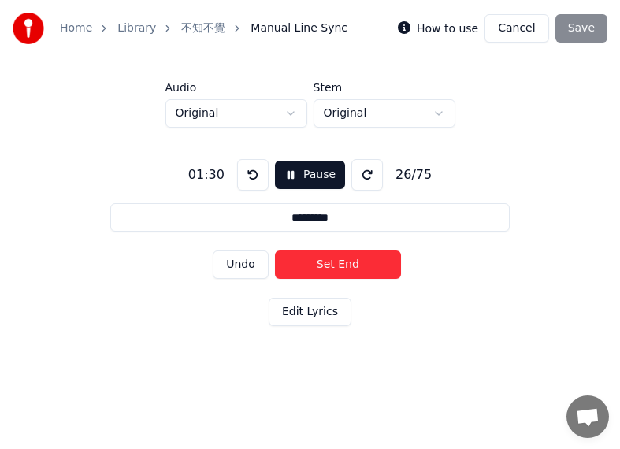
click at [350, 257] on button "Set End" at bounding box center [338, 265] width 126 height 28
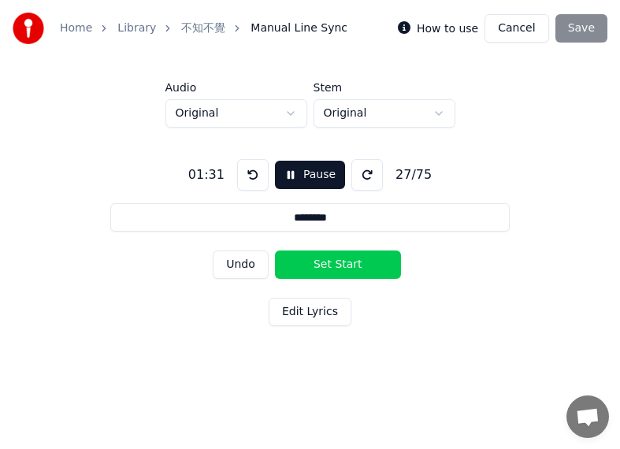
click at [323, 257] on button "Set Start" at bounding box center [338, 265] width 126 height 28
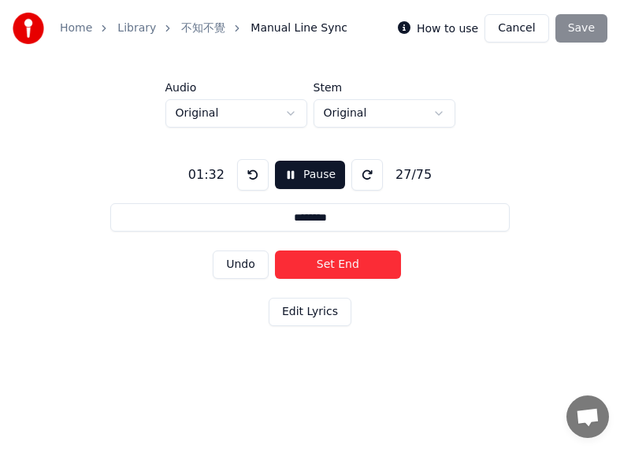
click at [242, 263] on button "Undo" at bounding box center [241, 265] width 56 height 28
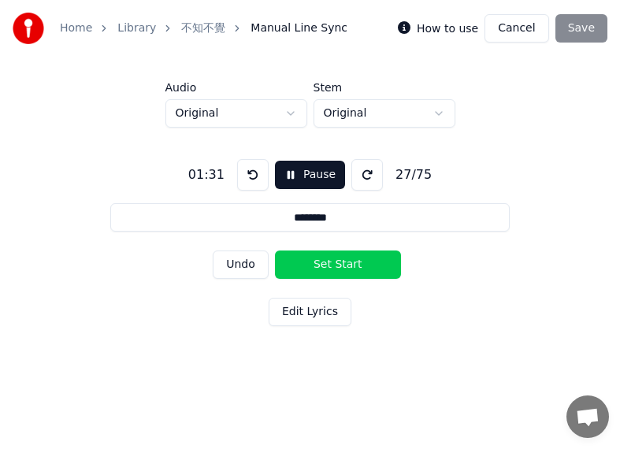
click at [247, 257] on button "Undo" at bounding box center [241, 265] width 56 height 28
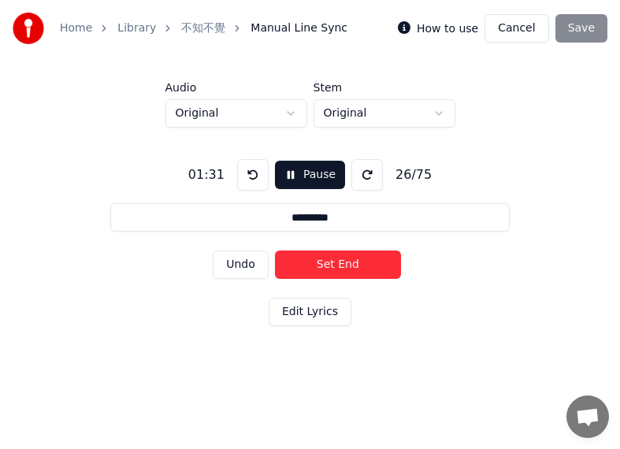
click at [331, 259] on button "Set End" at bounding box center [338, 265] width 126 height 28
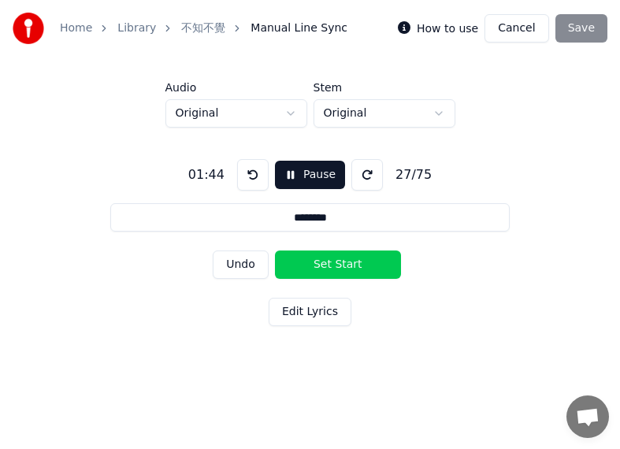
click at [311, 260] on button "Set Start" at bounding box center [338, 265] width 126 height 28
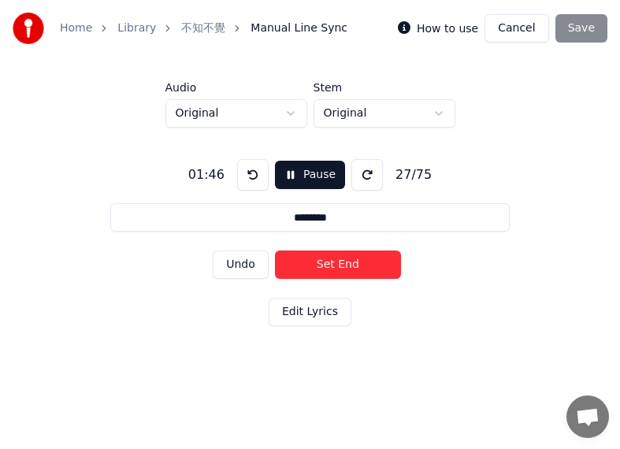
click at [331, 257] on button "Set End" at bounding box center [338, 265] width 126 height 28
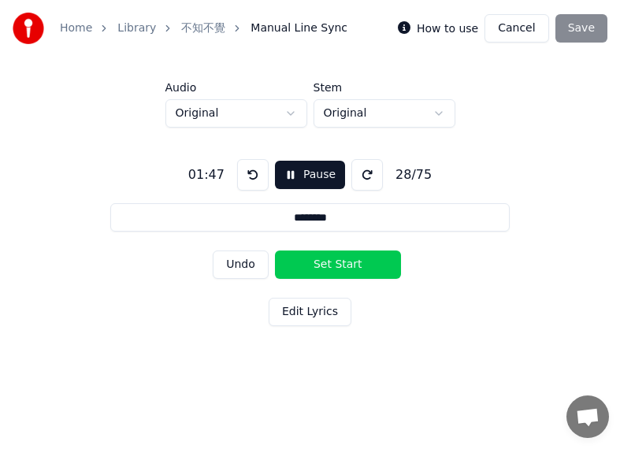
click at [310, 257] on button "Set Start" at bounding box center [338, 265] width 126 height 28
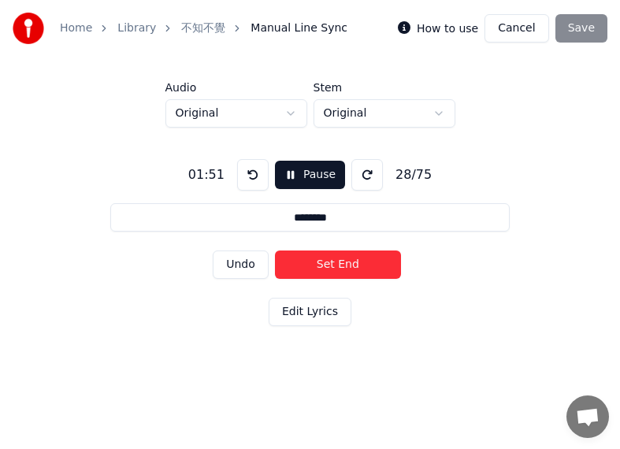
click at [304, 256] on button "Set End" at bounding box center [338, 265] width 126 height 28
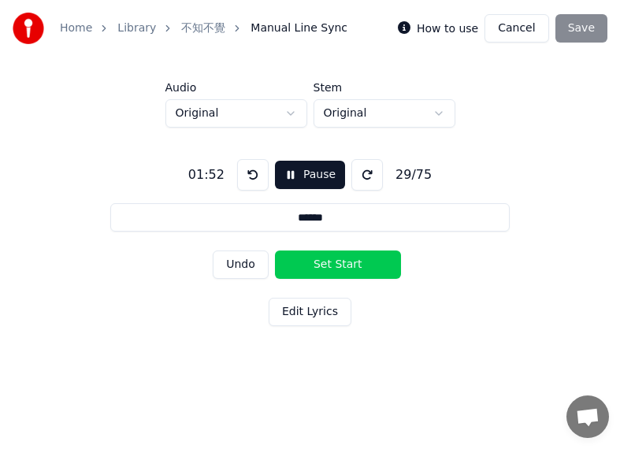
click at [307, 257] on button "Set Start" at bounding box center [338, 265] width 126 height 28
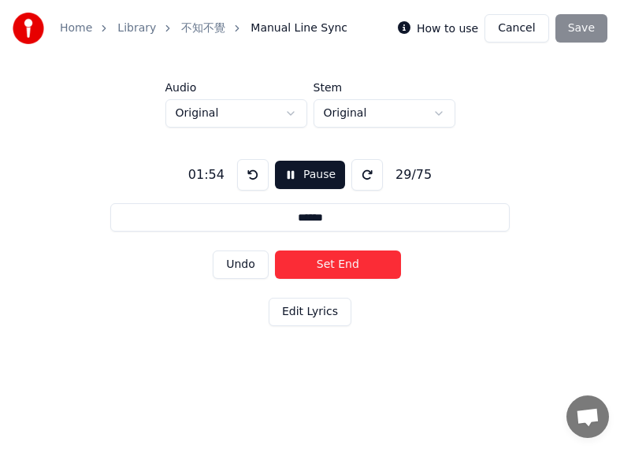
click at [319, 257] on button "Set End" at bounding box center [338, 265] width 126 height 28
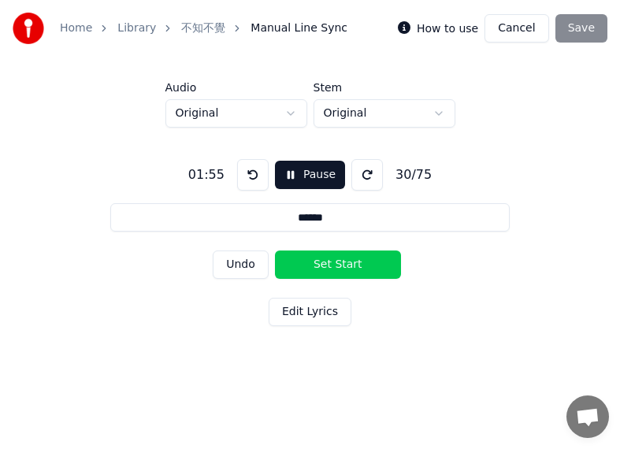
click at [302, 257] on button "Set Start" at bounding box center [338, 265] width 126 height 28
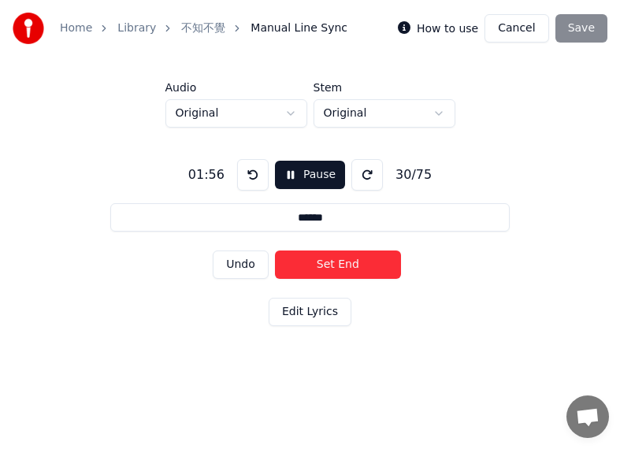
click at [332, 258] on button "Set End" at bounding box center [338, 265] width 126 height 28
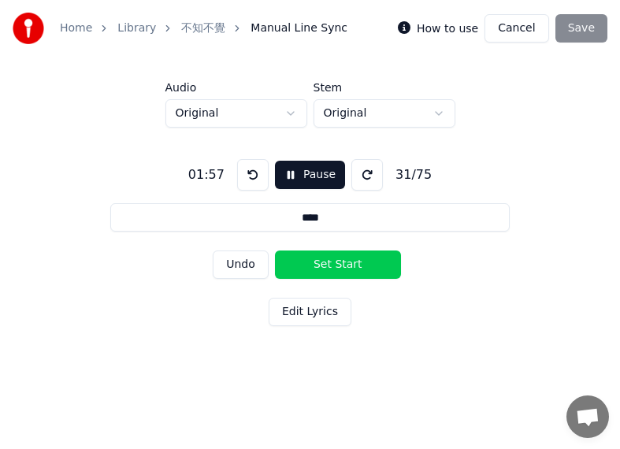
click at [305, 259] on button "Set Start" at bounding box center [338, 265] width 126 height 28
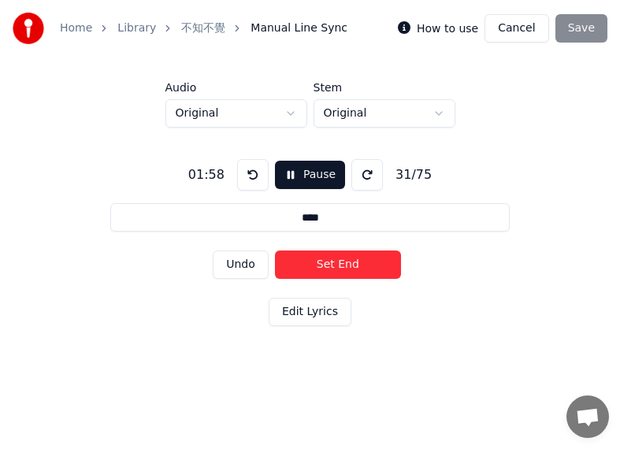
click at [342, 259] on button "Set End" at bounding box center [338, 265] width 126 height 28
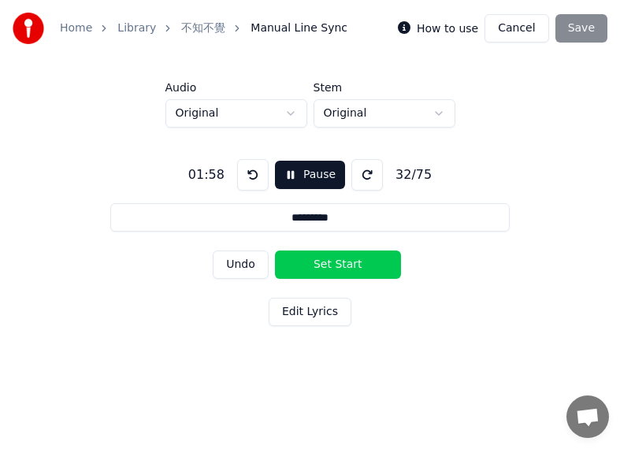
click at [330, 259] on button "Set Start" at bounding box center [338, 265] width 126 height 28
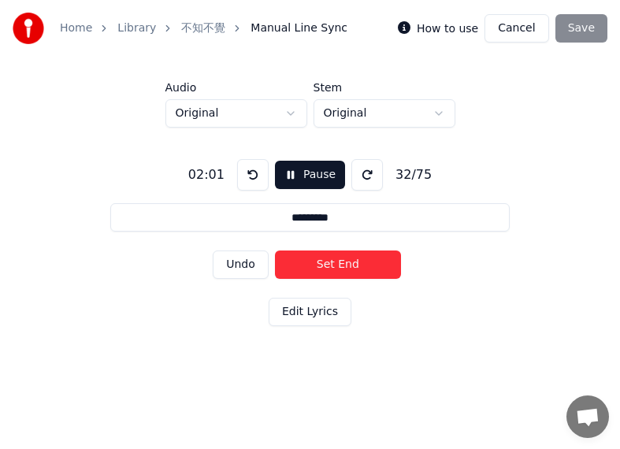
click at [321, 259] on button "Set End" at bounding box center [338, 265] width 126 height 28
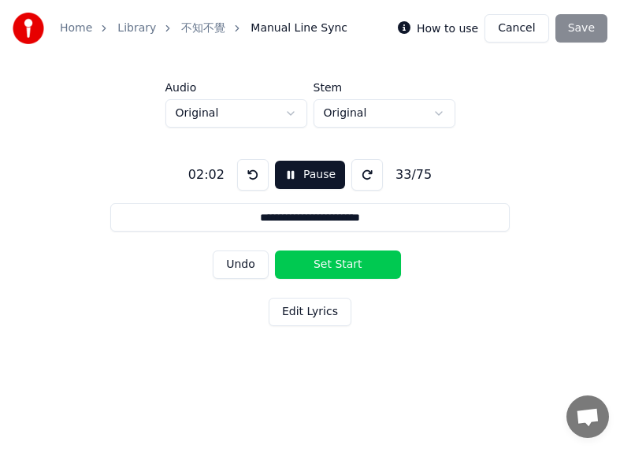
click at [321, 259] on button "Set Start" at bounding box center [338, 265] width 126 height 28
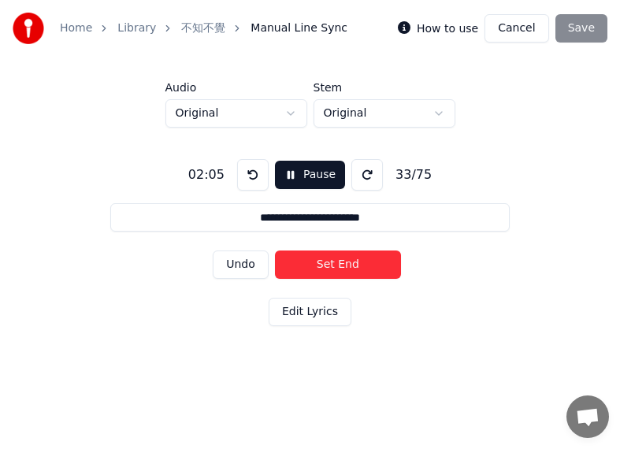
click at [344, 262] on button "Set End" at bounding box center [338, 265] width 126 height 28
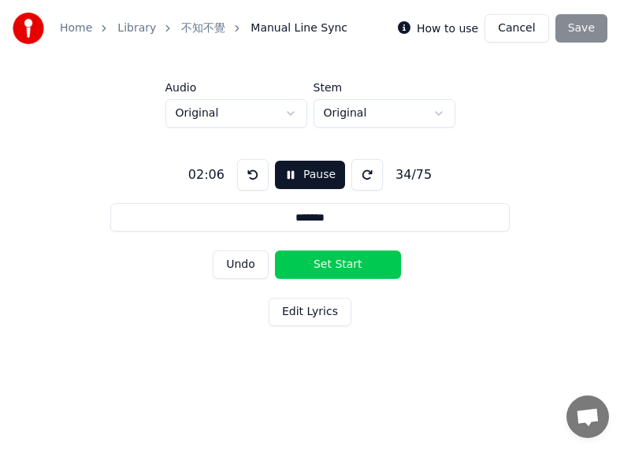
click at [326, 259] on button "Set Start" at bounding box center [338, 265] width 126 height 28
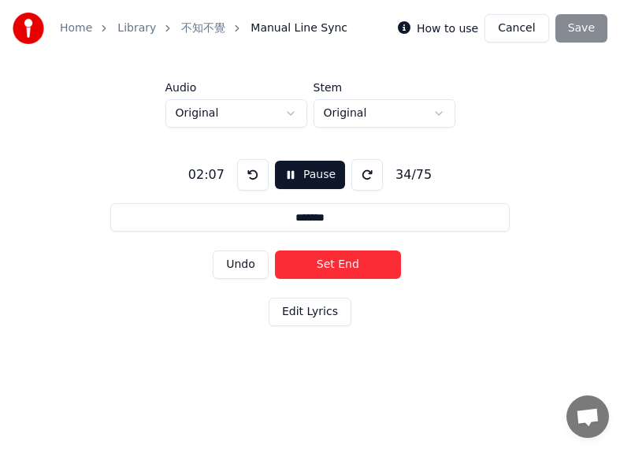
click at [355, 262] on button "Set End" at bounding box center [338, 265] width 126 height 28
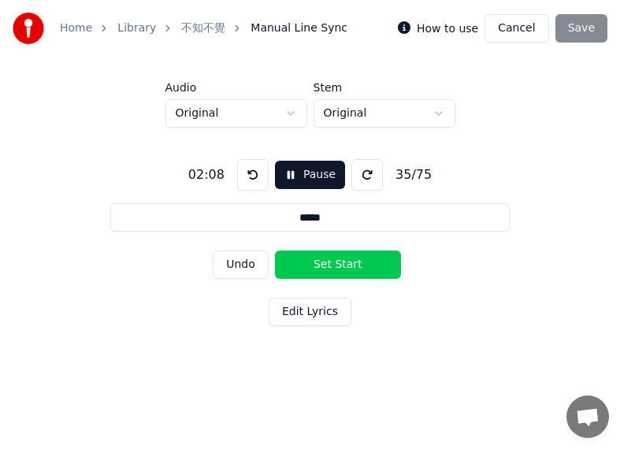
click at [317, 259] on button "Set Start" at bounding box center [338, 265] width 126 height 28
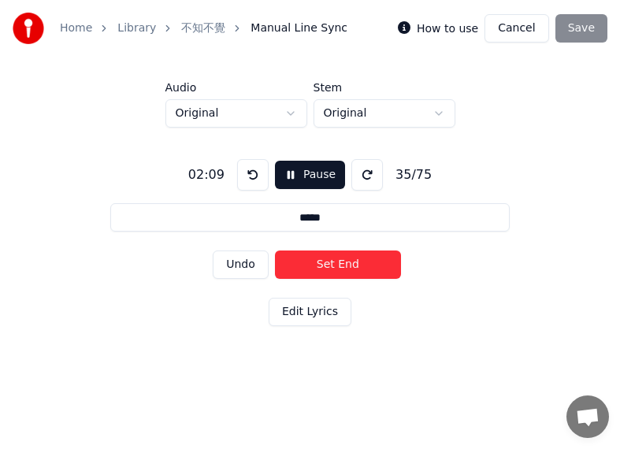
click at [358, 262] on button "Set End" at bounding box center [338, 265] width 126 height 28
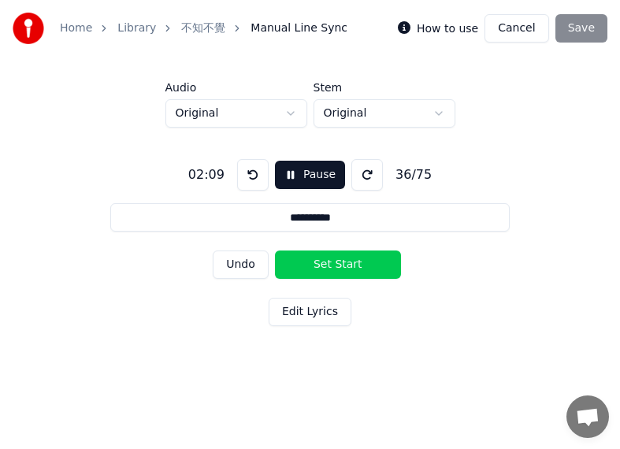
click at [317, 262] on button "Set Start" at bounding box center [338, 265] width 126 height 28
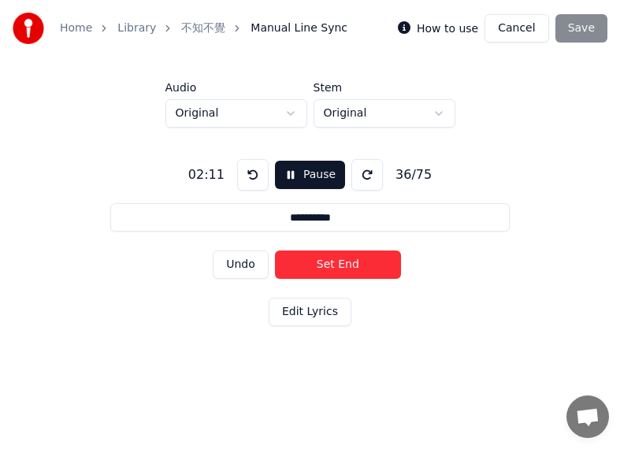
click at [355, 265] on button "Set End" at bounding box center [338, 265] width 126 height 28
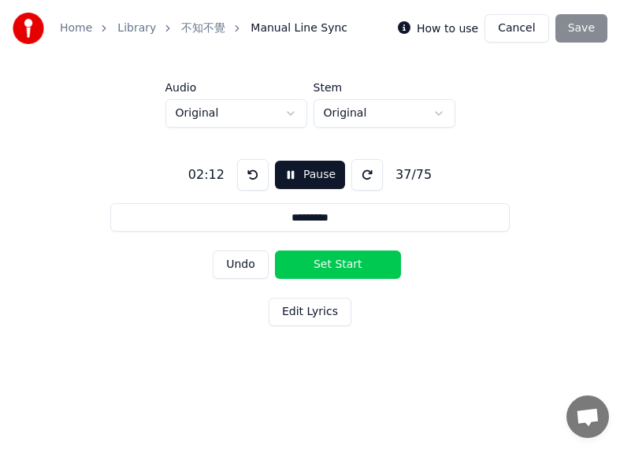
click at [315, 262] on button "Set Start" at bounding box center [338, 265] width 126 height 28
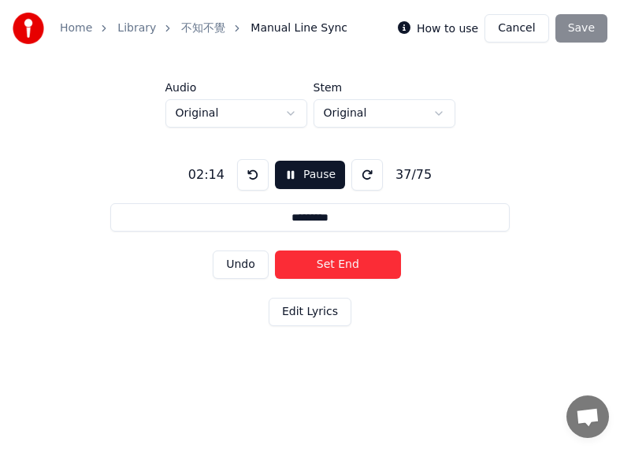
click at [361, 263] on button "Set End" at bounding box center [338, 265] width 126 height 28
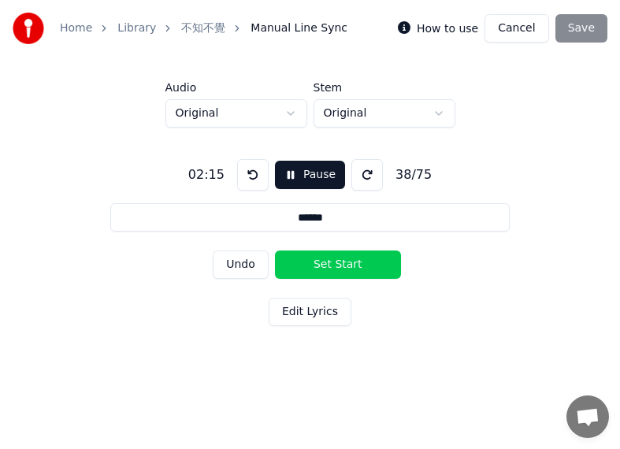
click at [361, 263] on button "Set Start" at bounding box center [338, 265] width 126 height 28
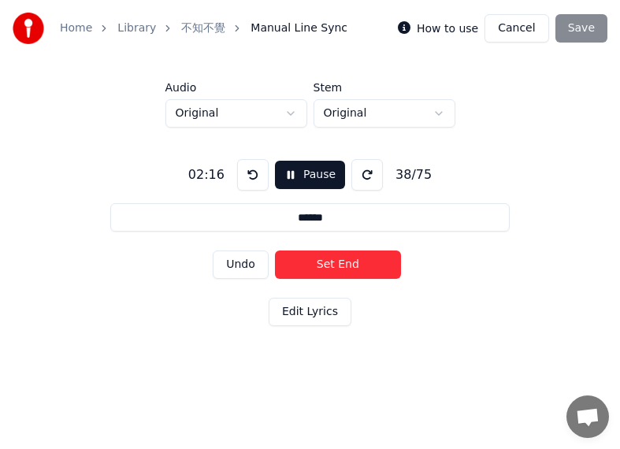
click at [307, 258] on button "Set End" at bounding box center [338, 265] width 126 height 28
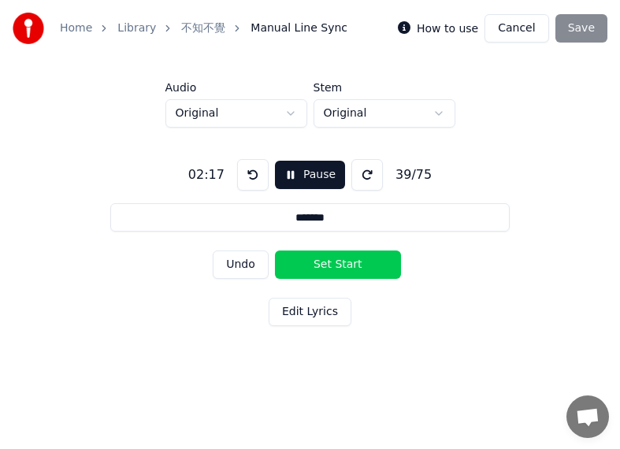
click at [307, 258] on button "Set Start" at bounding box center [338, 265] width 126 height 28
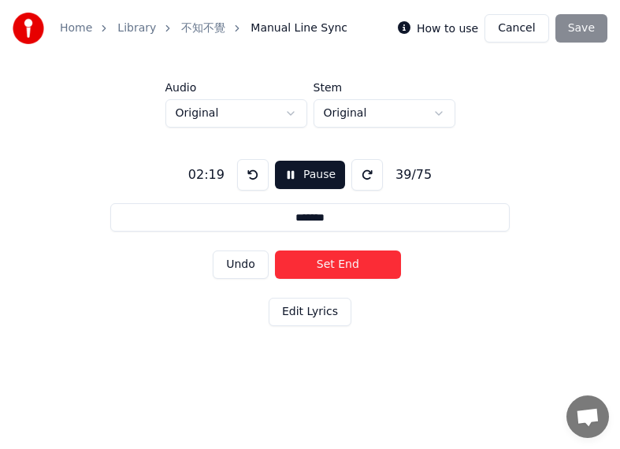
click at [362, 262] on button "Set End" at bounding box center [338, 265] width 126 height 28
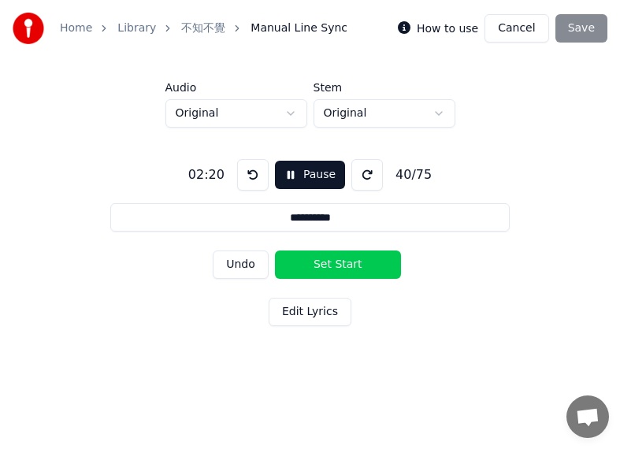
click at [362, 262] on button "Set Start" at bounding box center [338, 265] width 126 height 28
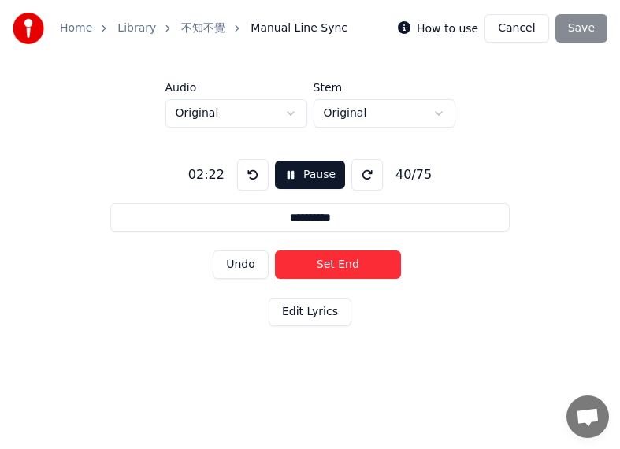
click at [314, 262] on button "Set End" at bounding box center [338, 265] width 126 height 28
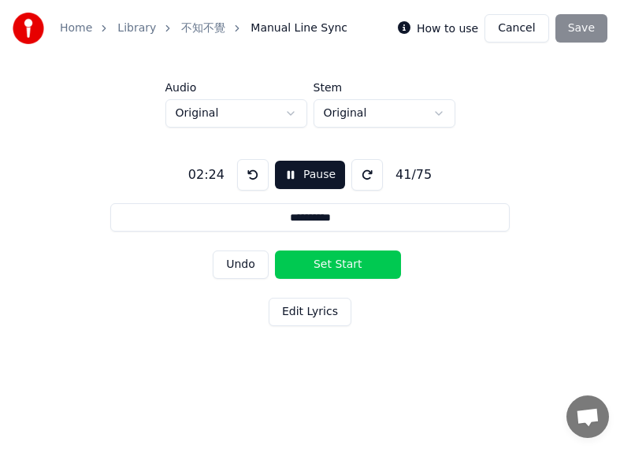
click at [314, 262] on button "Set Start" at bounding box center [338, 265] width 126 height 28
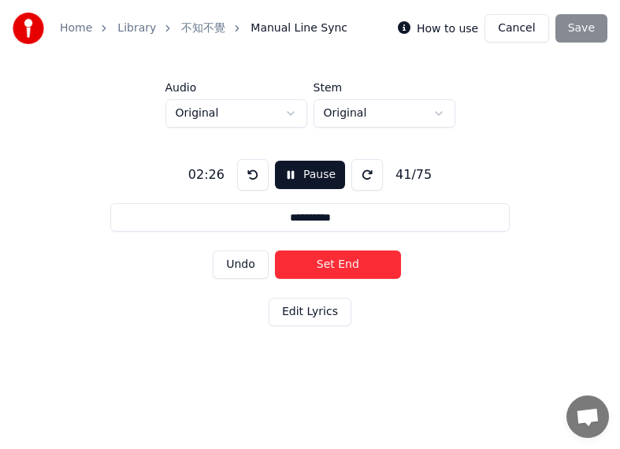
click at [374, 268] on button "Set End" at bounding box center [338, 265] width 126 height 28
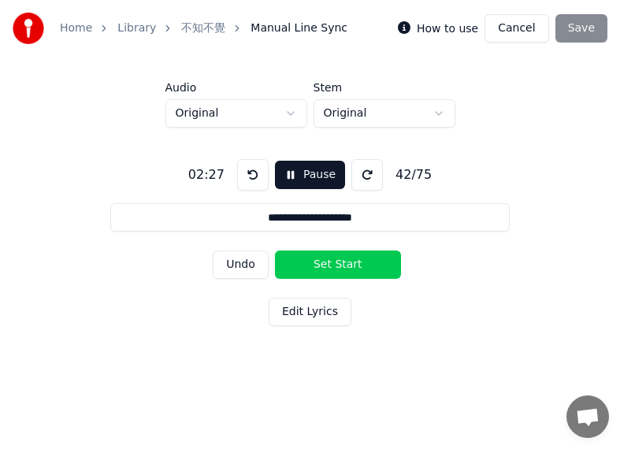
click at [307, 266] on button "Set Start" at bounding box center [338, 265] width 126 height 28
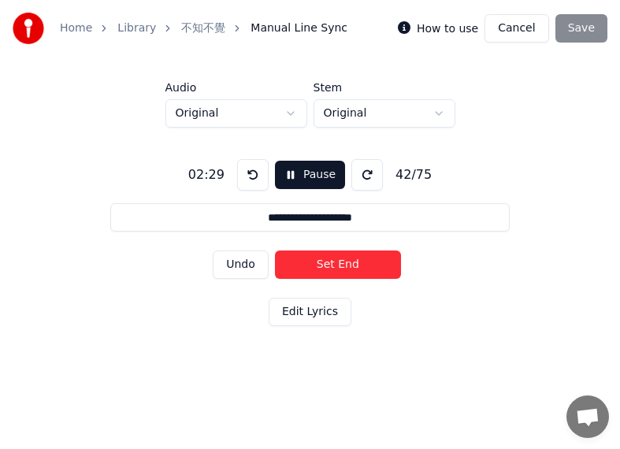
click at [364, 268] on button "Set End" at bounding box center [338, 265] width 126 height 28
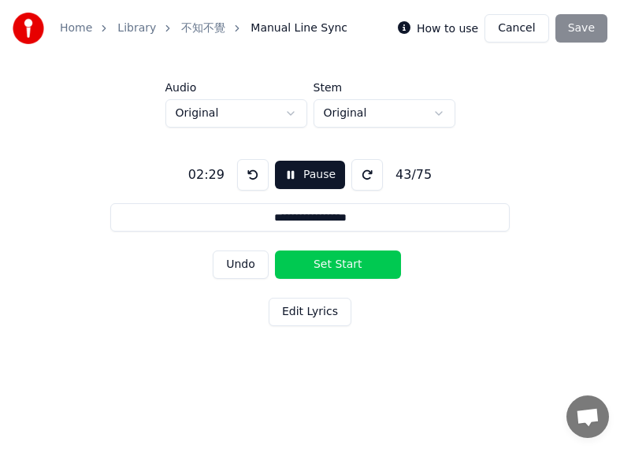
click at [315, 263] on button "Set Start" at bounding box center [338, 265] width 126 height 28
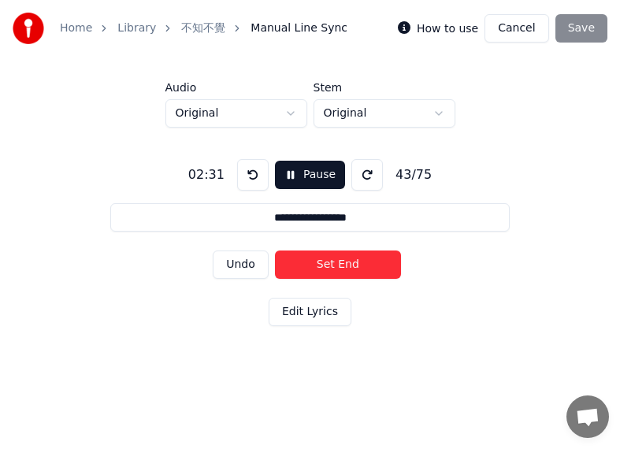
click at [369, 267] on button "Set End" at bounding box center [338, 265] width 126 height 28
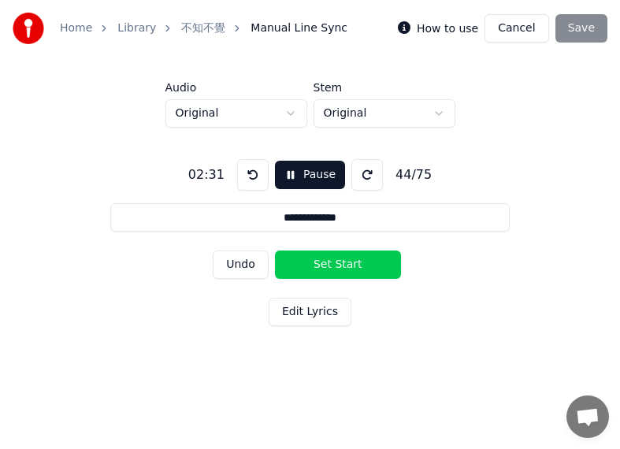
click at [328, 267] on button "Set Start" at bounding box center [338, 265] width 126 height 28
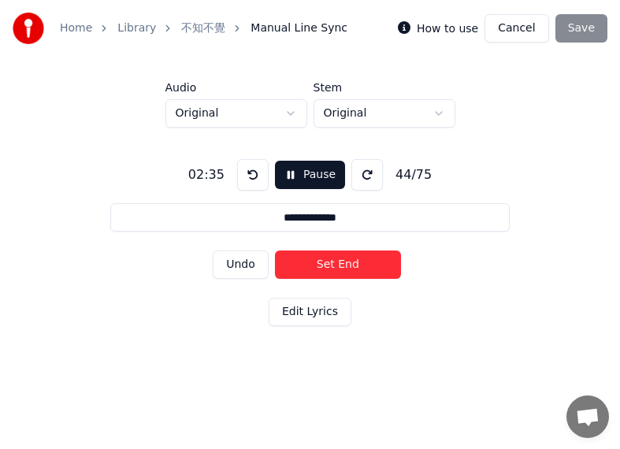
click at [370, 266] on button "Set End" at bounding box center [338, 265] width 126 height 28
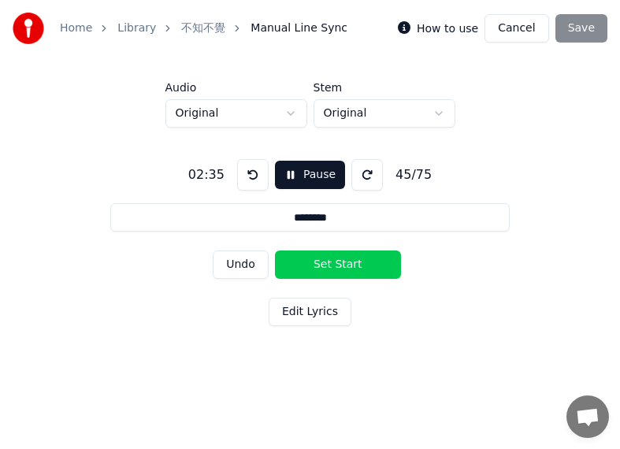
click at [361, 266] on button "Set Start" at bounding box center [338, 265] width 126 height 28
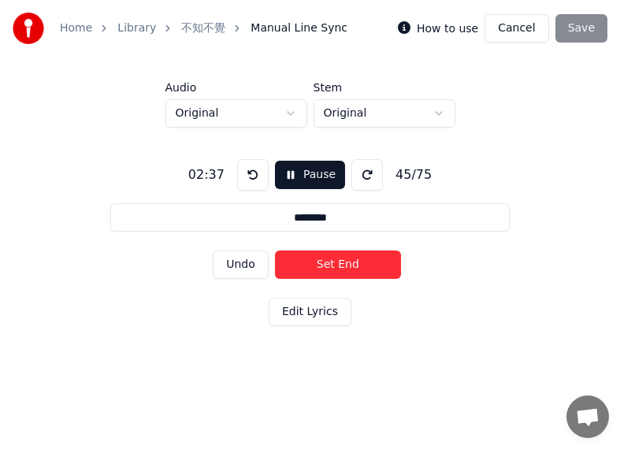
click at [323, 262] on button "Set End" at bounding box center [338, 265] width 126 height 28
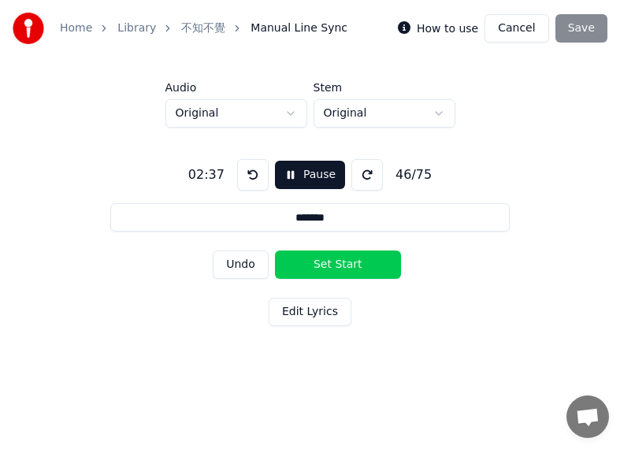
click at [323, 262] on button "Set Start" at bounding box center [338, 265] width 126 height 28
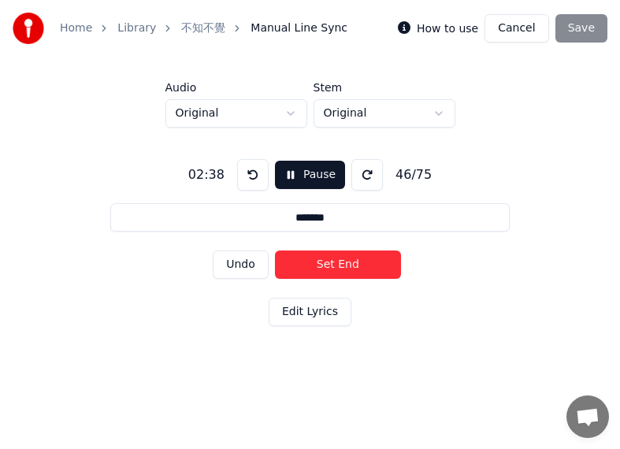
click at [366, 259] on button "Set End" at bounding box center [338, 265] width 126 height 28
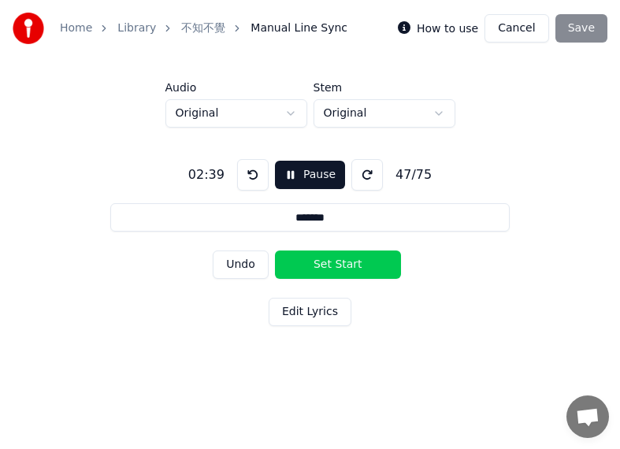
click at [366, 259] on button "Set Start" at bounding box center [338, 265] width 126 height 28
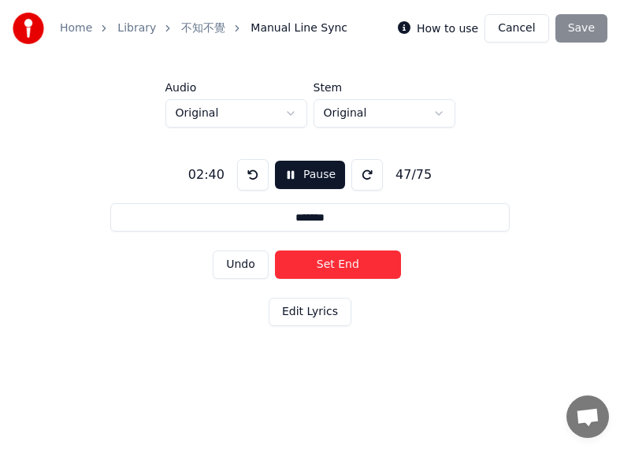
click at [303, 261] on button "Set End" at bounding box center [338, 265] width 126 height 28
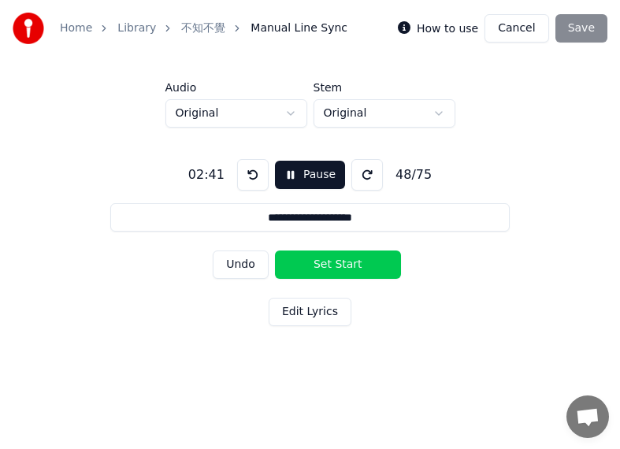
click at [309, 261] on button "Set Start" at bounding box center [338, 265] width 126 height 28
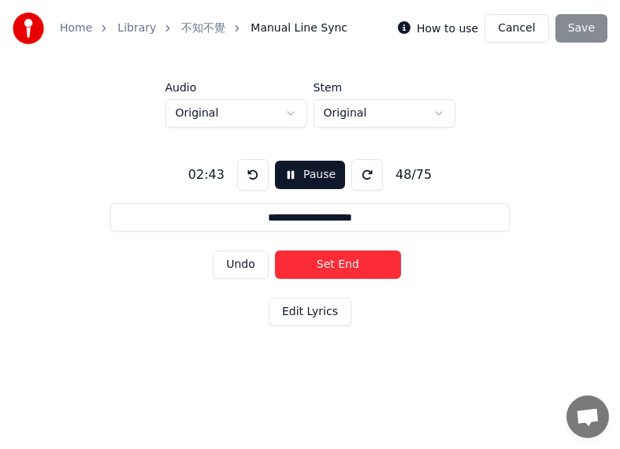
click at [367, 269] on button "Set End" at bounding box center [338, 265] width 126 height 28
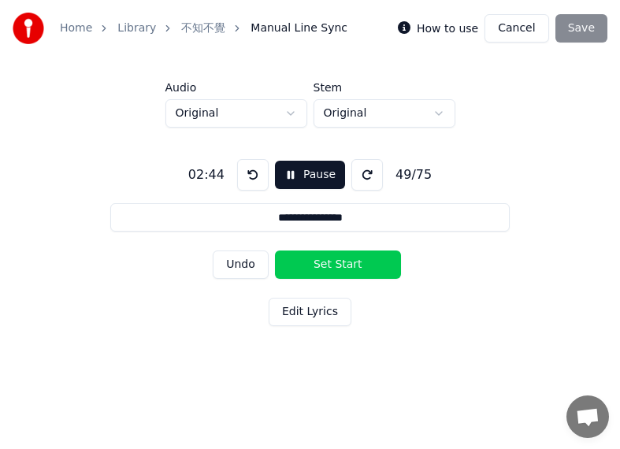
click at [326, 269] on button "Set Start" at bounding box center [338, 265] width 126 height 28
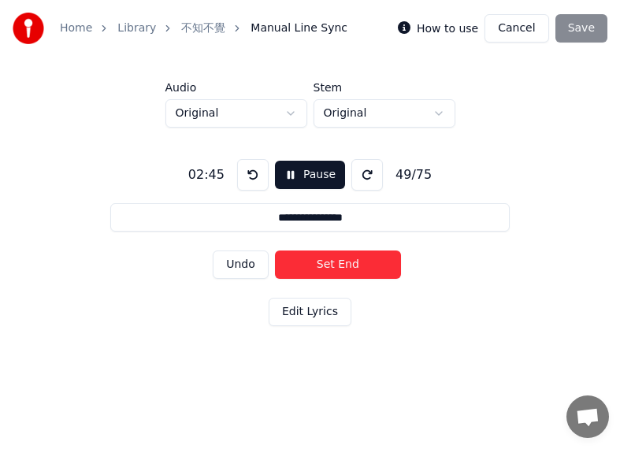
click at [371, 268] on button "Set End" at bounding box center [338, 265] width 126 height 28
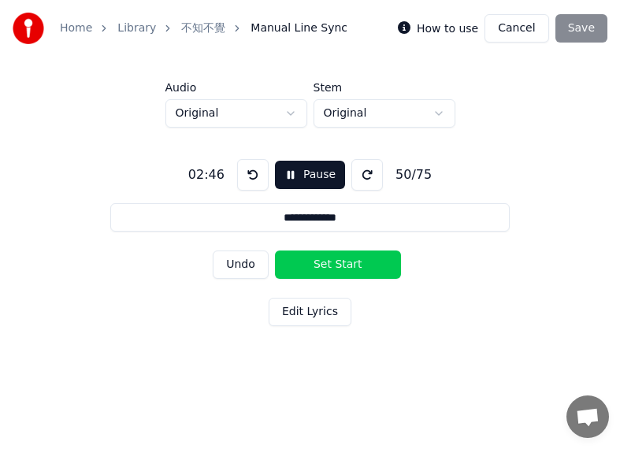
click at [346, 269] on button "Set Start" at bounding box center [338, 265] width 126 height 28
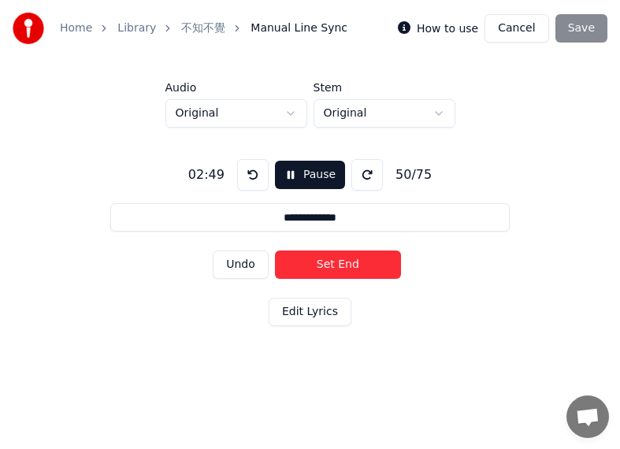
click at [374, 269] on button "Set End" at bounding box center [338, 265] width 126 height 28
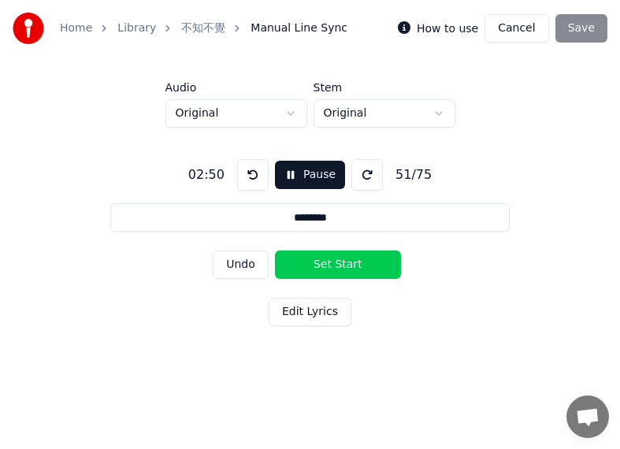
click at [336, 269] on button "Set Start" at bounding box center [338, 265] width 126 height 28
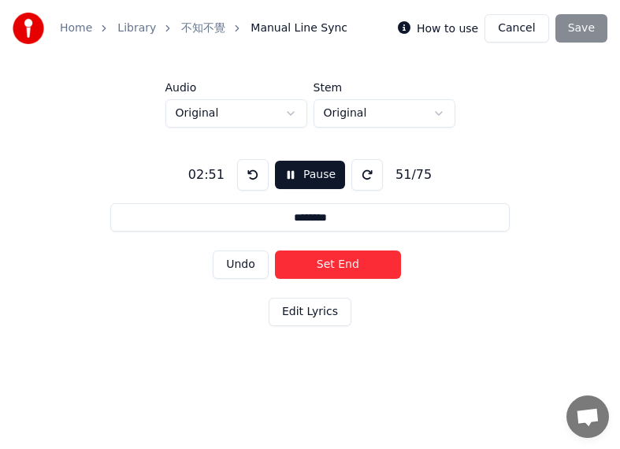
click at [370, 267] on button "Set End" at bounding box center [338, 265] width 126 height 28
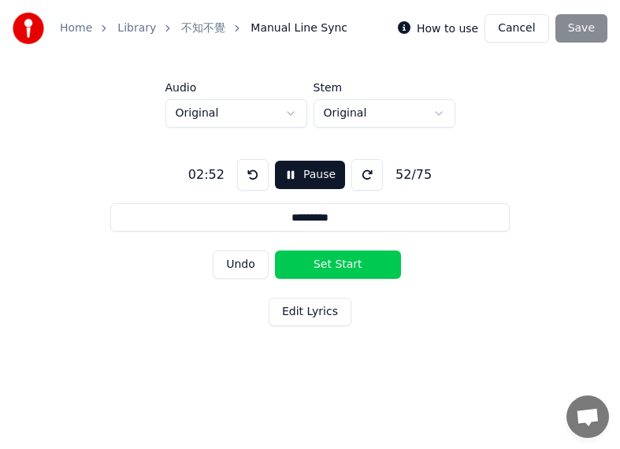
click at [326, 267] on button "Set Start" at bounding box center [338, 265] width 126 height 28
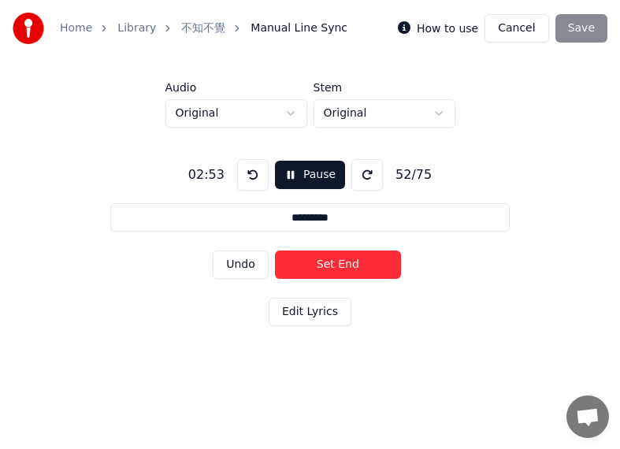
click at [352, 267] on button "Set End" at bounding box center [338, 265] width 126 height 28
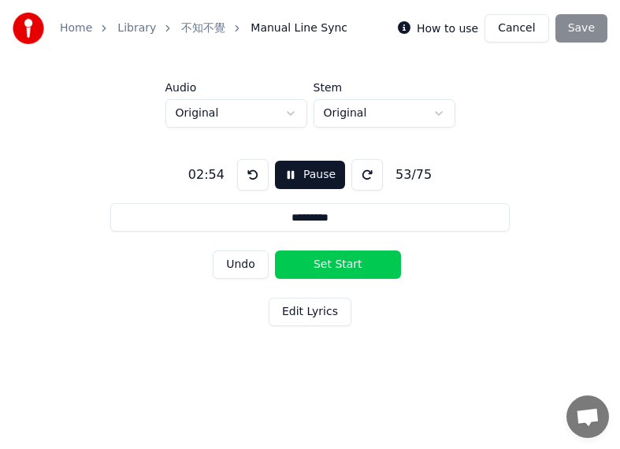
click at [352, 267] on button "Set Start" at bounding box center [338, 265] width 126 height 28
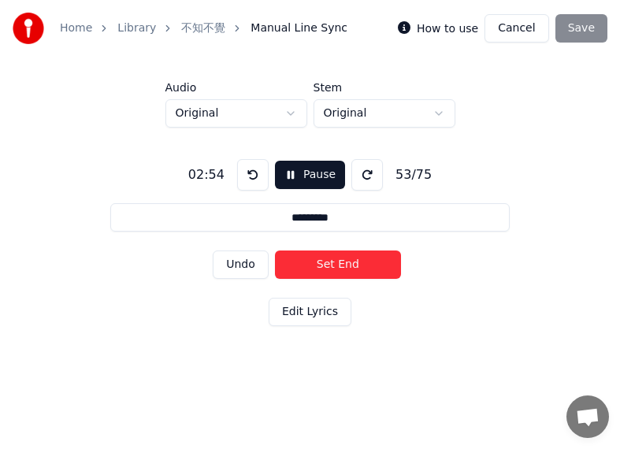
click at [318, 266] on button "Set End" at bounding box center [338, 265] width 126 height 28
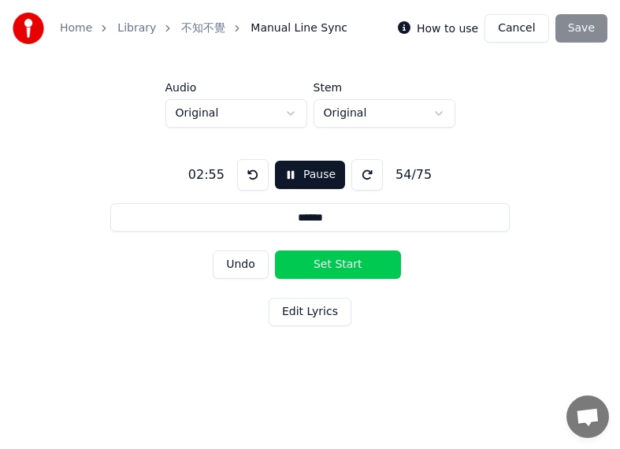
click at [318, 266] on button "Set Start" at bounding box center [338, 265] width 126 height 28
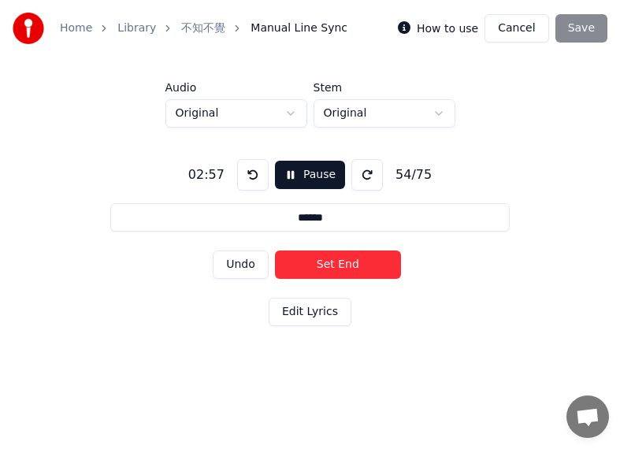
click at [370, 269] on button "Set End" at bounding box center [338, 265] width 126 height 28
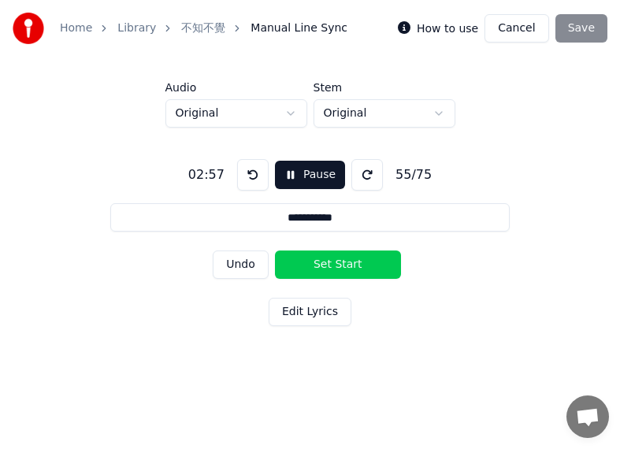
click at [327, 270] on button "Set Start" at bounding box center [338, 265] width 126 height 28
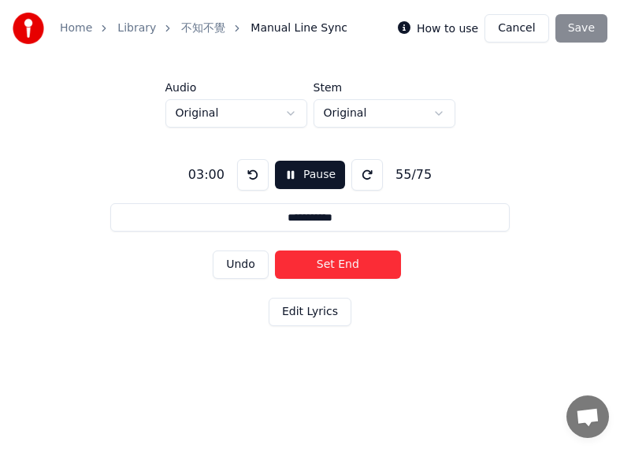
click at [382, 276] on button "Set End" at bounding box center [338, 265] width 126 height 28
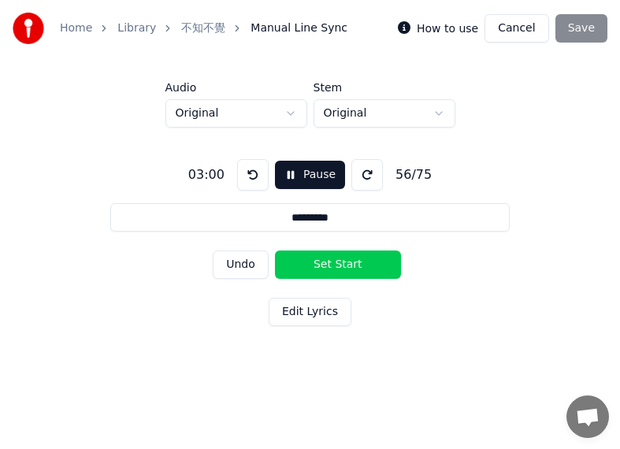
click at [382, 276] on button "Set Start" at bounding box center [338, 265] width 126 height 28
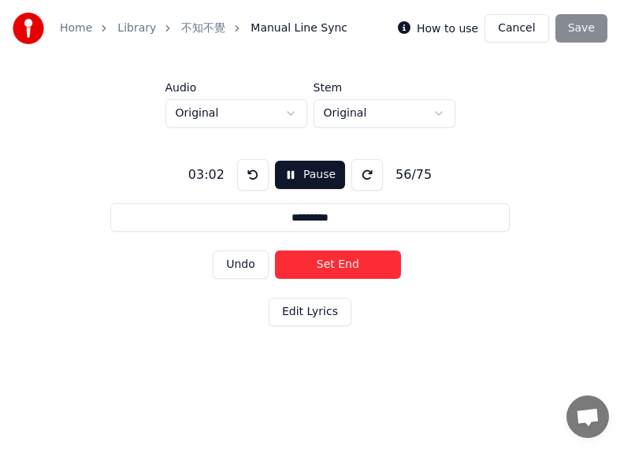
click at [302, 263] on button "Set End" at bounding box center [338, 265] width 126 height 28
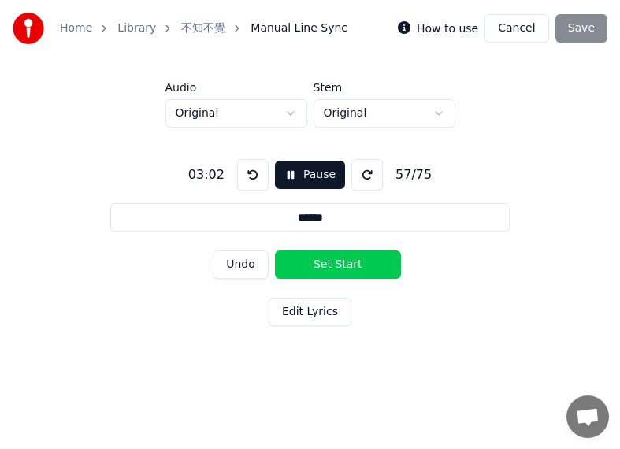
click at [302, 262] on button "Set Start" at bounding box center [338, 265] width 126 height 28
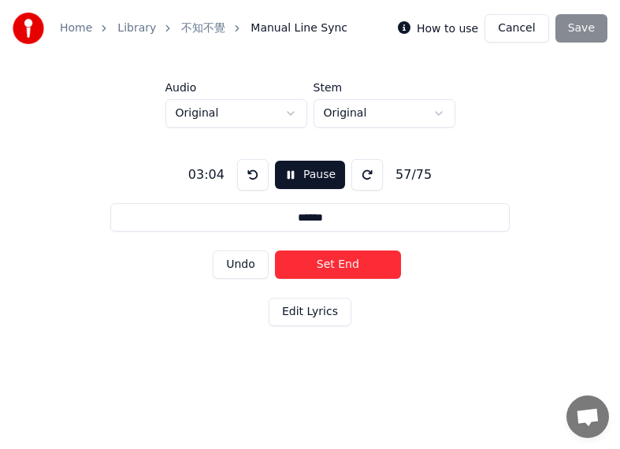
click at [366, 267] on button "Set End" at bounding box center [338, 265] width 126 height 28
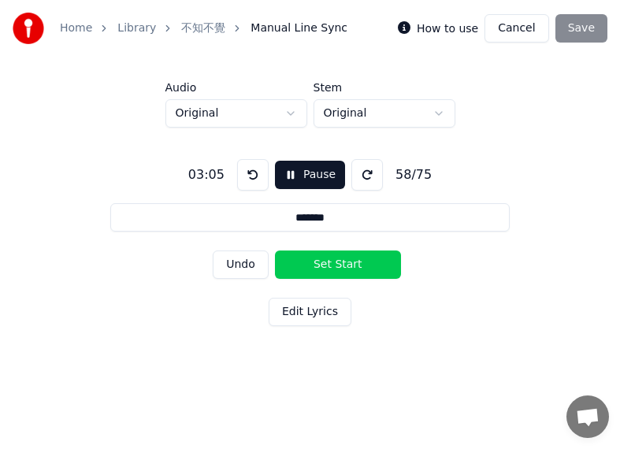
click at [307, 265] on button "Set Start" at bounding box center [338, 265] width 126 height 28
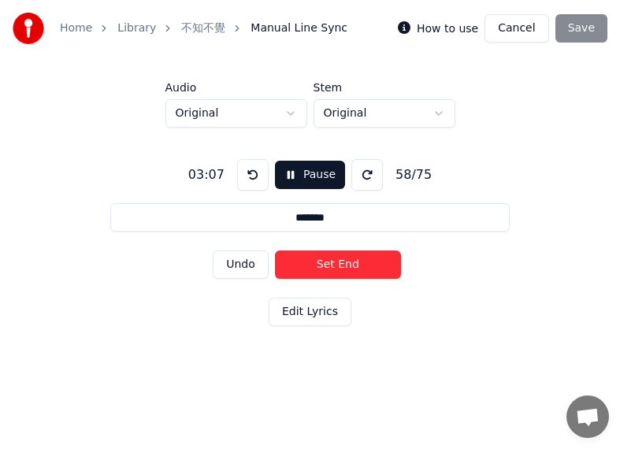
click at [348, 270] on button "Set End" at bounding box center [338, 265] width 126 height 28
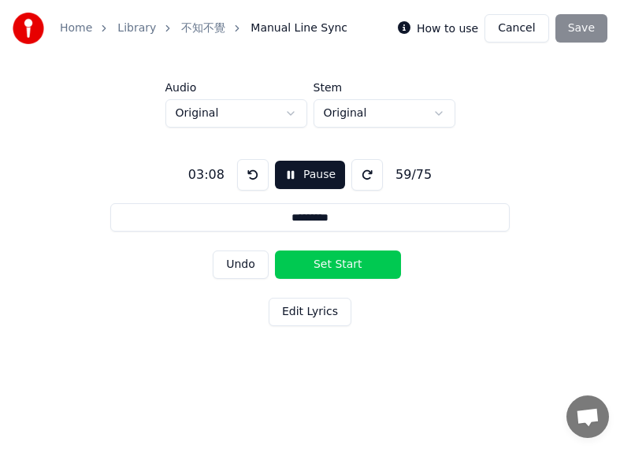
click at [301, 263] on button "Set Start" at bounding box center [338, 265] width 126 height 28
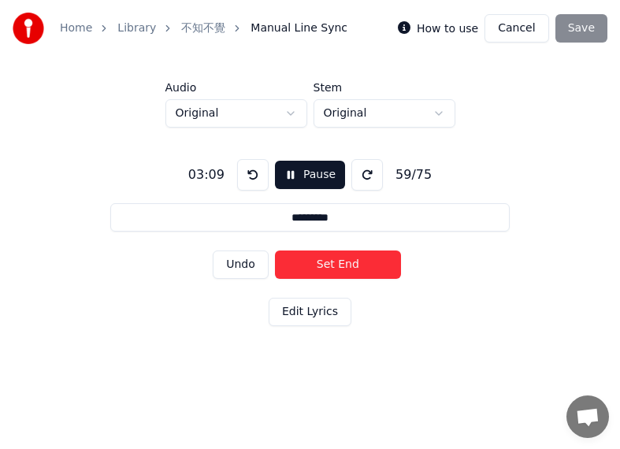
click at [342, 262] on button "Set End" at bounding box center [338, 265] width 126 height 28
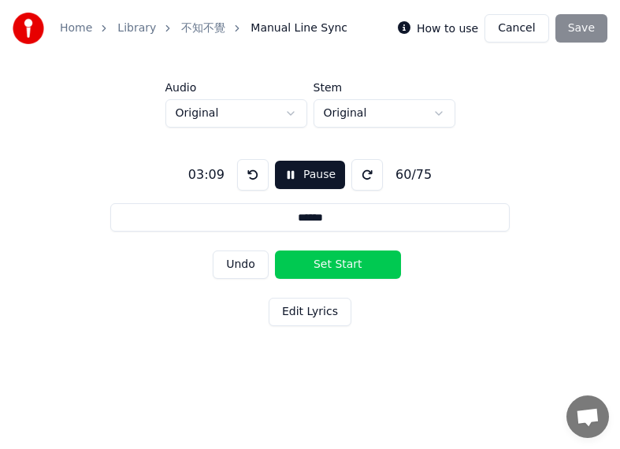
click at [329, 263] on button "Set Start" at bounding box center [338, 265] width 126 height 28
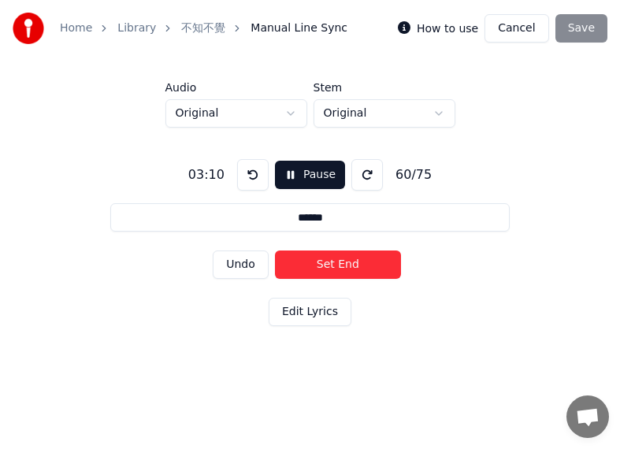
click at [294, 265] on button "Set End" at bounding box center [338, 265] width 126 height 28
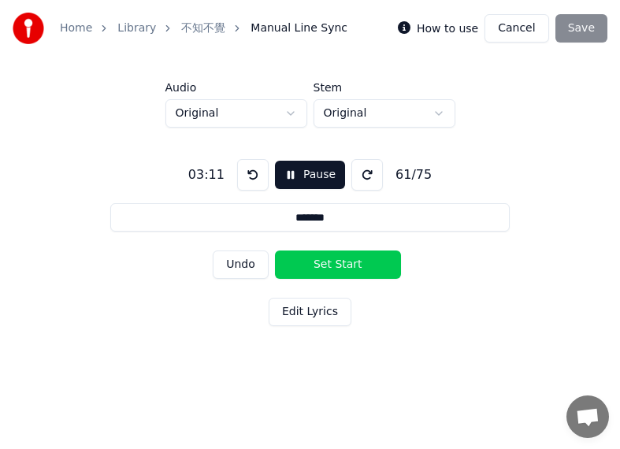
click at [294, 265] on button "Set Start" at bounding box center [338, 265] width 126 height 28
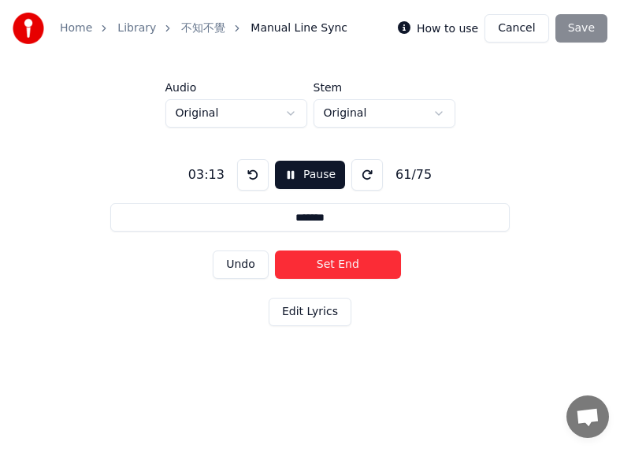
click at [347, 269] on button "Set End" at bounding box center [338, 265] width 126 height 28
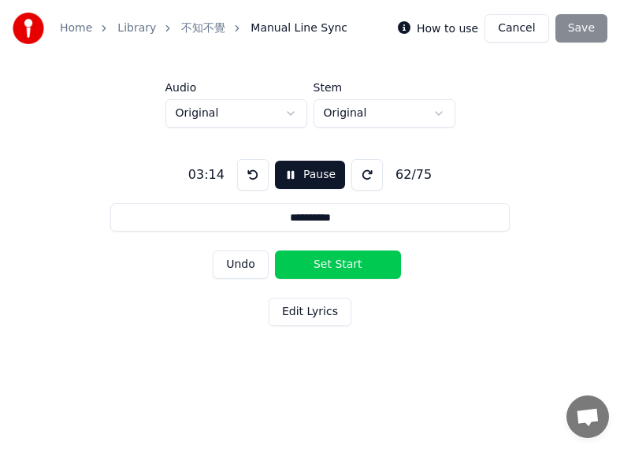
click at [315, 269] on button "Set Start" at bounding box center [338, 265] width 126 height 28
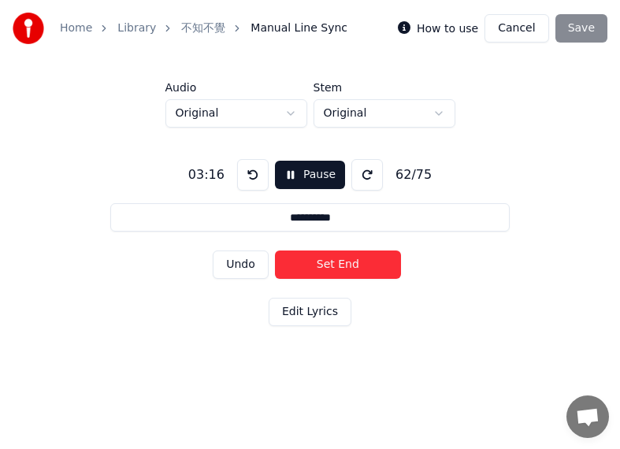
click at [363, 269] on button "Set End" at bounding box center [338, 265] width 126 height 28
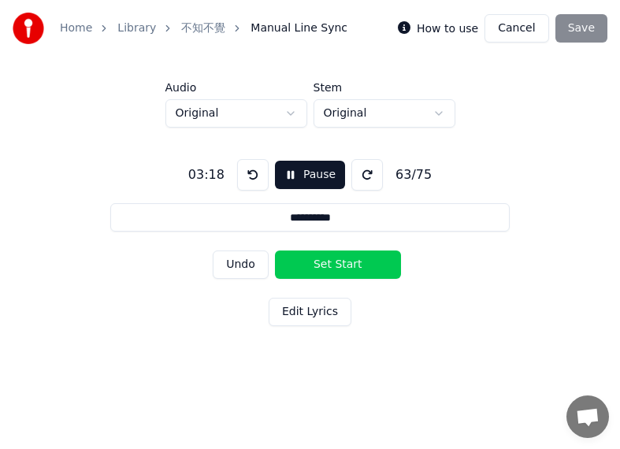
click at [306, 263] on button "Set Start" at bounding box center [338, 265] width 126 height 28
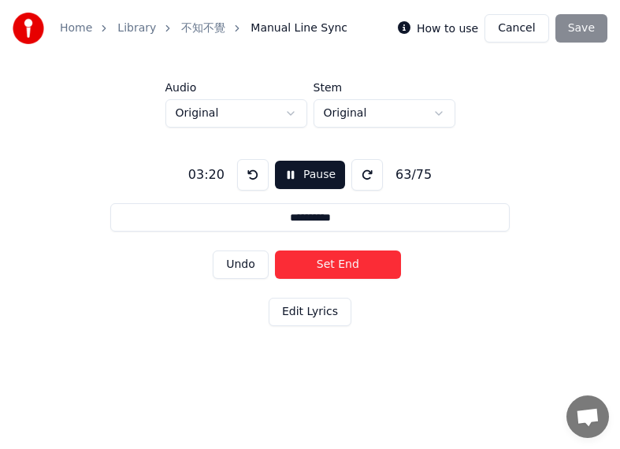
click at [354, 263] on button "Set End" at bounding box center [338, 265] width 126 height 28
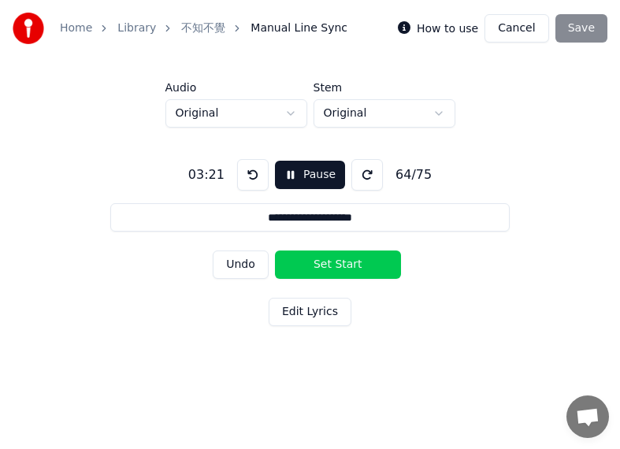
click at [311, 263] on button "Set Start" at bounding box center [338, 265] width 126 height 28
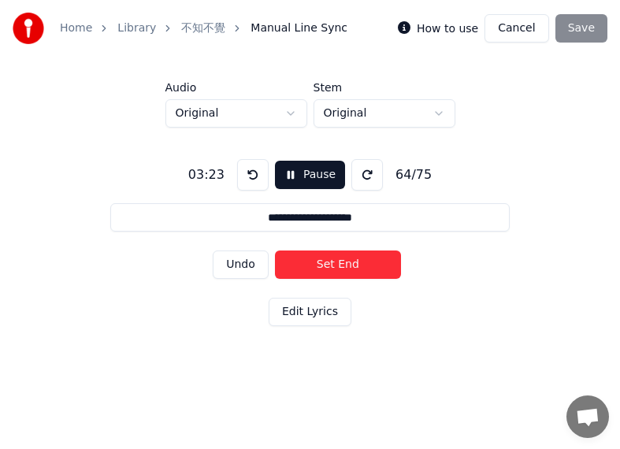
click at [367, 265] on button "Set End" at bounding box center [338, 265] width 126 height 28
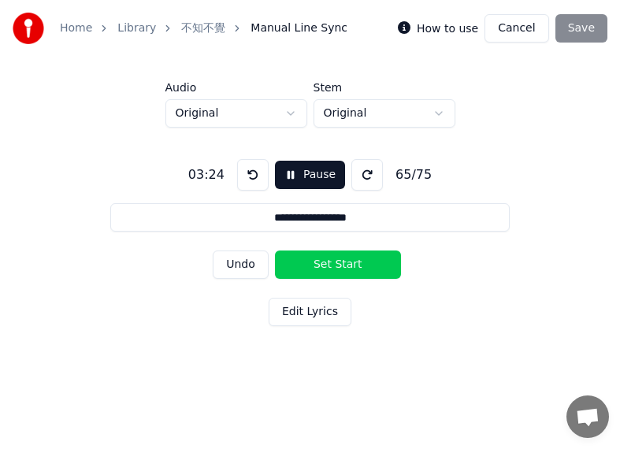
click at [314, 266] on button "Set Start" at bounding box center [338, 265] width 126 height 28
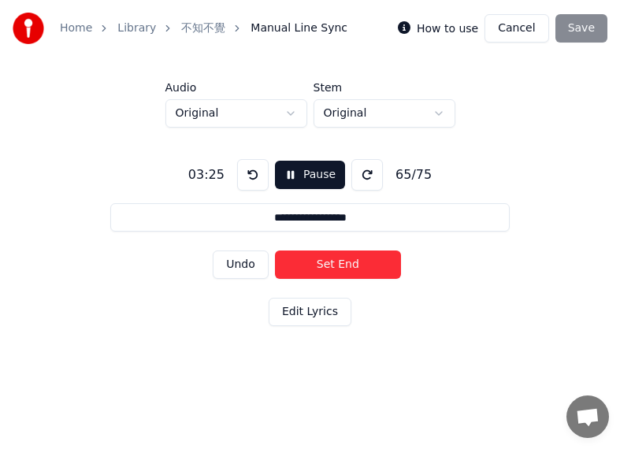
click at [370, 266] on button "Set End" at bounding box center [338, 265] width 126 height 28
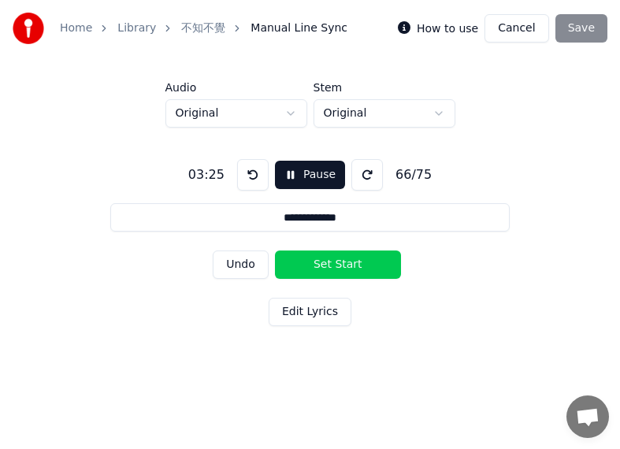
click at [317, 266] on button "Set Start" at bounding box center [338, 265] width 126 height 28
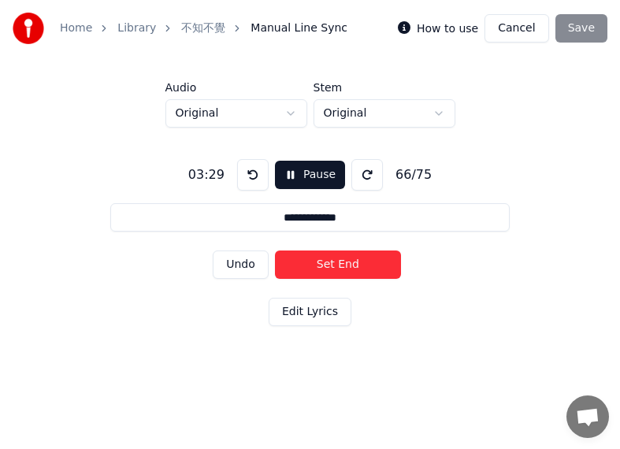
click at [368, 264] on button "Set End" at bounding box center [338, 265] width 126 height 28
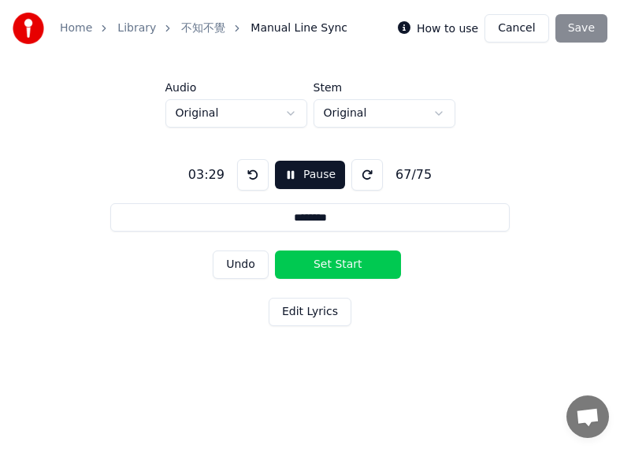
click at [321, 264] on button "Set Start" at bounding box center [338, 265] width 126 height 28
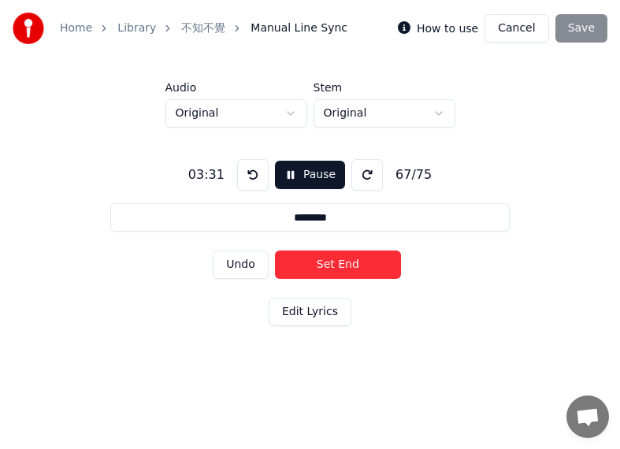
click at [368, 263] on button "Set End" at bounding box center [338, 265] width 126 height 28
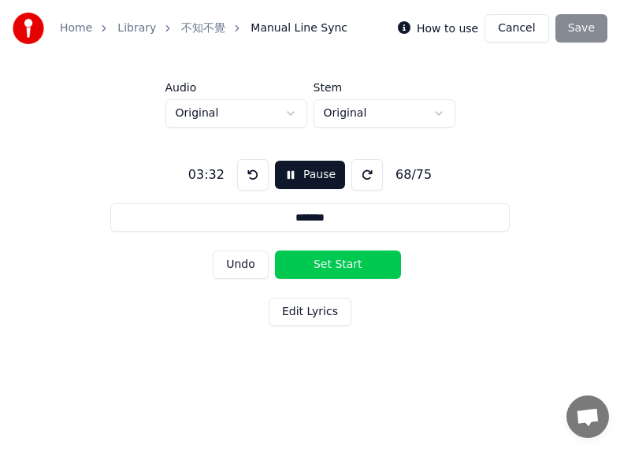
click at [313, 266] on button "Set Start" at bounding box center [338, 265] width 126 height 28
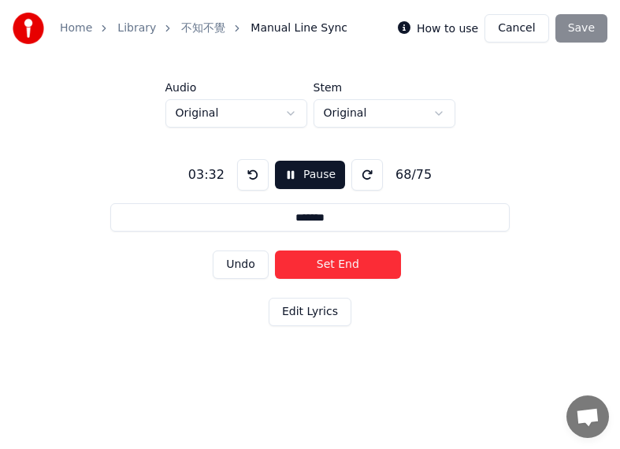
click at [363, 265] on button "Set End" at bounding box center [338, 265] width 126 height 28
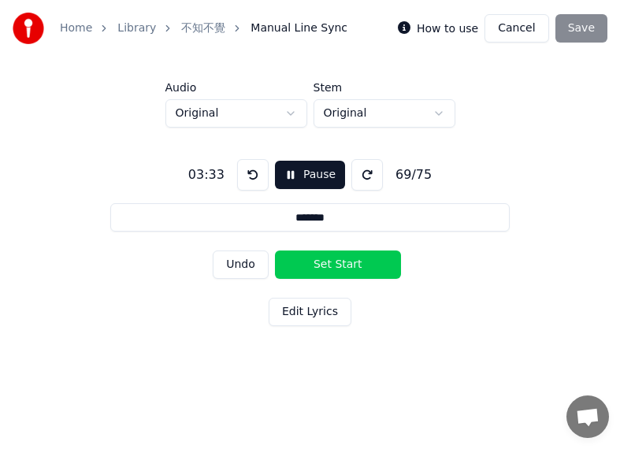
click at [363, 265] on button "Set Start" at bounding box center [338, 265] width 126 height 28
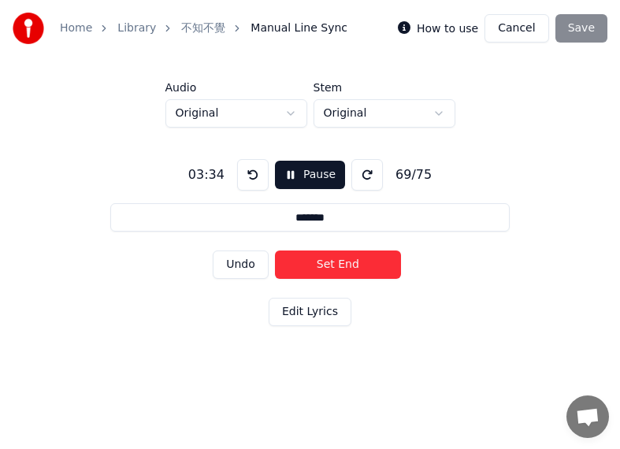
click at [300, 265] on button "Set End" at bounding box center [338, 265] width 126 height 28
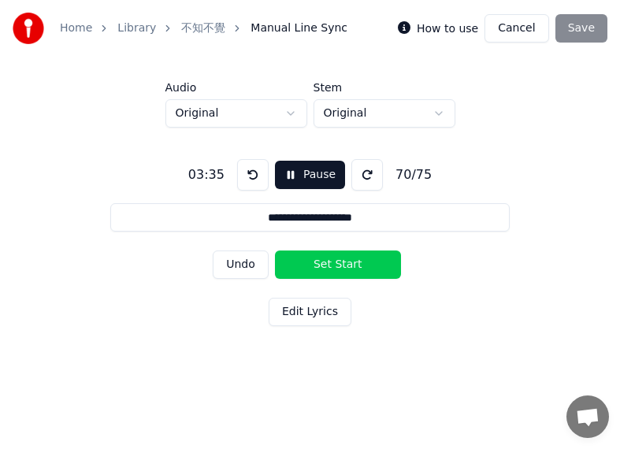
click at [307, 262] on button "Set Start" at bounding box center [338, 265] width 126 height 28
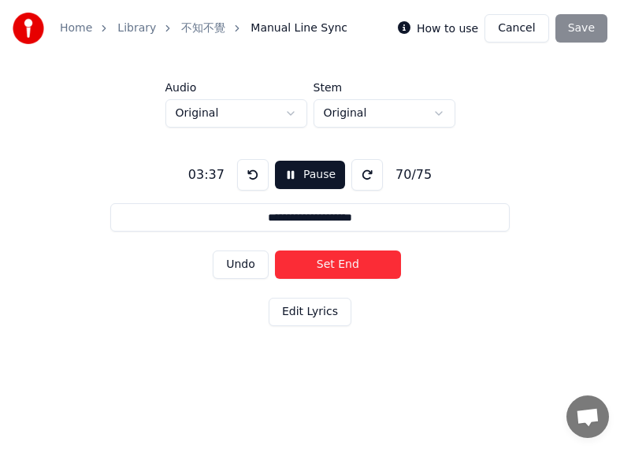
click at [368, 264] on button "Set End" at bounding box center [338, 265] width 126 height 28
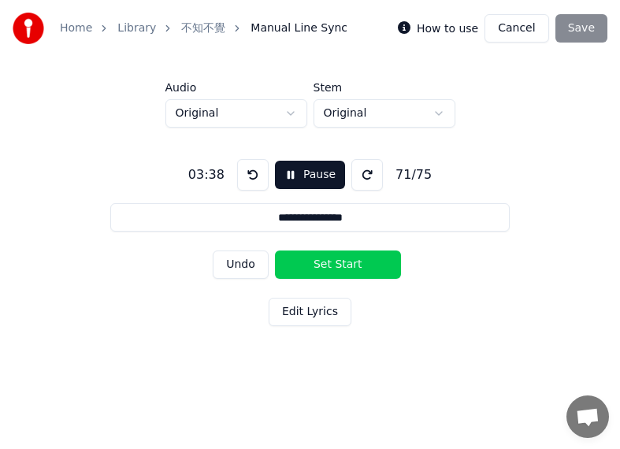
click at [324, 264] on button "Set Start" at bounding box center [338, 265] width 126 height 28
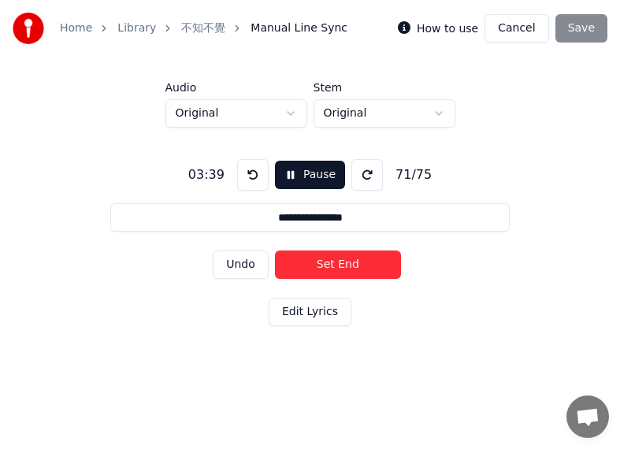
click at [369, 265] on button "Set End" at bounding box center [338, 265] width 126 height 28
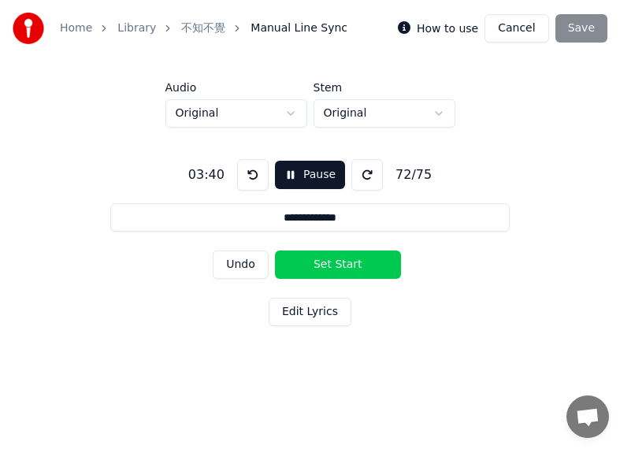
click at [339, 266] on button "Set Start" at bounding box center [338, 265] width 126 height 28
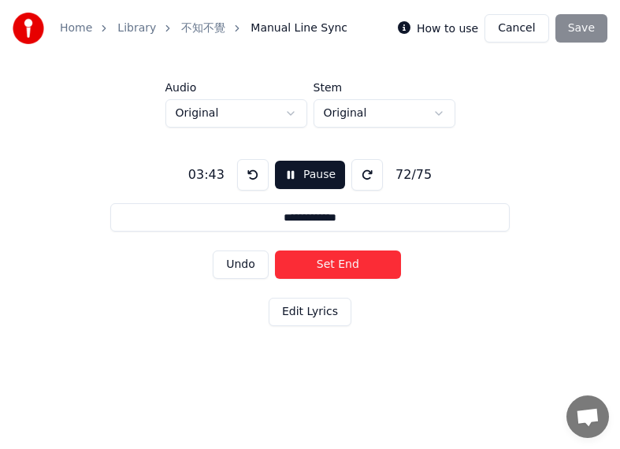
click at [359, 264] on button "Set End" at bounding box center [338, 265] width 126 height 28
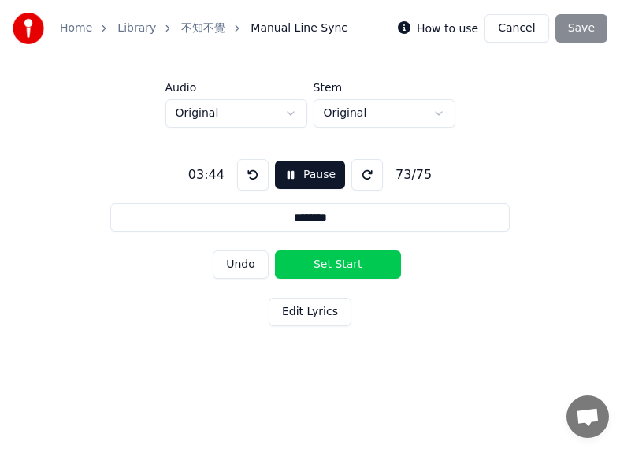
click at [314, 266] on button "Set Start" at bounding box center [338, 265] width 126 height 28
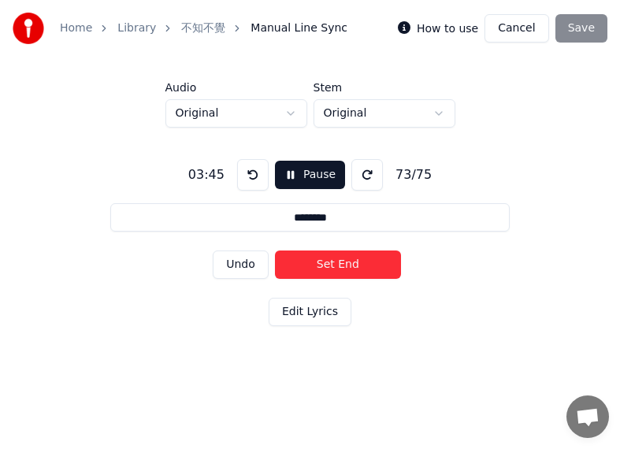
click at [355, 267] on button "Set End" at bounding box center [338, 265] width 126 height 28
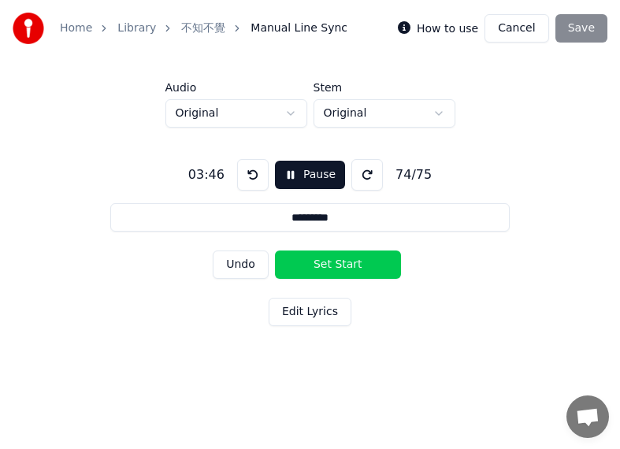
click at [313, 268] on button "Set Start" at bounding box center [338, 265] width 126 height 28
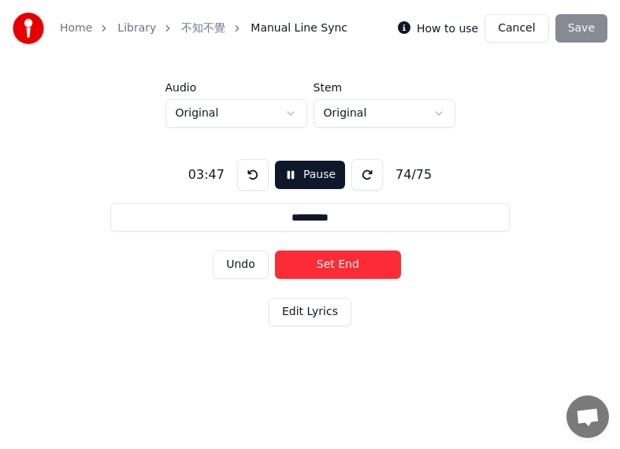
click at [355, 268] on button "Set End" at bounding box center [338, 265] width 126 height 28
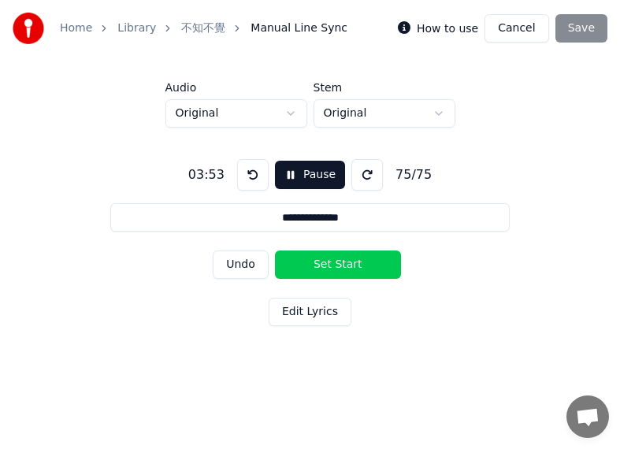
click at [315, 267] on button "Set Start" at bounding box center [338, 265] width 126 height 28
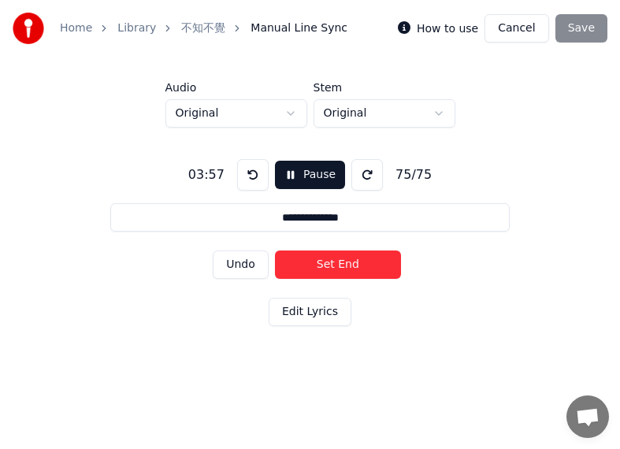
click at [373, 269] on button "Set End" at bounding box center [338, 265] width 126 height 28
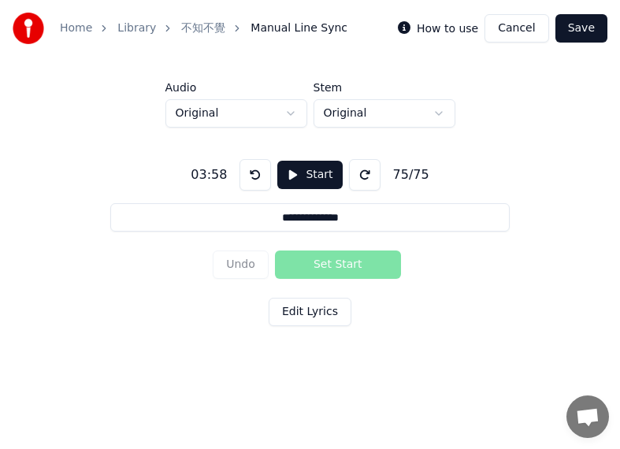
click at [583, 28] on button "Save" at bounding box center [582, 28] width 52 height 28
type input "**********"
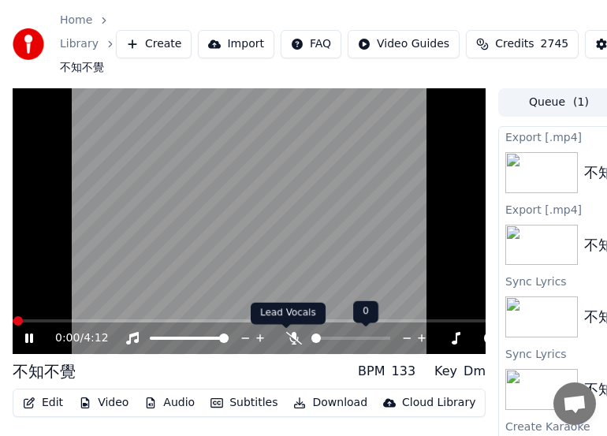
click at [291, 338] on icon at bounding box center [294, 338] width 16 height 13
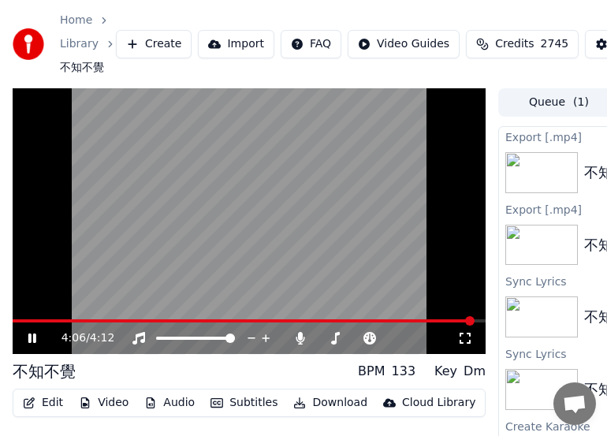
click at [322, 403] on button "Download" at bounding box center [330, 403] width 87 height 22
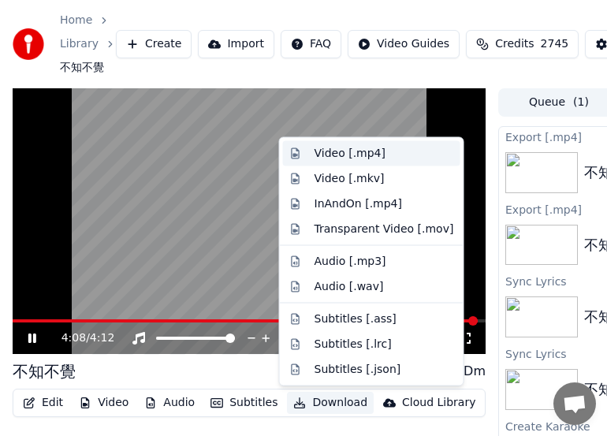
click at [337, 154] on div "Video [.mp4]" at bounding box center [349, 154] width 71 height 16
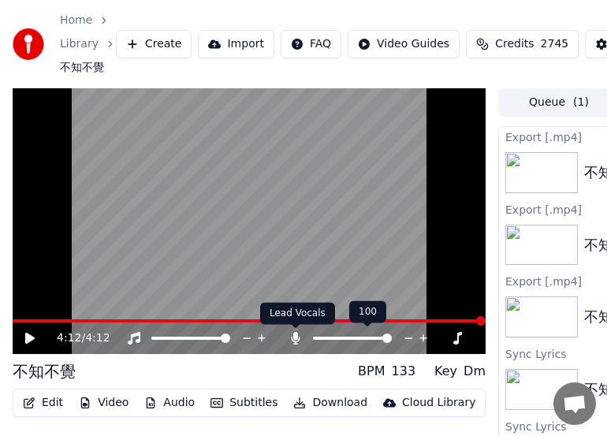
click at [296, 341] on icon at bounding box center [296, 338] width 16 height 13
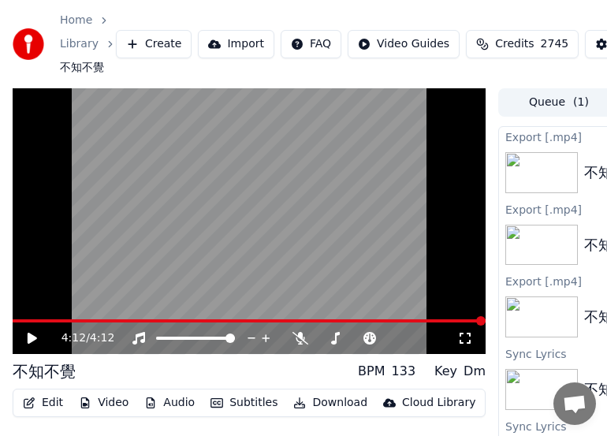
click at [323, 405] on button "Download" at bounding box center [330, 403] width 87 height 22
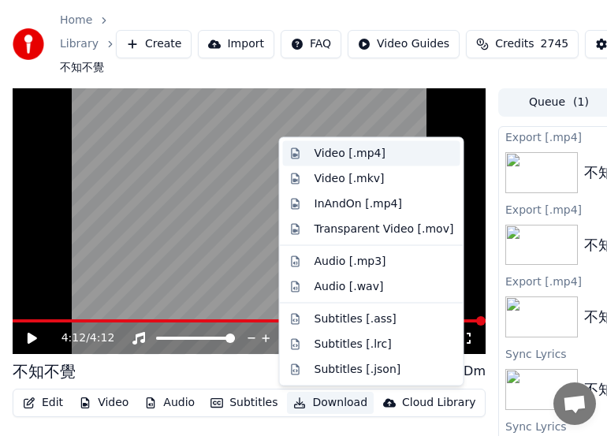
click at [357, 153] on div "Video [.mp4]" at bounding box center [349, 154] width 71 height 16
